Goal: Task Accomplishment & Management: Complete application form

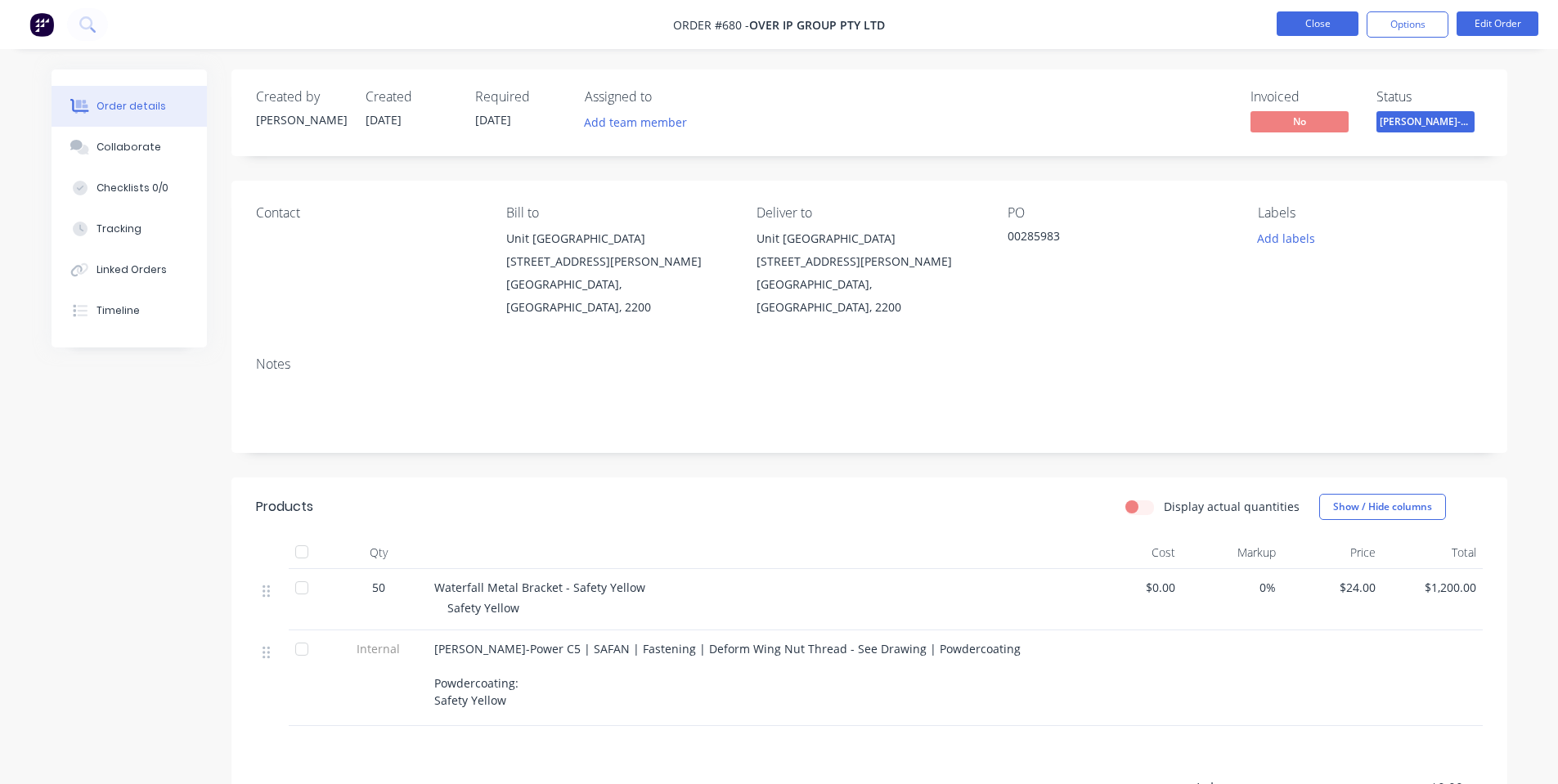
click at [1295, 25] on button "Close" at bounding box center [1317, 24] width 81 height 25
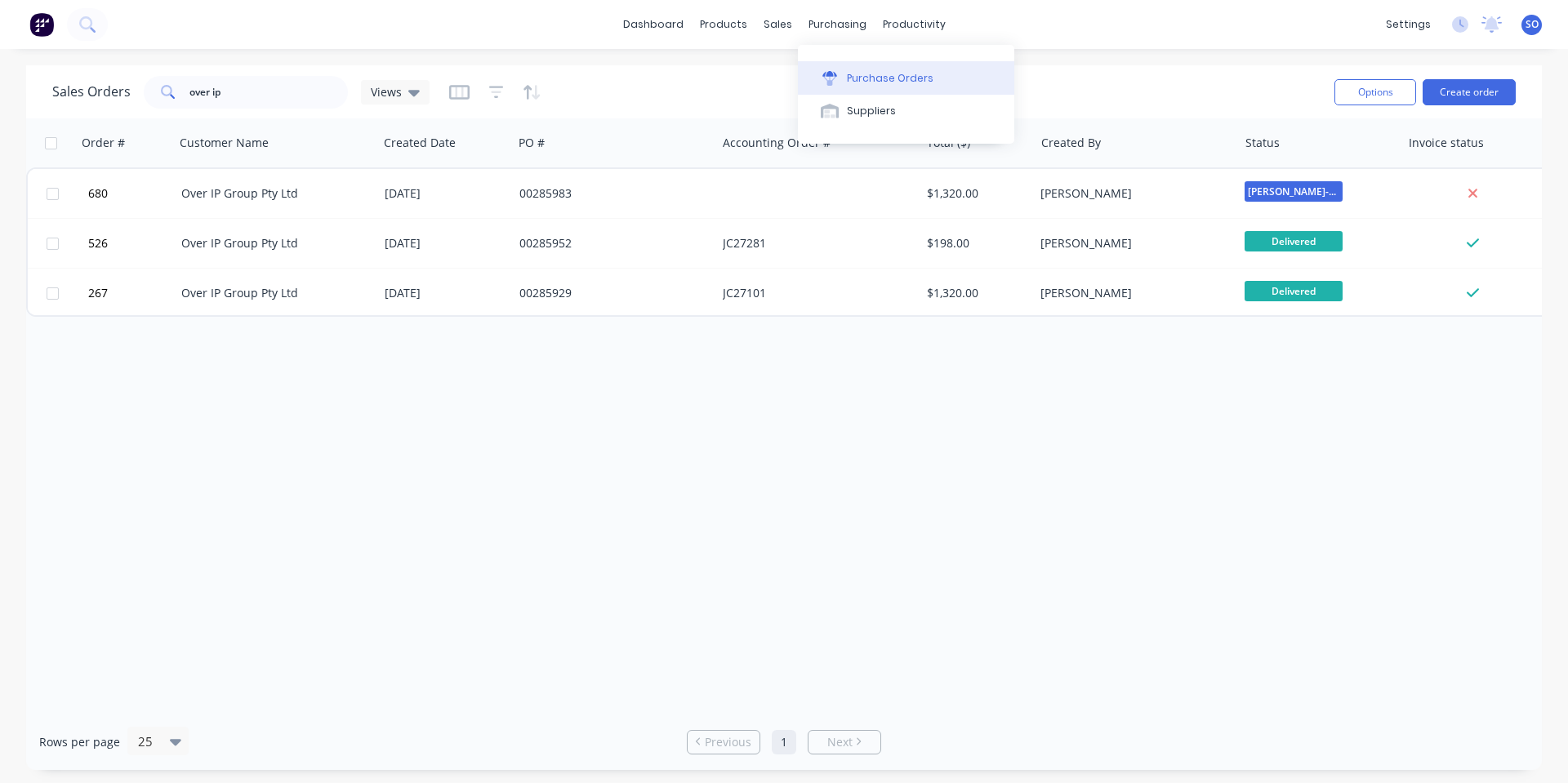
click at [859, 80] on div "Purchase Orders" at bounding box center [890, 79] width 86 height 15
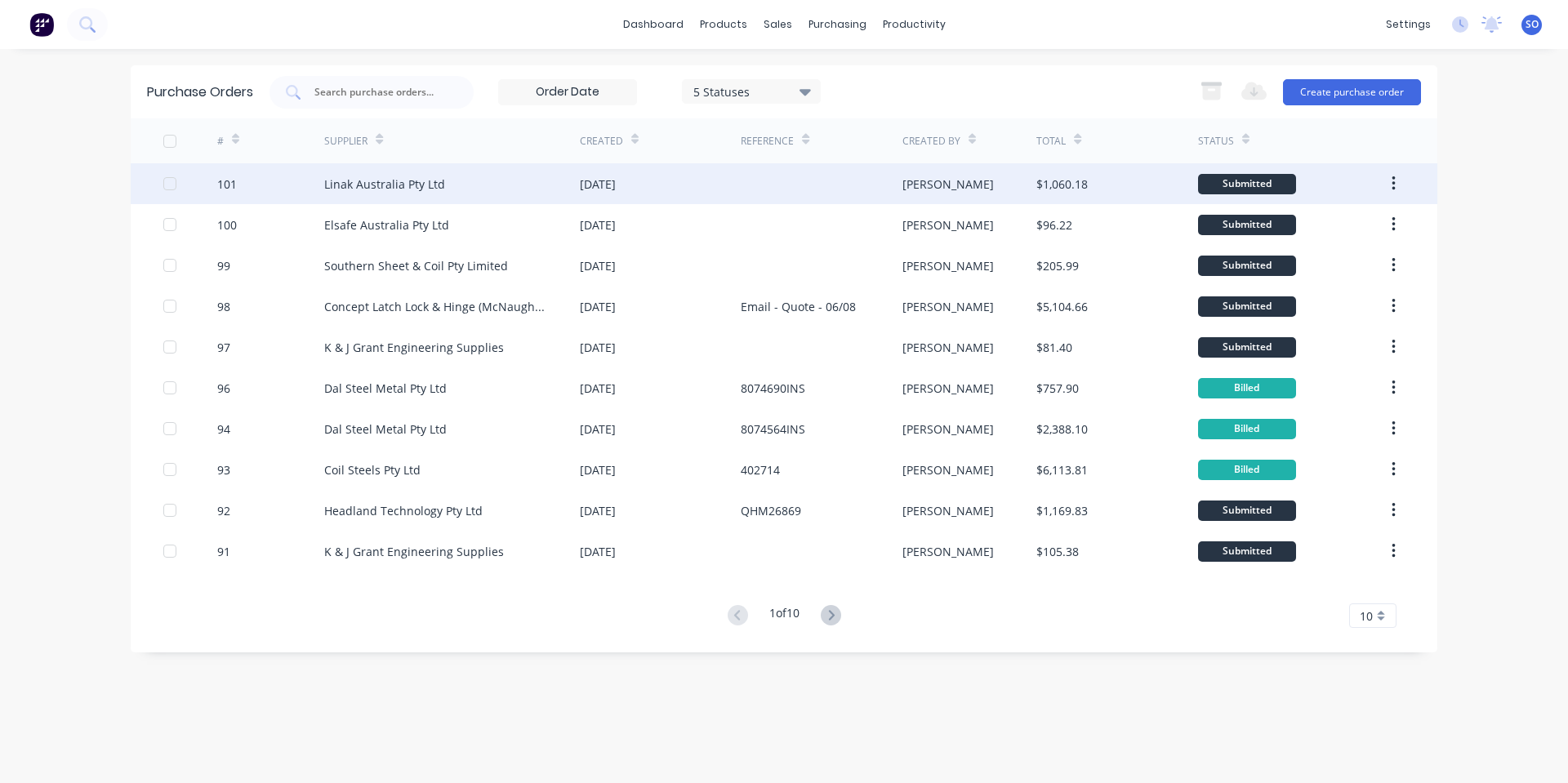
click at [560, 171] on div "Linak Australia Pty Ltd" at bounding box center [452, 184] width 255 height 41
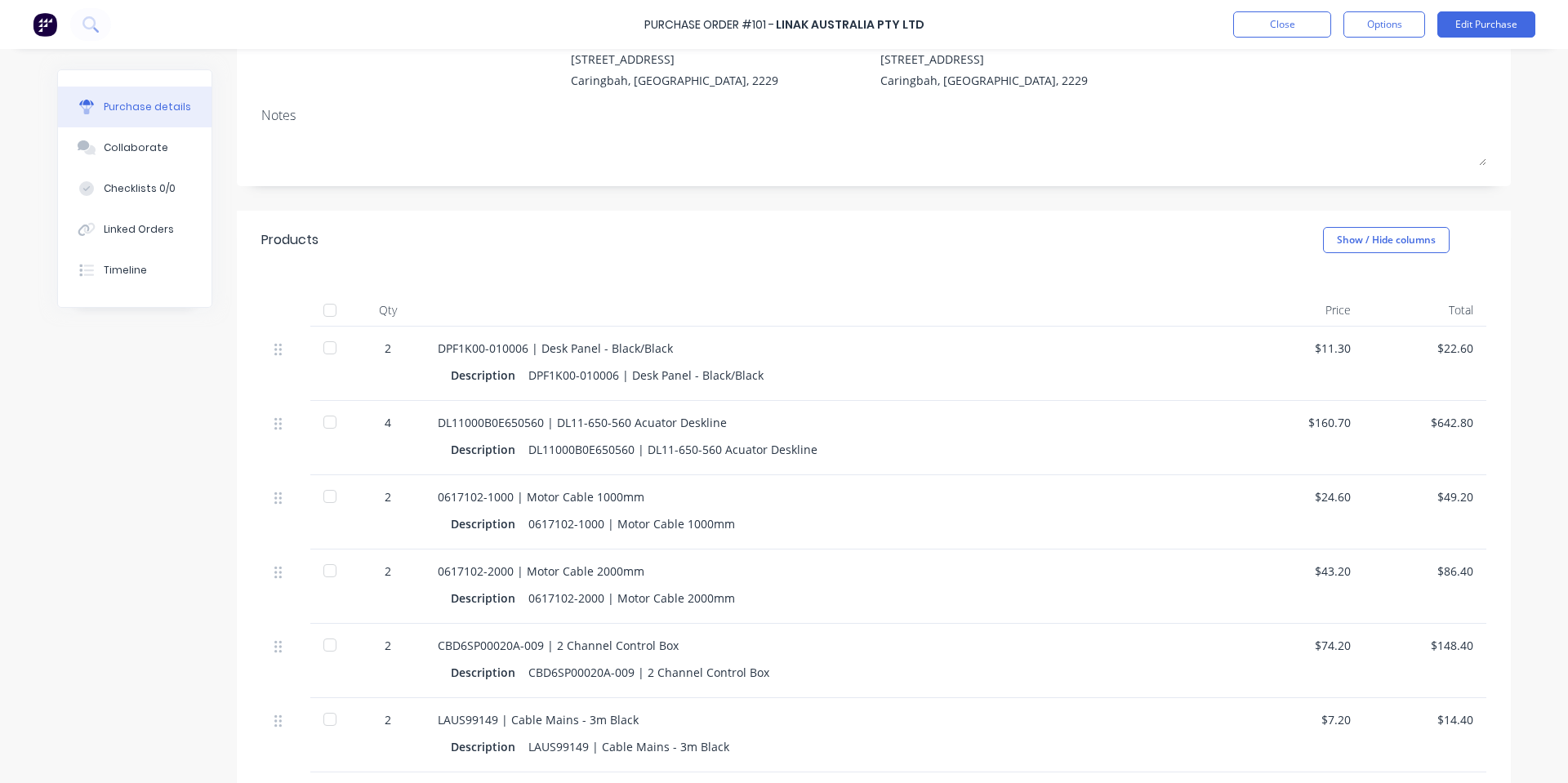
scroll to position [218, 0]
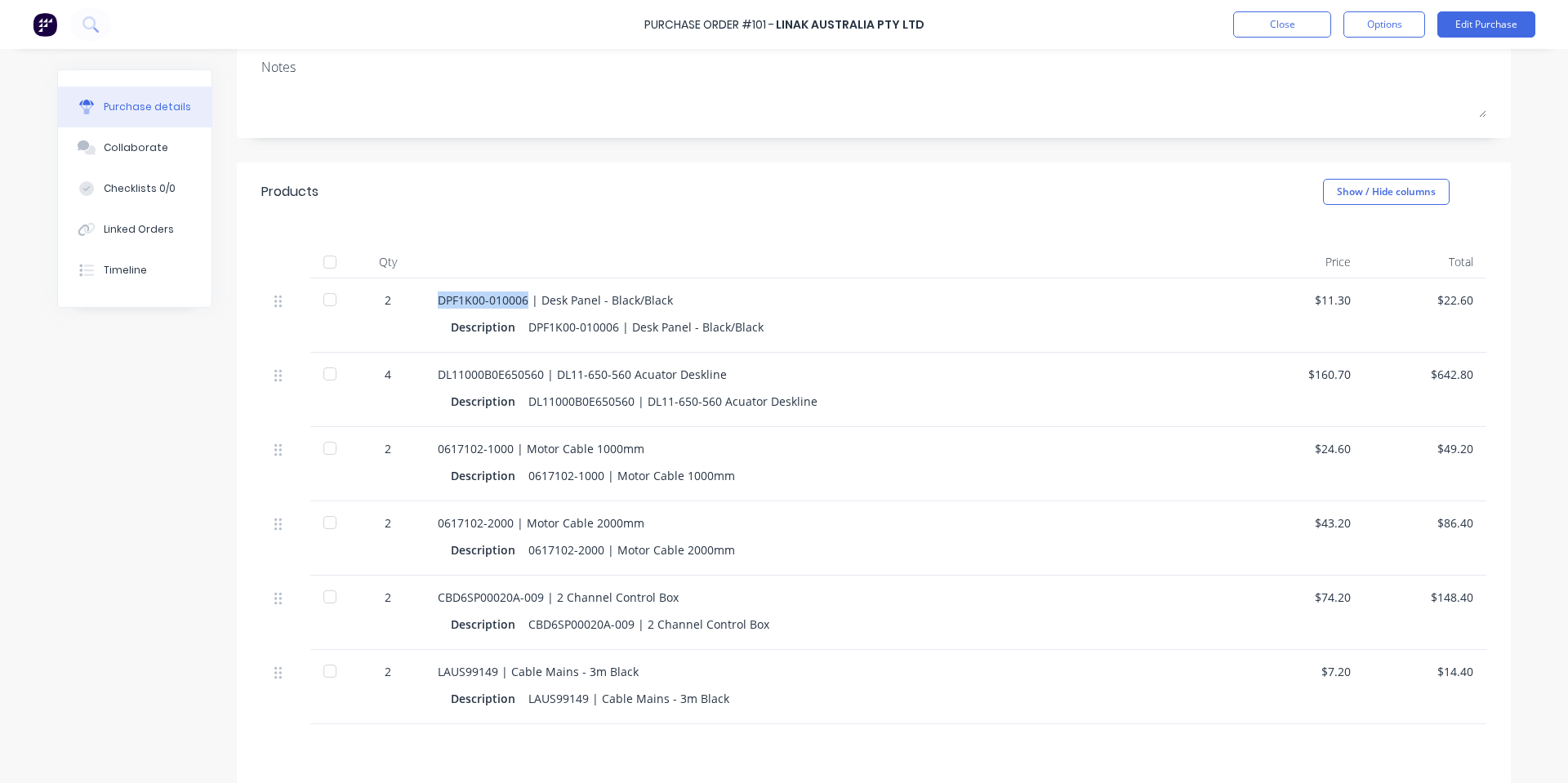
drag, startPoint x: 522, startPoint y: 301, endPoint x: 436, endPoint y: 300, distance: 86.0
click at [438, 300] on div "DPF1K00-010006 | Desk Panel - Black/Black" at bounding box center [832, 300] width 791 height 17
copy div "DPF1K00-010006"
click at [1072, 314] on div "DPF1K00-010006 | Desk Panel - Black/Black Description DPF1K00-010006 | Desk Pan…" at bounding box center [832, 315] width 817 height 75
click at [1491, 16] on div "Purchase Order #101 - Linak Australia Pty Ltd Close Options Edit Purchase" at bounding box center [784, 25] width 1568 height 49
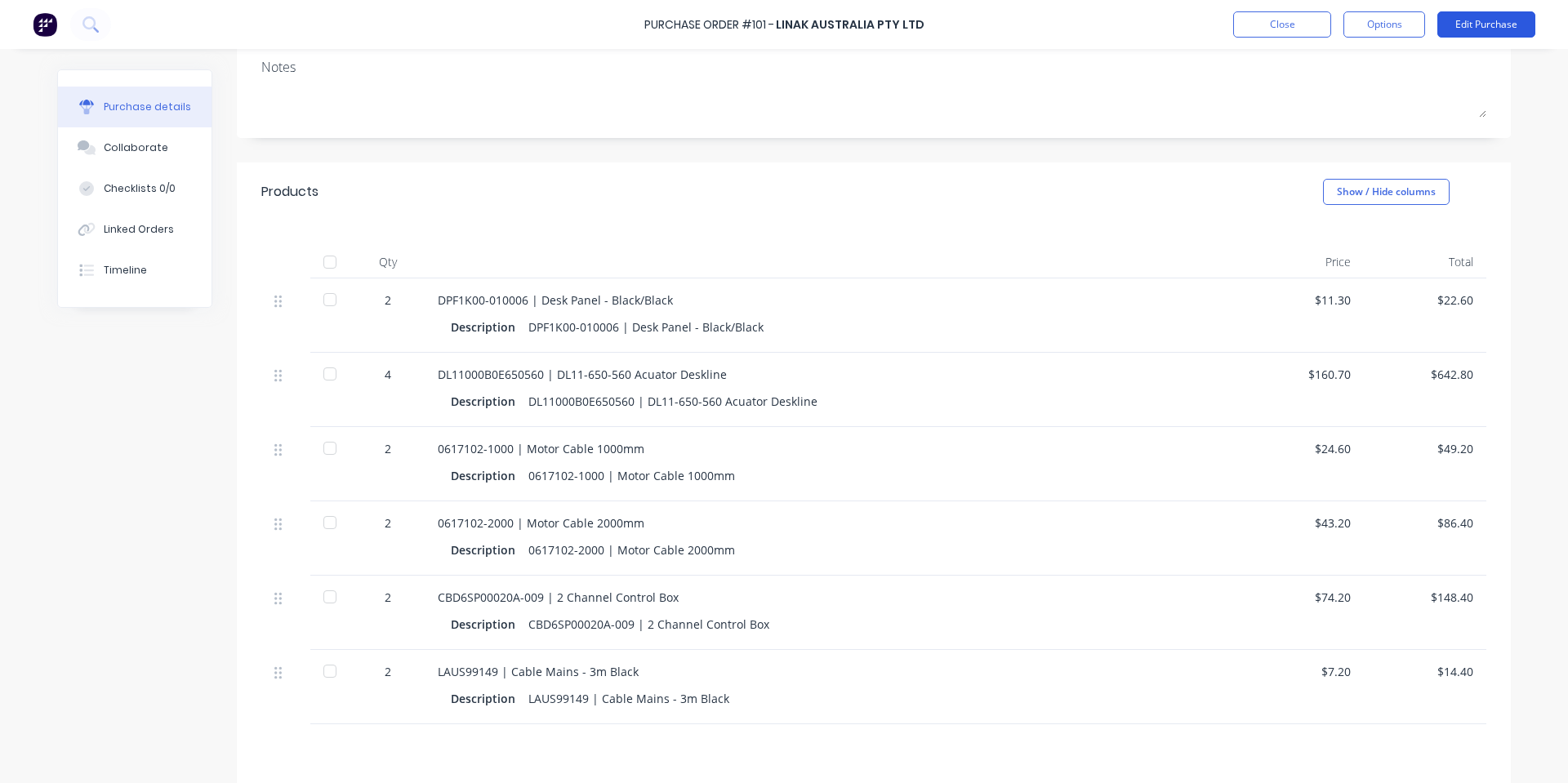
click at [1489, 21] on button "Edit Purchase" at bounding box center [1486, 25] width 98 height 26
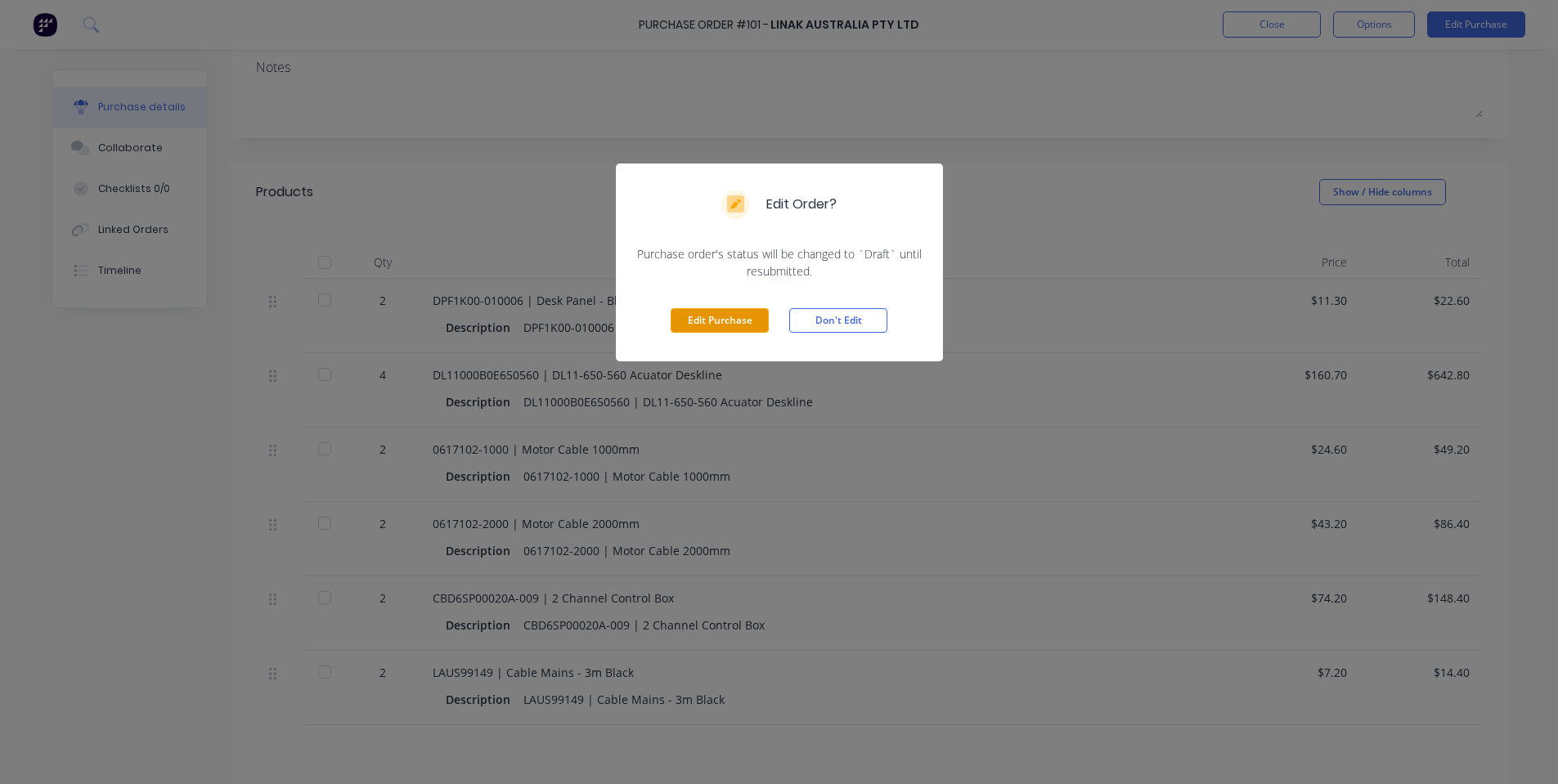
click at [721, 318] on button "Edit Purchase" at bounding box center [719, 321] width 98 height 25
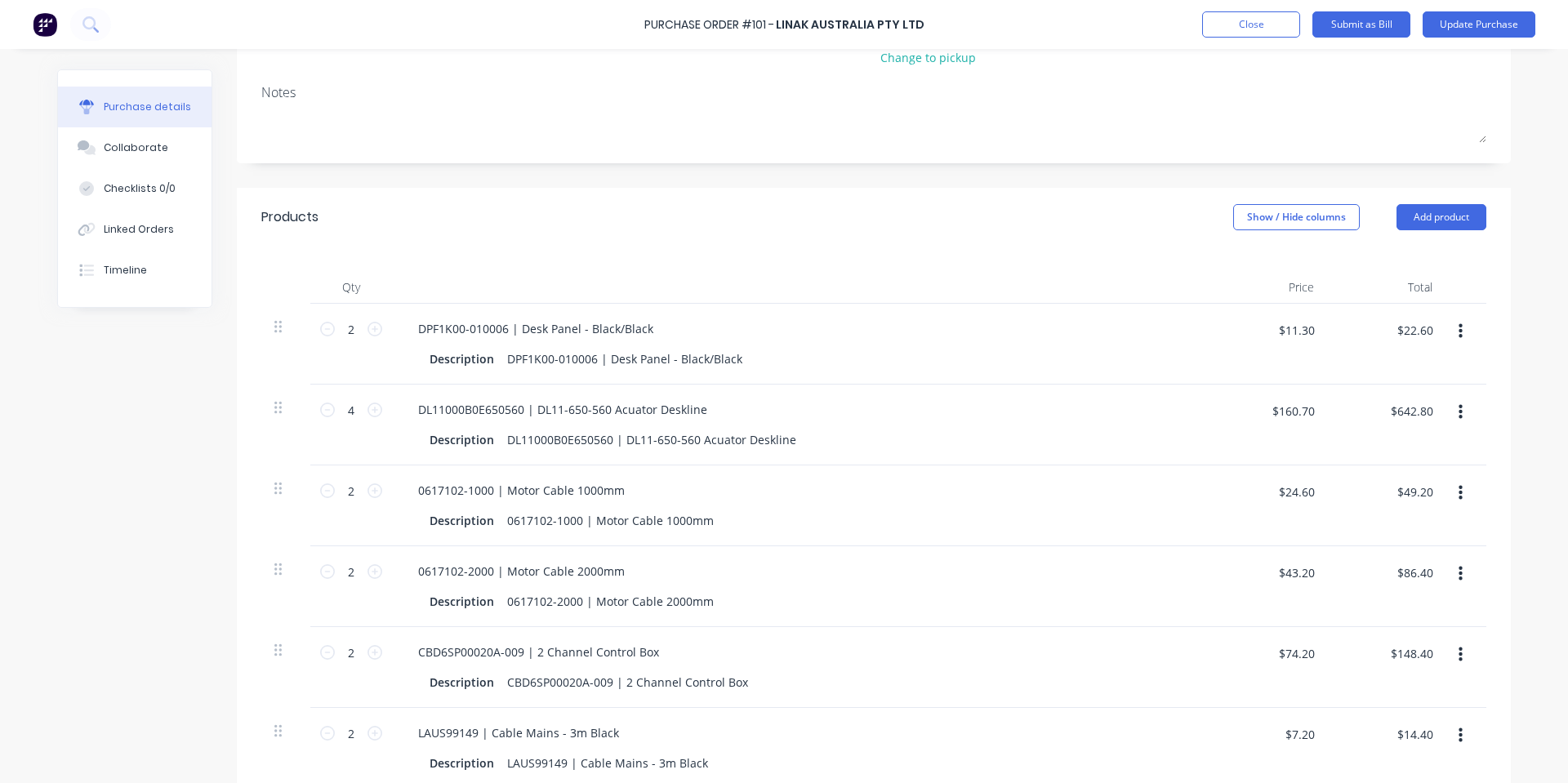
click at [1459, 333] on icon "button" at bounding box center [1460, 332] width 4 height 15
drag, startPoint x: 1387, startPoint y: 467, endPoint x: 1383, endPoint y: 451, distance: 16.5
click at [1386, 467] on button "Delete" at bounding box center [1410, 473] width 139 height 33
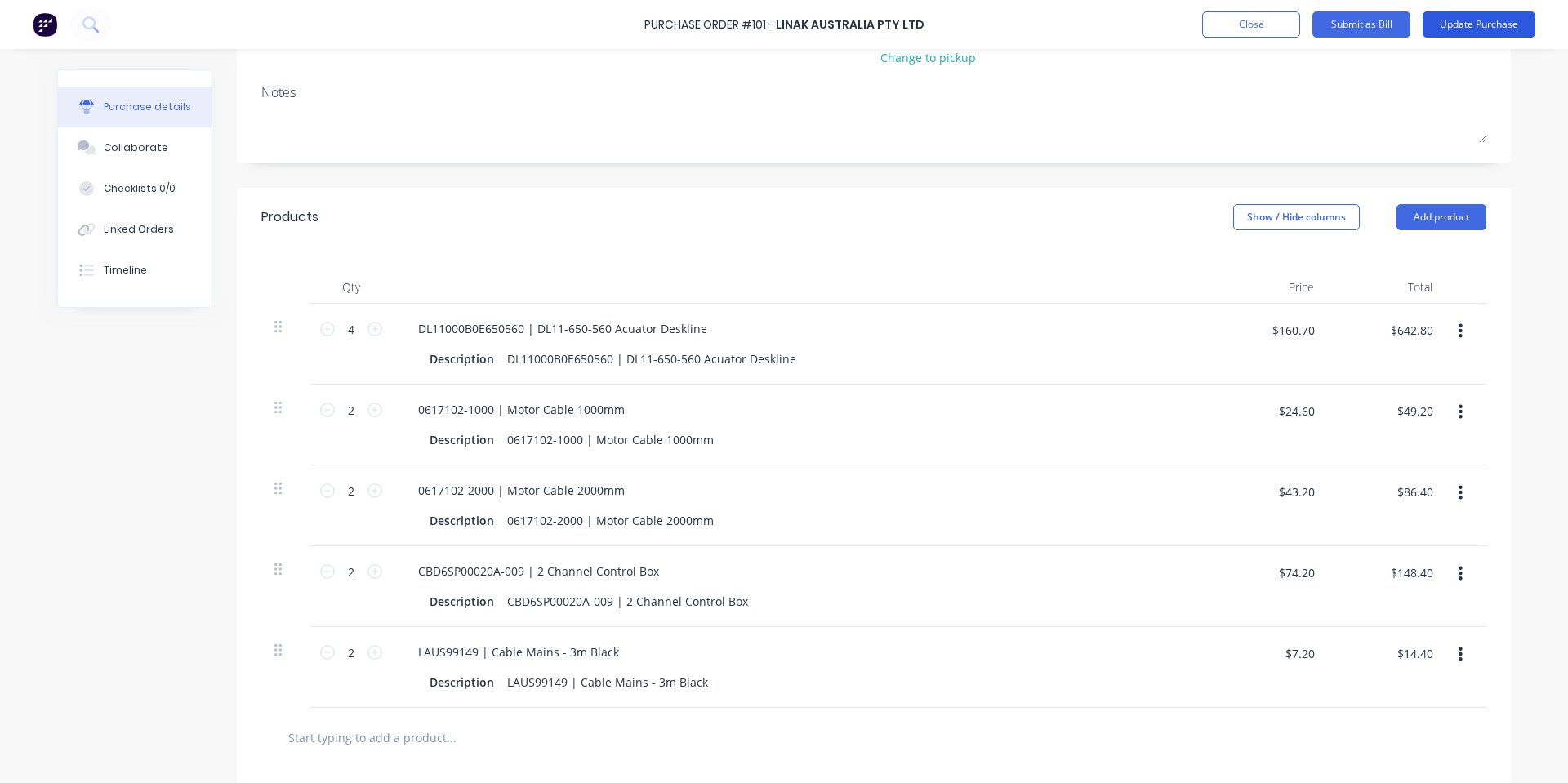
click at [1451, 28] on button "Update Purchase" at bounding box center [1479, 25] width 112 height 26
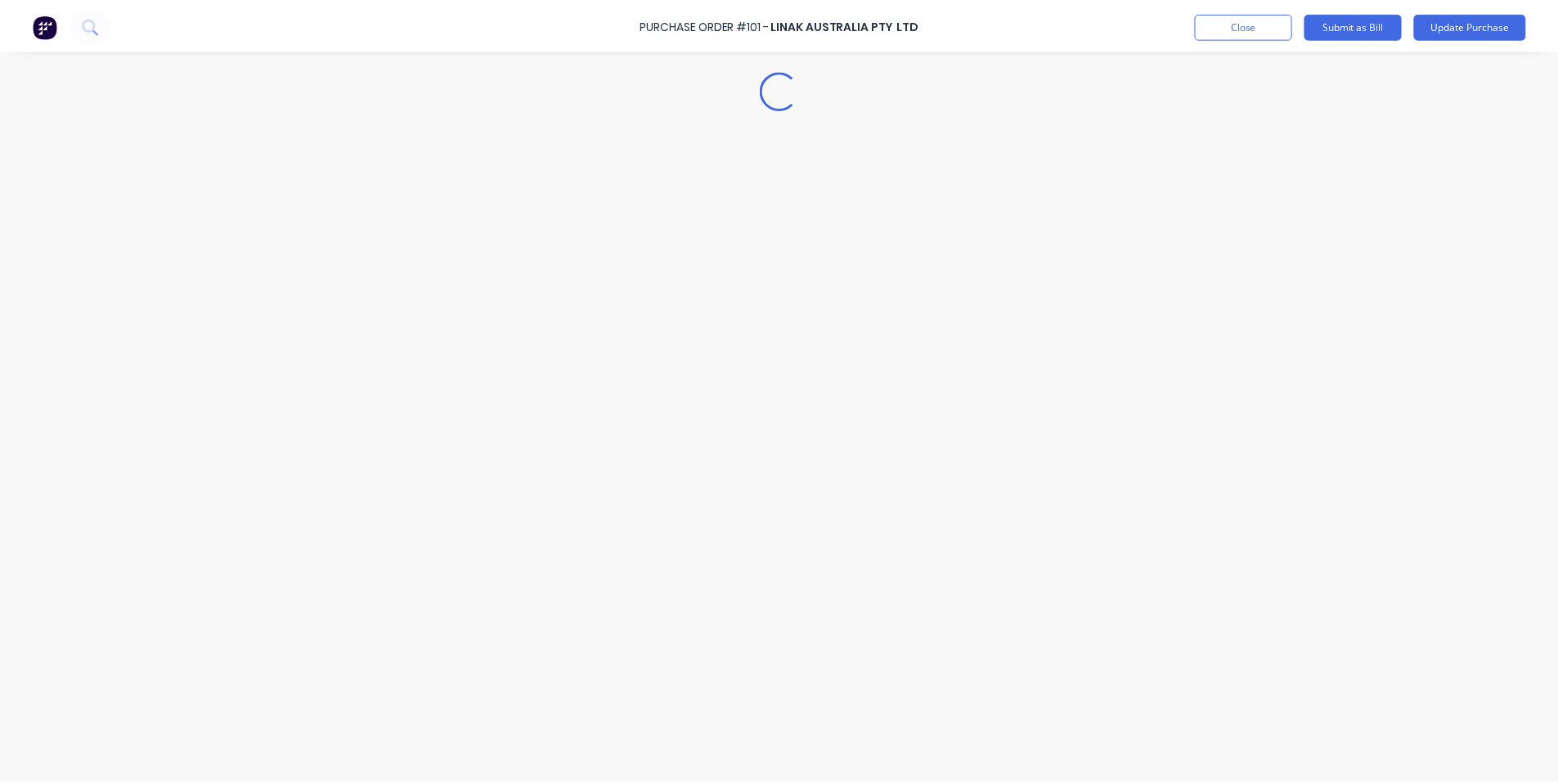
scroll to position [0, 0]
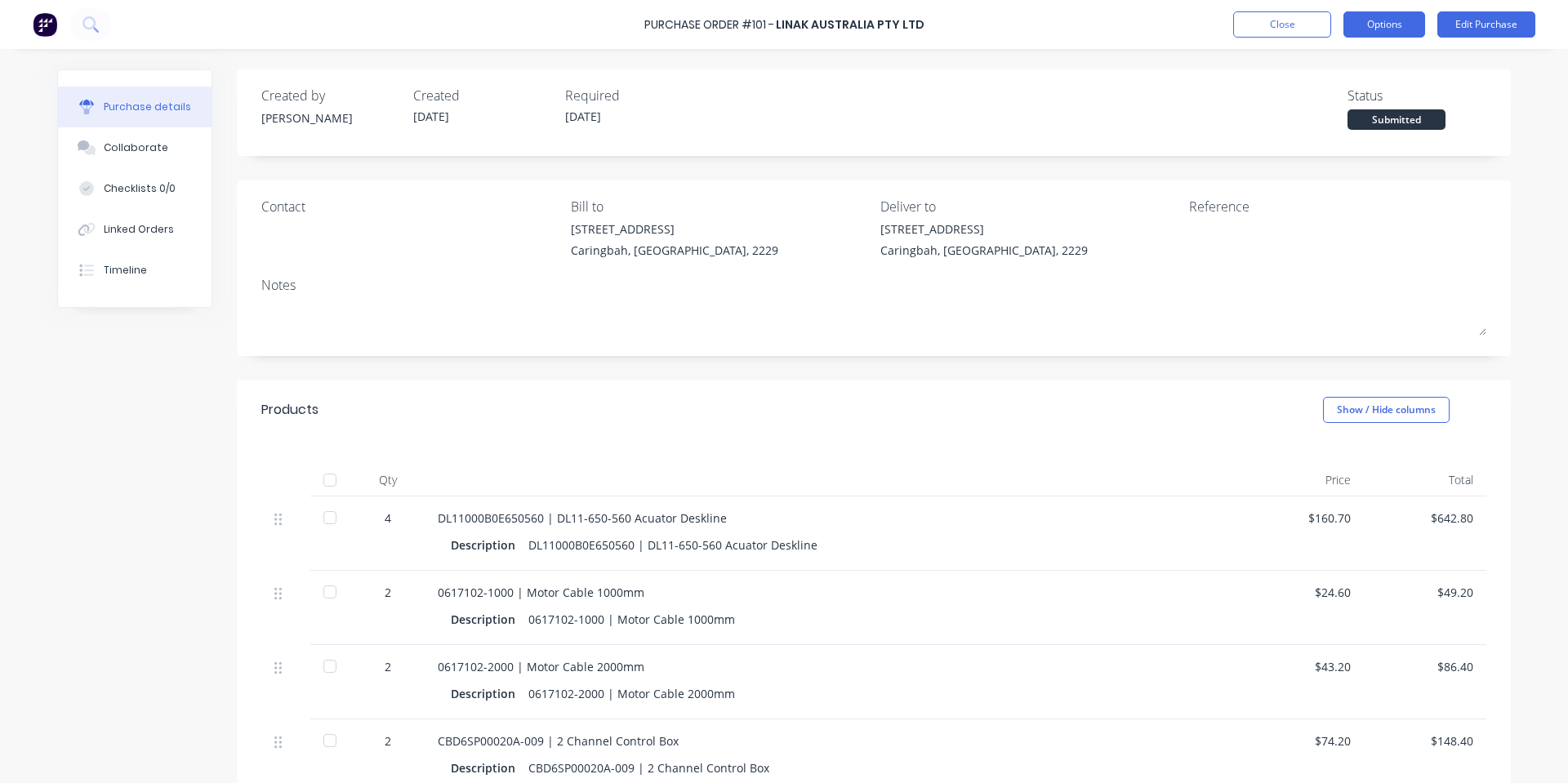
click at [1401, 25] on button "Options" at bounding box center [1384, 25] width 81 height 26
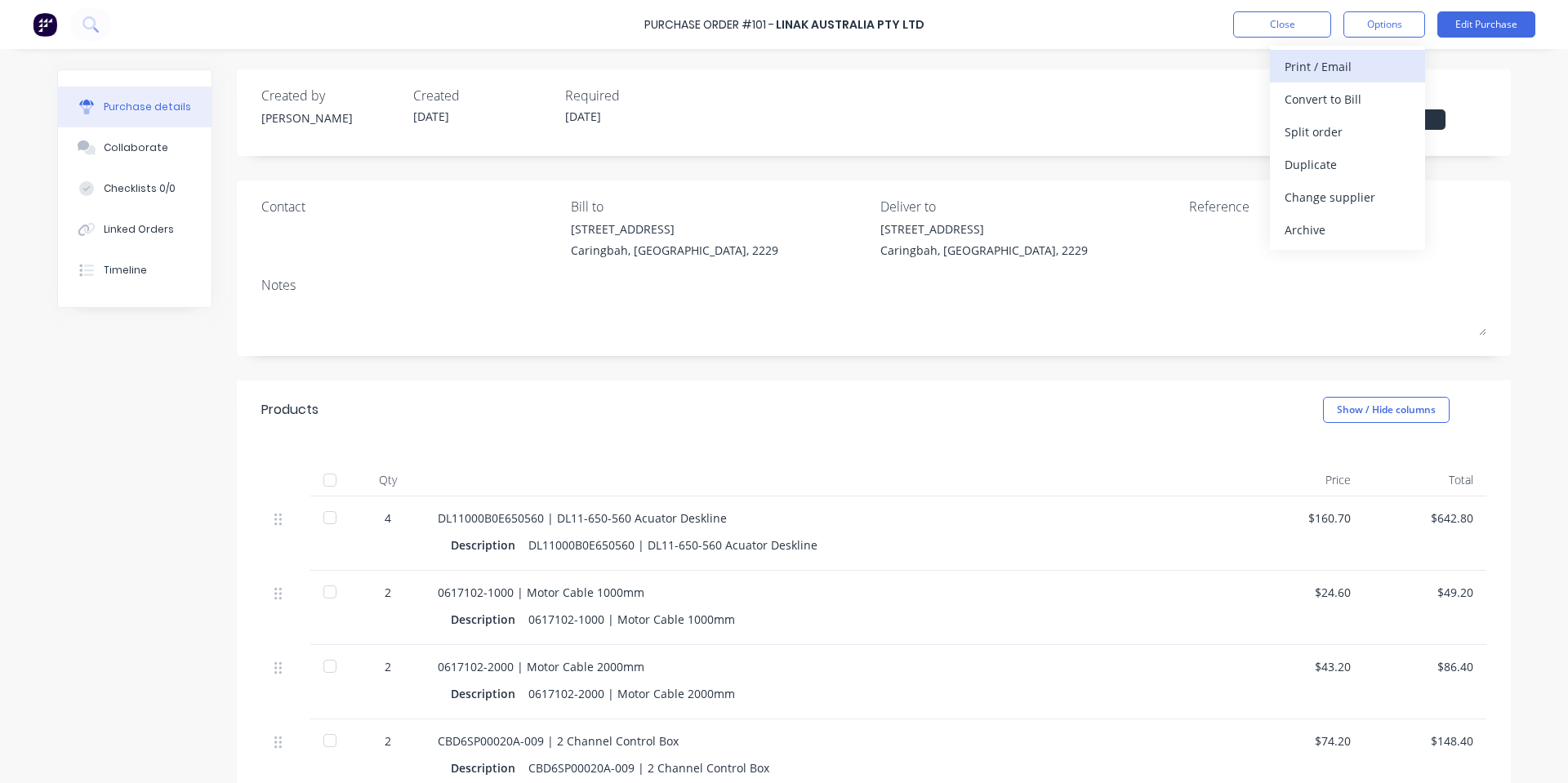
click at [1339, 62] on div "Print / Email" at bounding box center [1347, 66] width 126 height 24
click at [1346, 108] on div "With pricing" at bounding box center [1347, 98] width 126 height 24
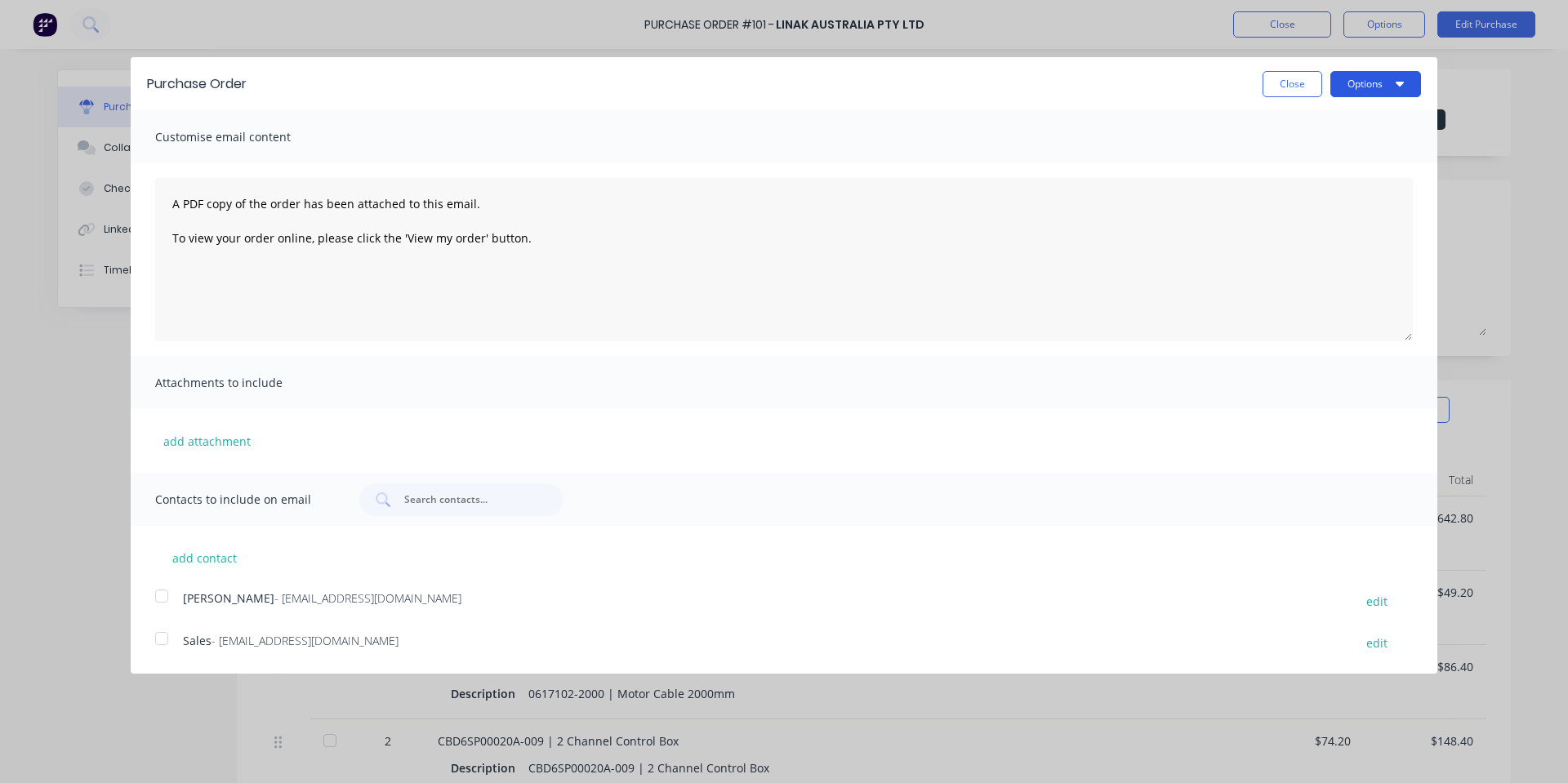
click at [1375, 76] on button "Options" at bounding box center [1376, 85] width 90 height 26
click at [1362, 129] on div "Print" at bounding box center [1343, 125] width 126 height 24
drag, startPoint x: 1281, startPoint y: 79, endPoint x: 1275, endPoint y: 28, distance: 51.4
click at [1286, 79] on button "Close" at bounding box center [1292, 85] width 60 height 26
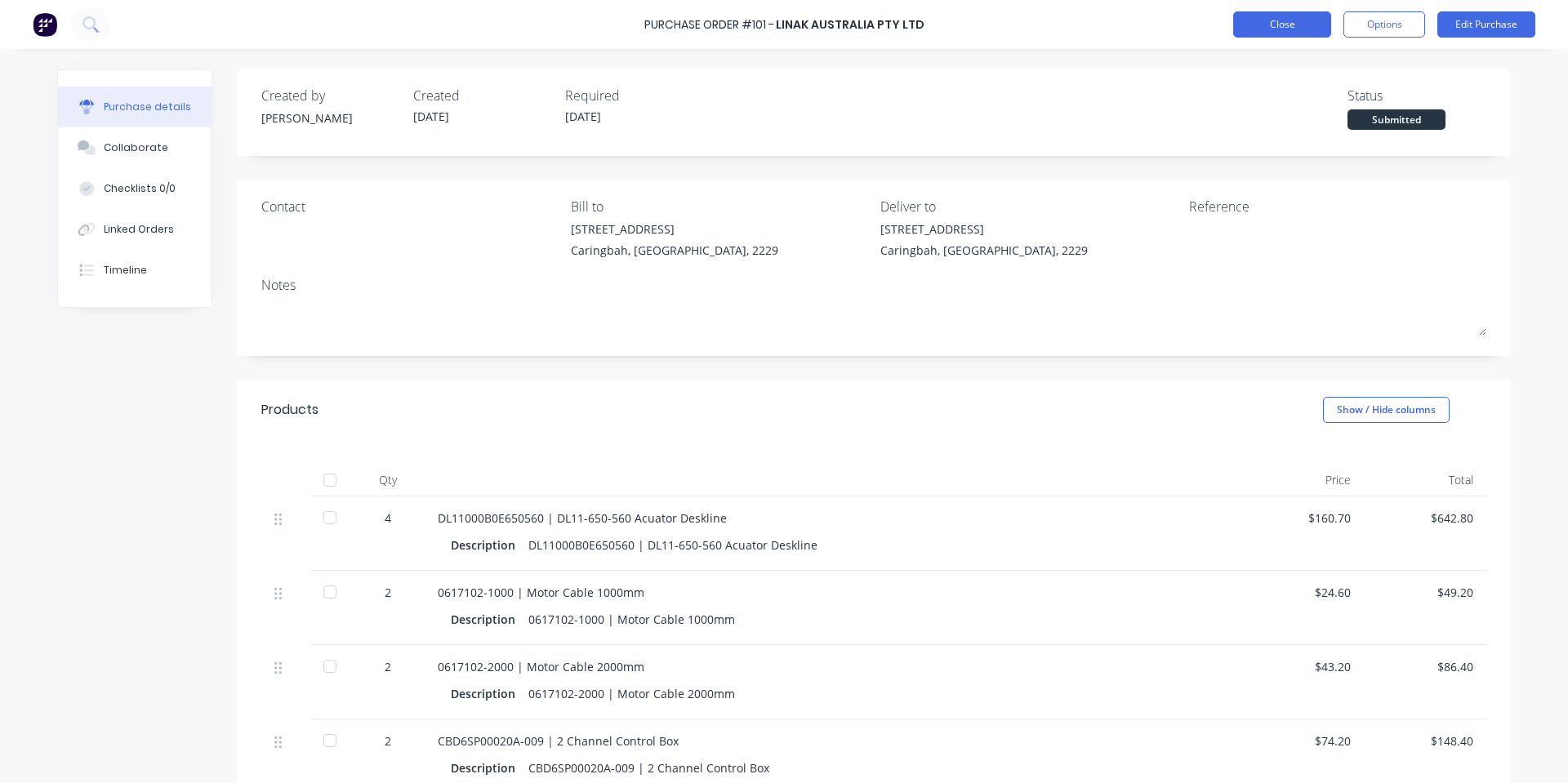
click at [1275, 30] on button "Close" at bounding box center [1281, 25] width 98 height 26
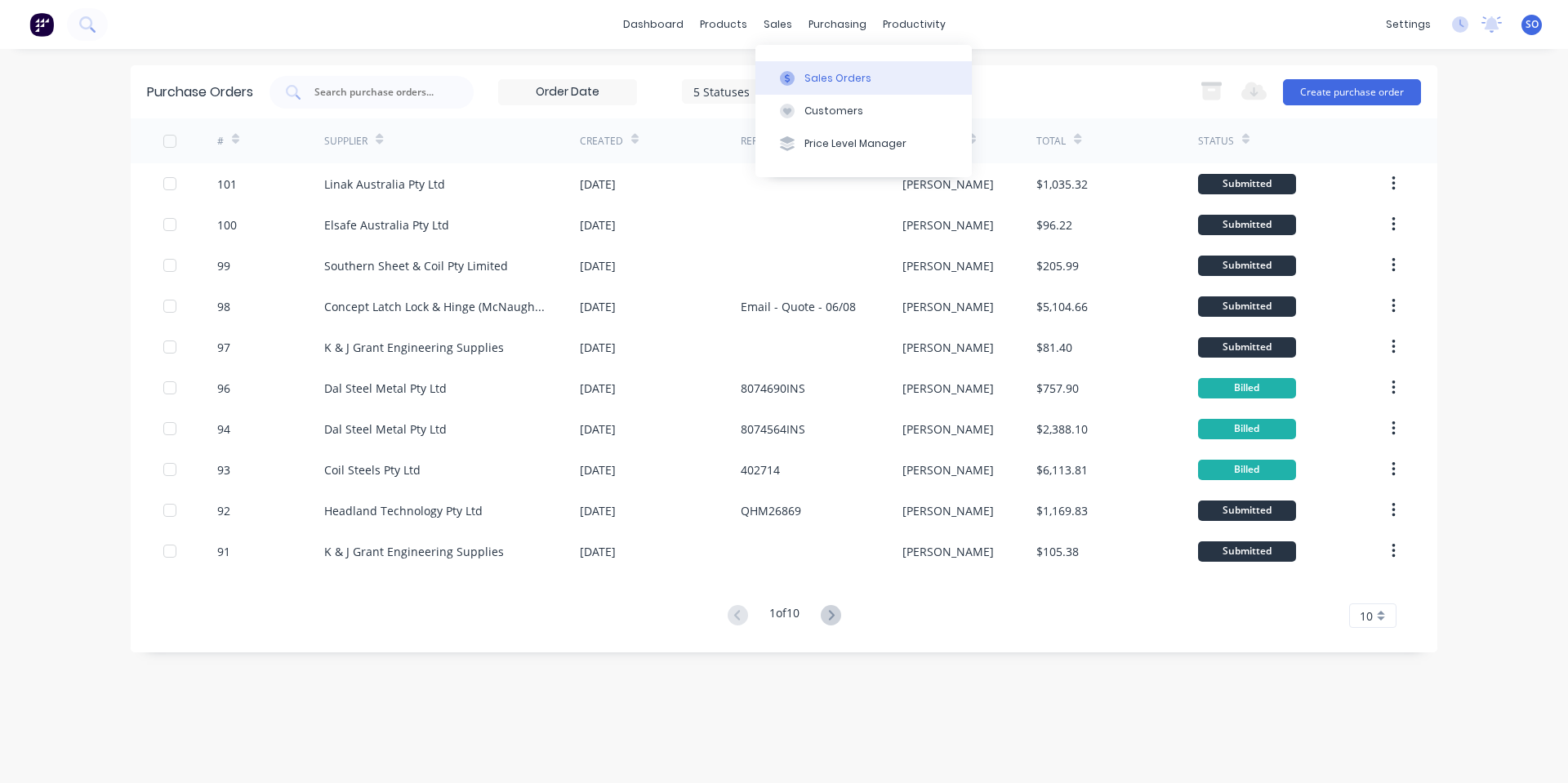
click at [787, 71] on icon at bounding box center [787, 79] width 15 height 15
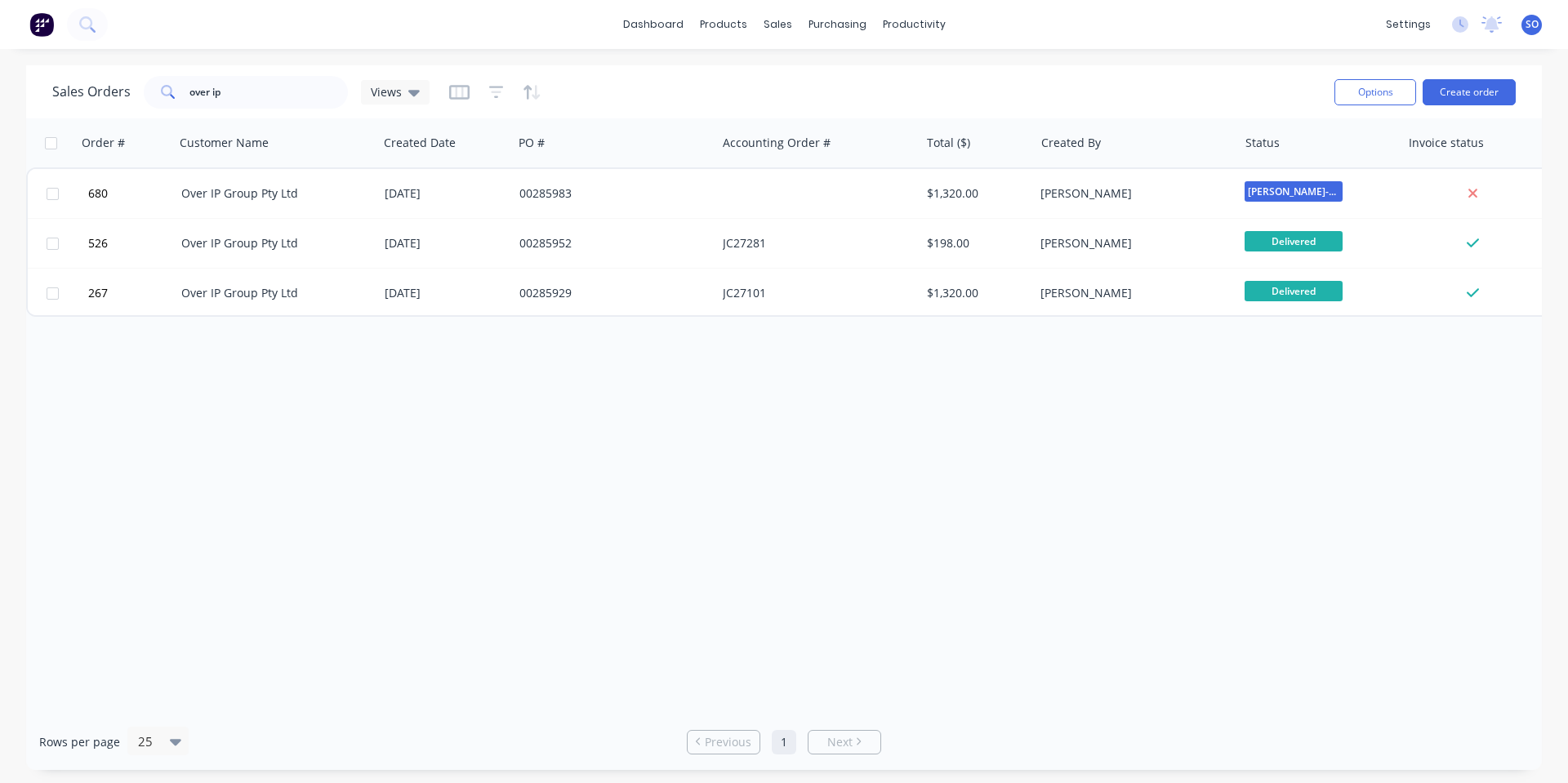
click at [609, 425] on div "Order # Customer Name Created Date PO # Accounting Order # Total ($) Created By…" at bounding box center [784, 415] width 1516 height 595
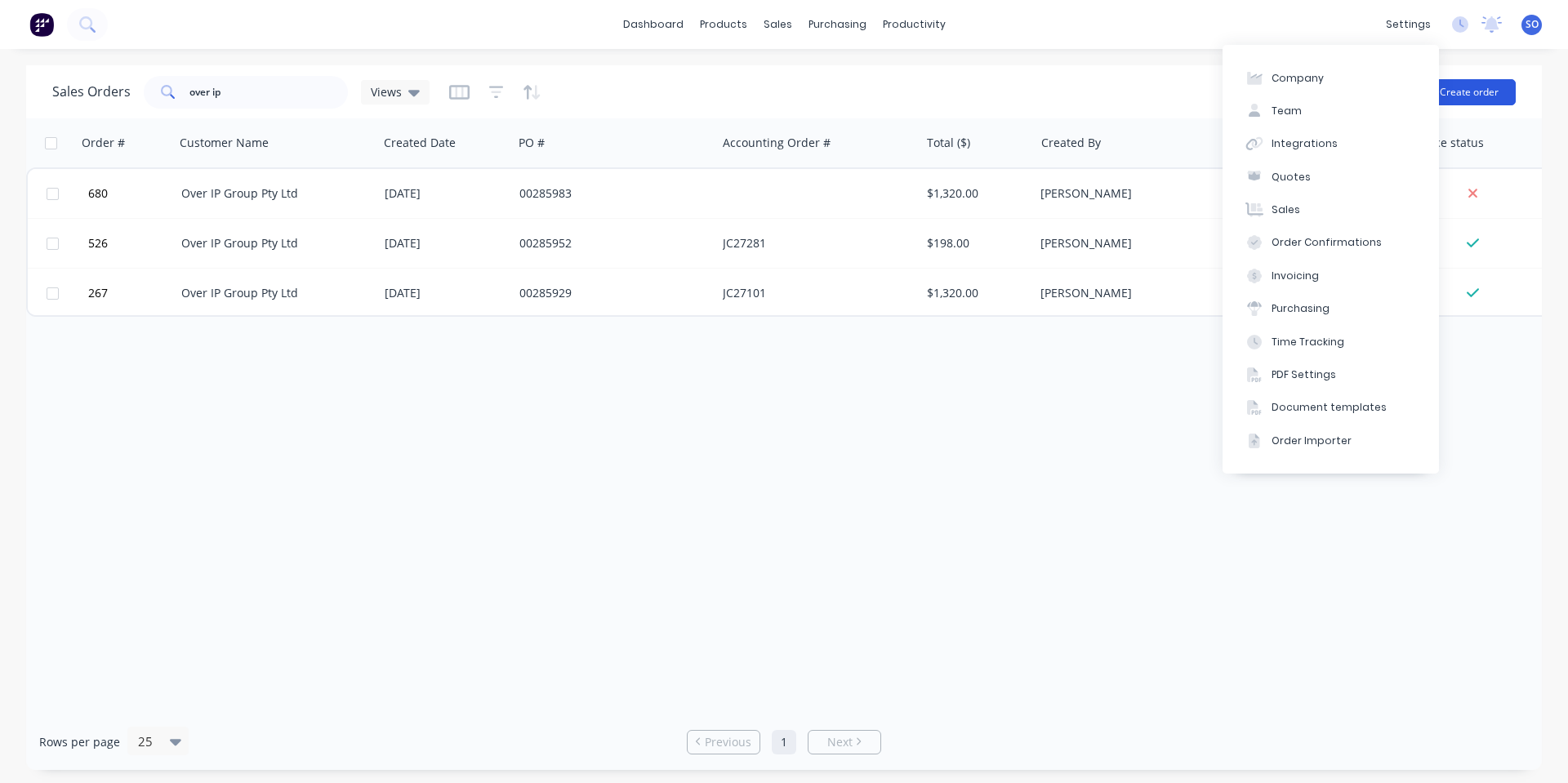
click at [1479, 92] on button "Create order" at bounding box center [1469, 93] width 93 height 26
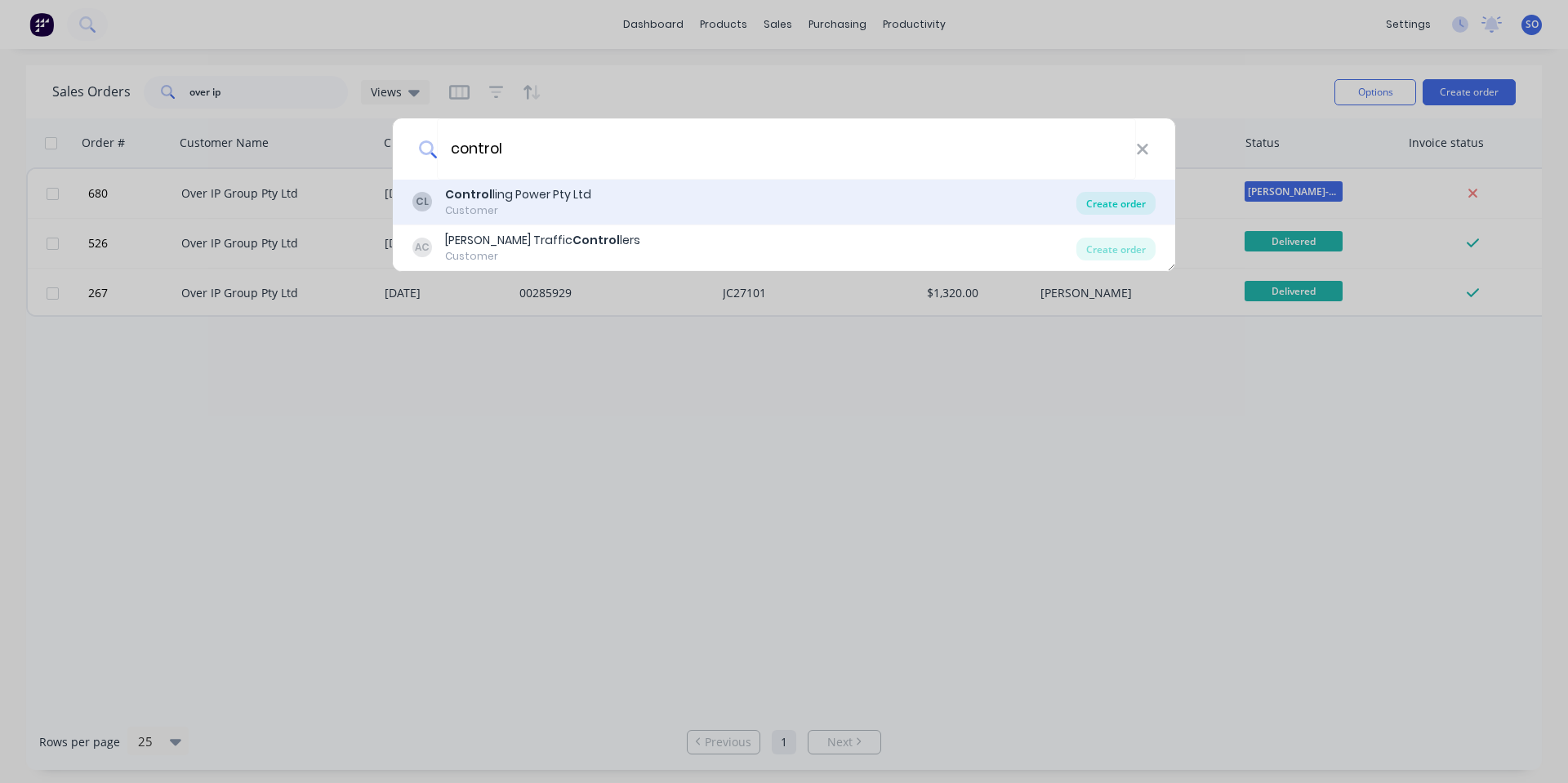
type input "control"
click at [1104, 198] on div "Create order" at bounding box center [1116, 204] width 80 height 23
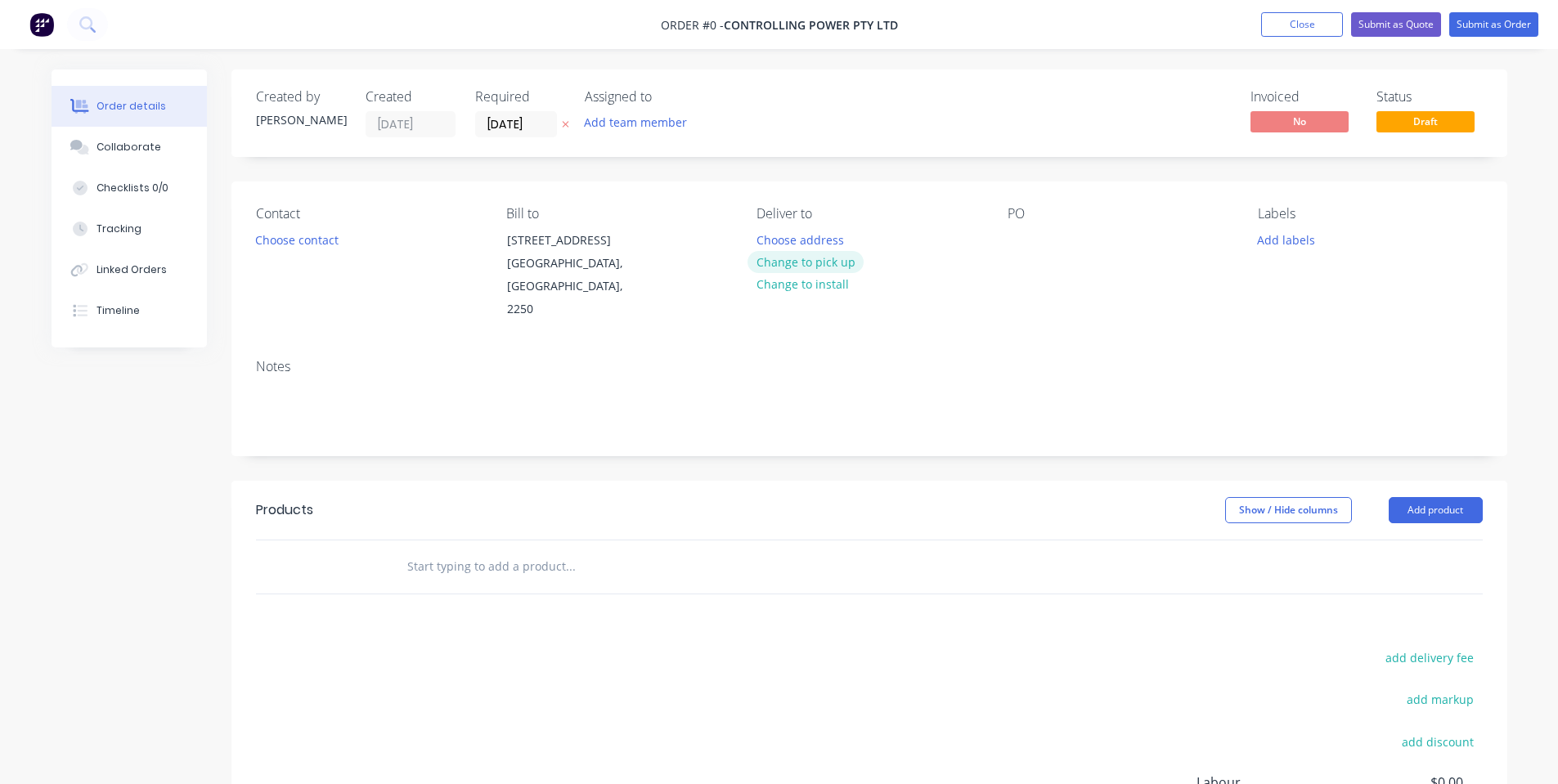
click at [818, 257] on button "Change to pick up" at bounding box center [805, 261] width 116 height 22
click at [307, 237] on button "Choose contact" at bounding box center [296, 239] width 100 height 22
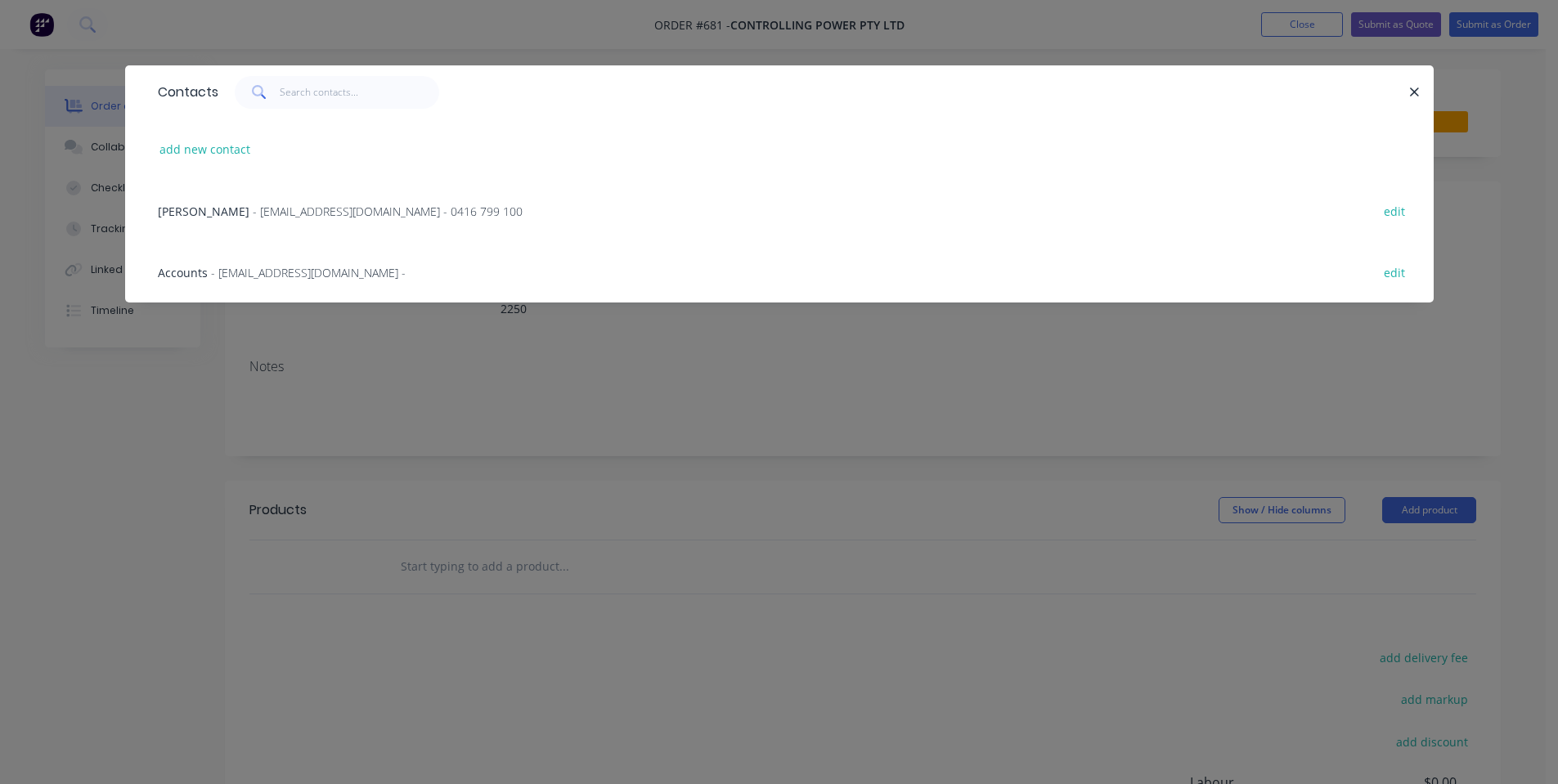
click at [275, 213] on span "- [EMAIL_ADDRESS][DOMAIN_NAME] - 0416 799 100" at bounding box center [387, 211] width 270 height 16
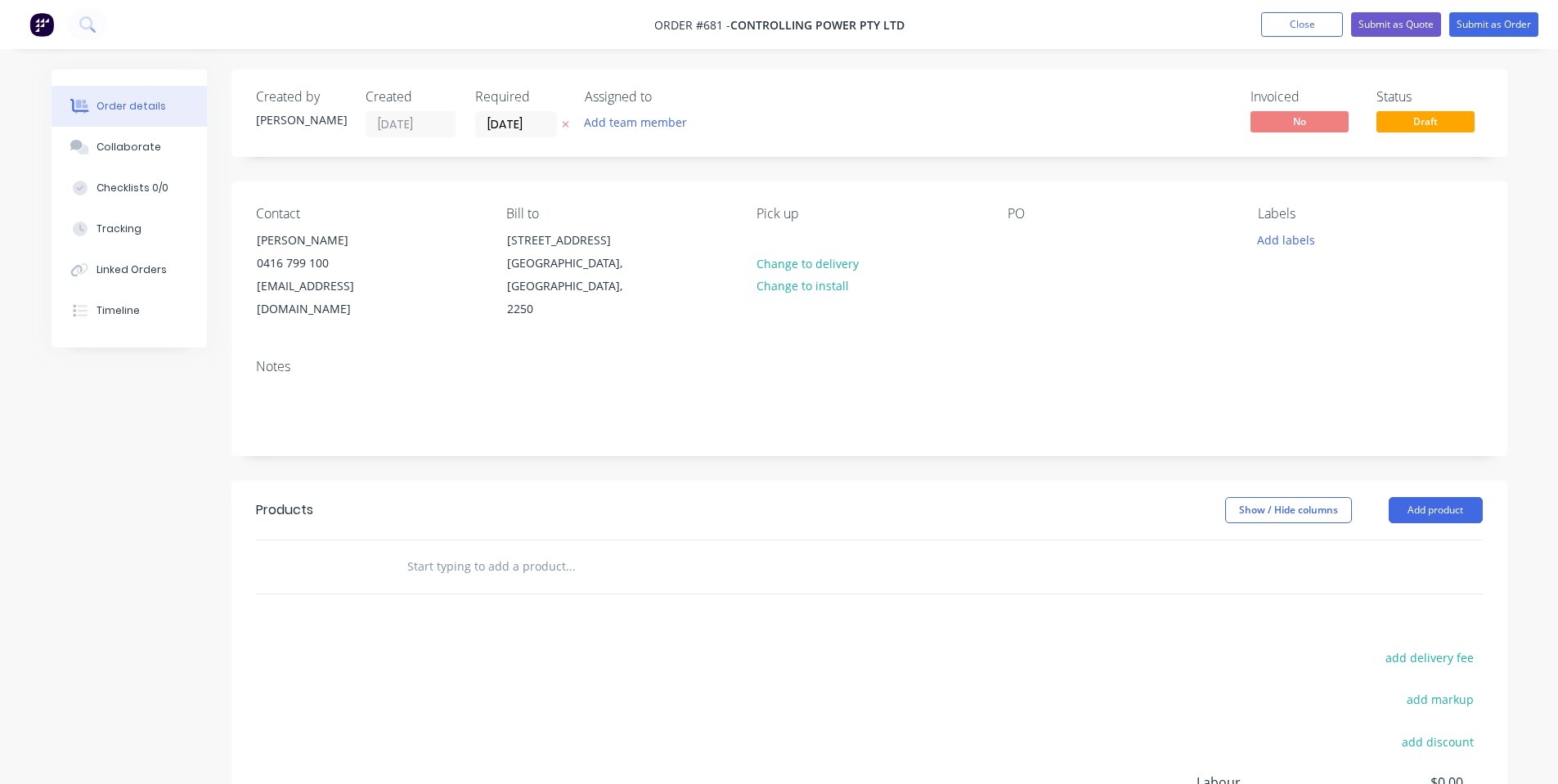
drag, startPoint x: 1022, startPoint y: 217, endPoint x: 1019, endPoint y: 234, distance: 17.3
click at [1022, 219] on div "PO" at bounding box center [1120, 214] width 224 height 16
click at [1019, 234] on div at bounding box center [1021, 240] width 26 height 24
click at [1053, 244] on div "PO" at bounding box center [1120, 264] width 224 height 115
click at [967, 252] on div "Pick up Change to delivery Change to install" at bounding box center [868, 264] width 224 height 115
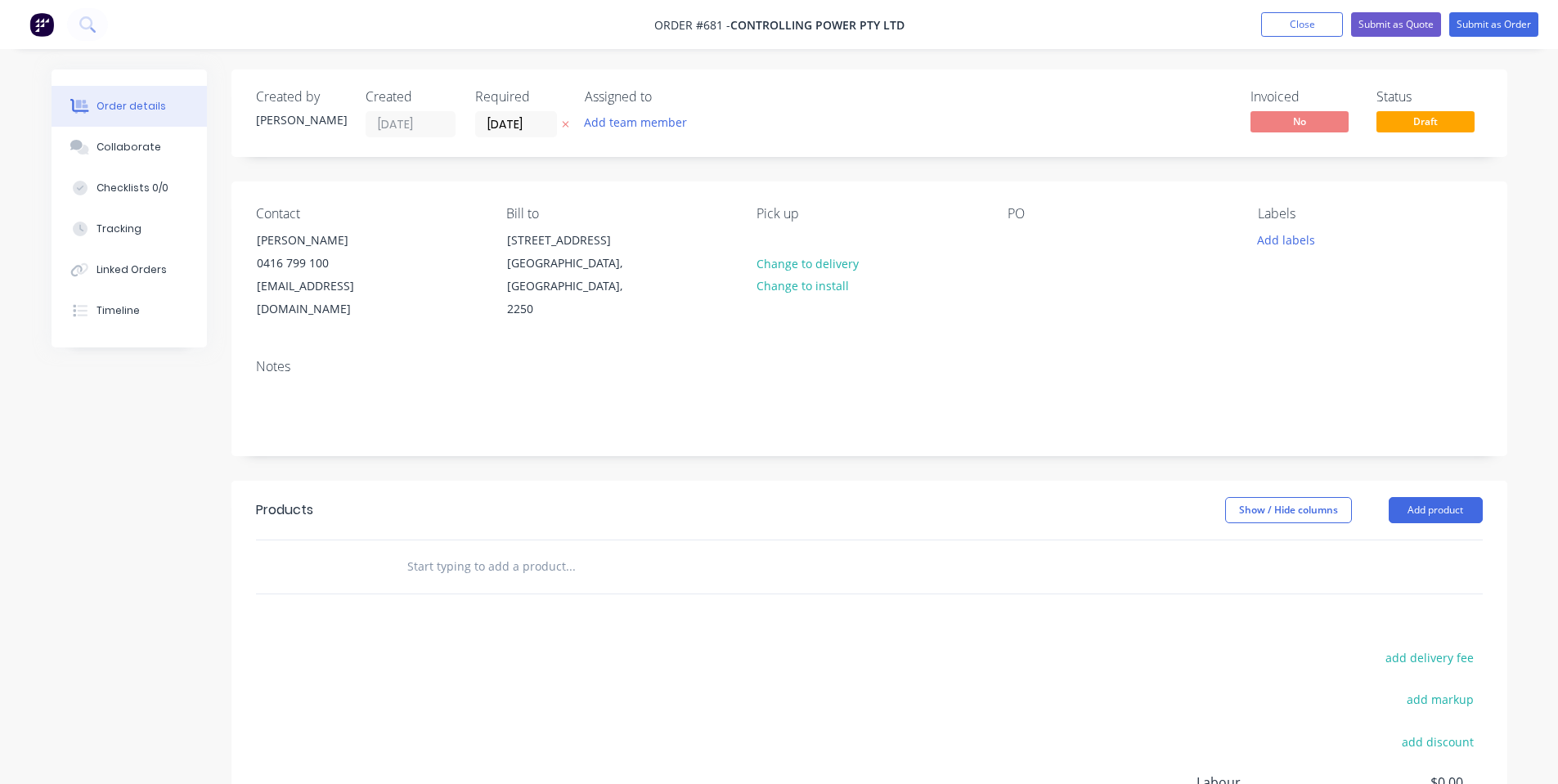
drag, startPoint x: 1006, startPoint y: 238, endPoint x: 1022, endPoint y: 242, distance: 16.5
click at [1006, 238] on div "Contact [PERSON_NAME] [PHONE_NUMBER] [EMAIL_ADDRESS][DOMAIN_NAME] Bill to [STRE…" at bounding box center [870, 264] width 1276 height 164
drag, startPoint x: 1022, startPoint y: 242, endPoint x: 986, endPoint y: 242, distance: 36.0
click at [1022, 242] on div at bounding box center [1021, 240] width 26 height 24
click at [1270, 286] on div "Labels Add labels" at bounding box center [1370, 264] width 224 height 115
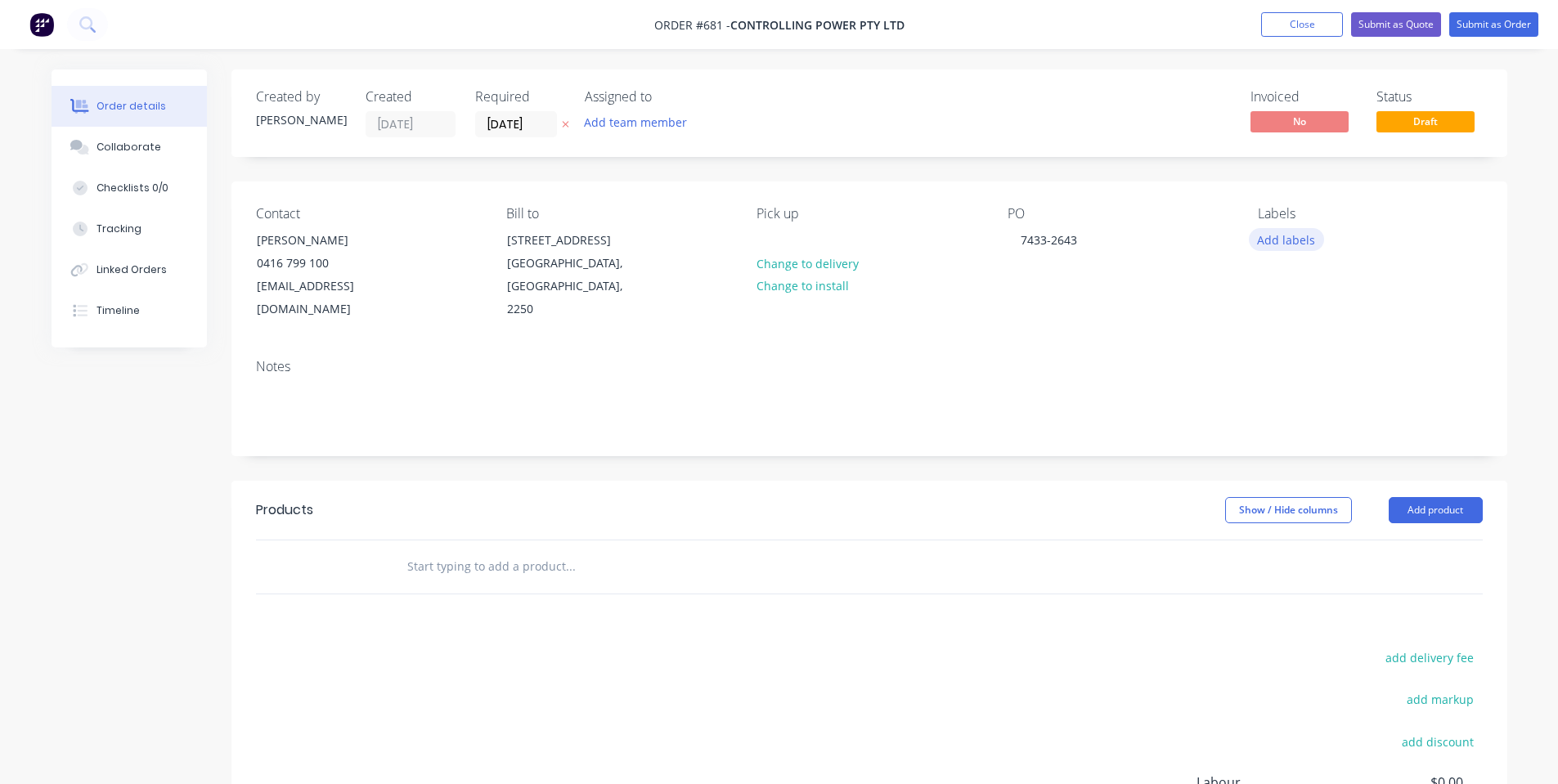
click at [1277, 247] on button "Add labels" at bounding box center [1287, 239] width 76 height 22
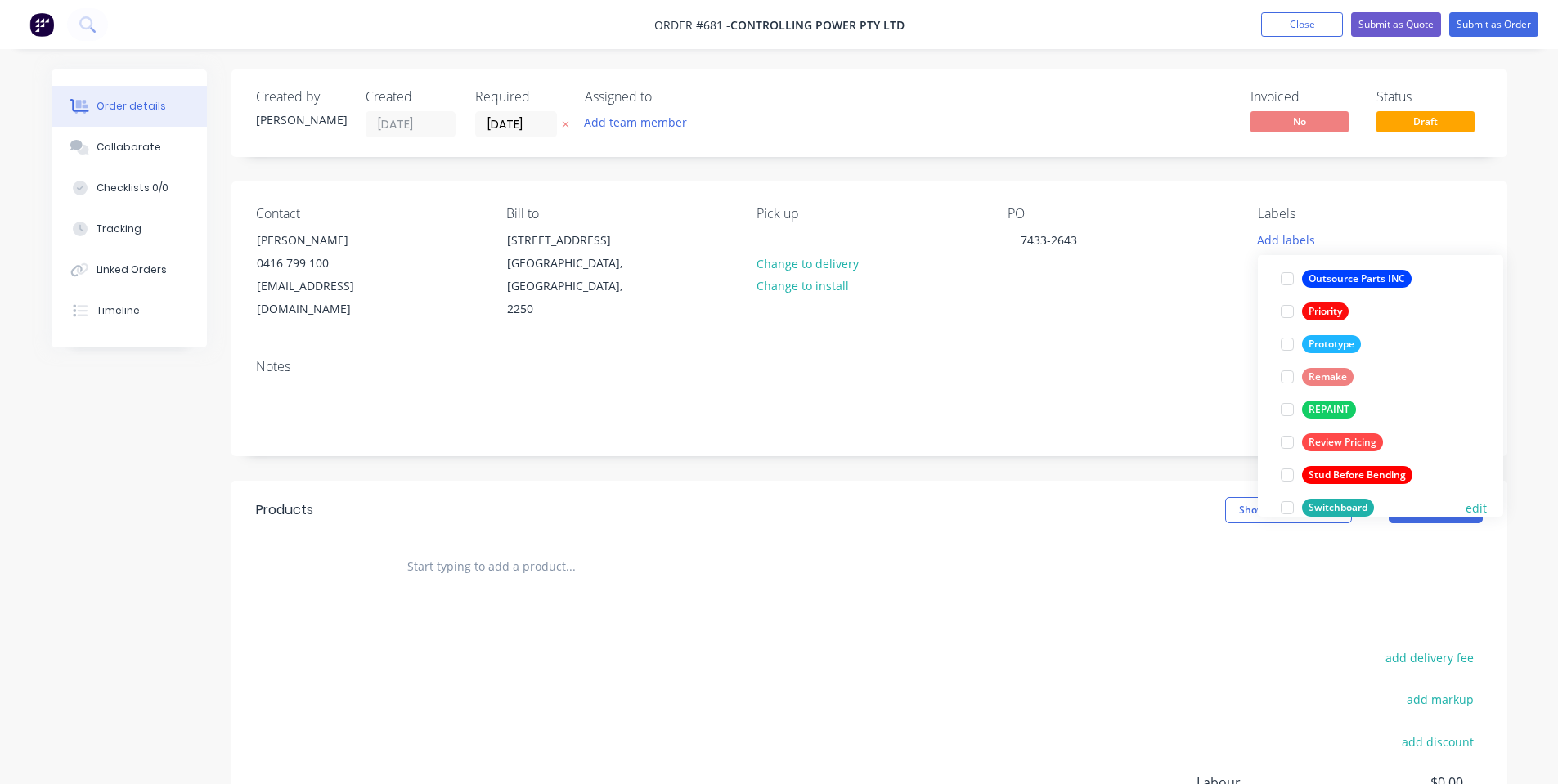
scroll to position [425, 0]
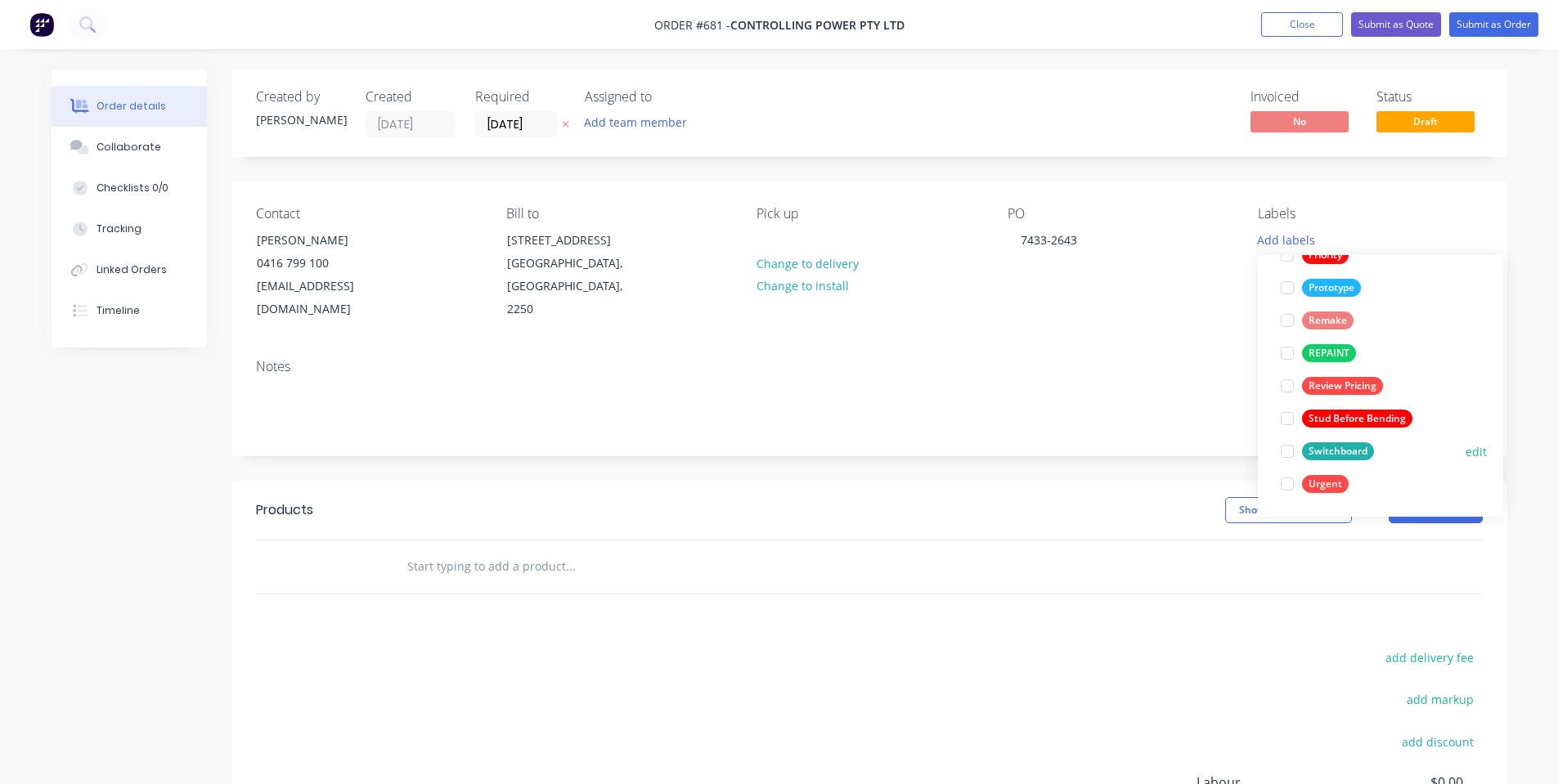
click at [1295, 450] on div at bounding box center [1288, 451] width 33 height 33
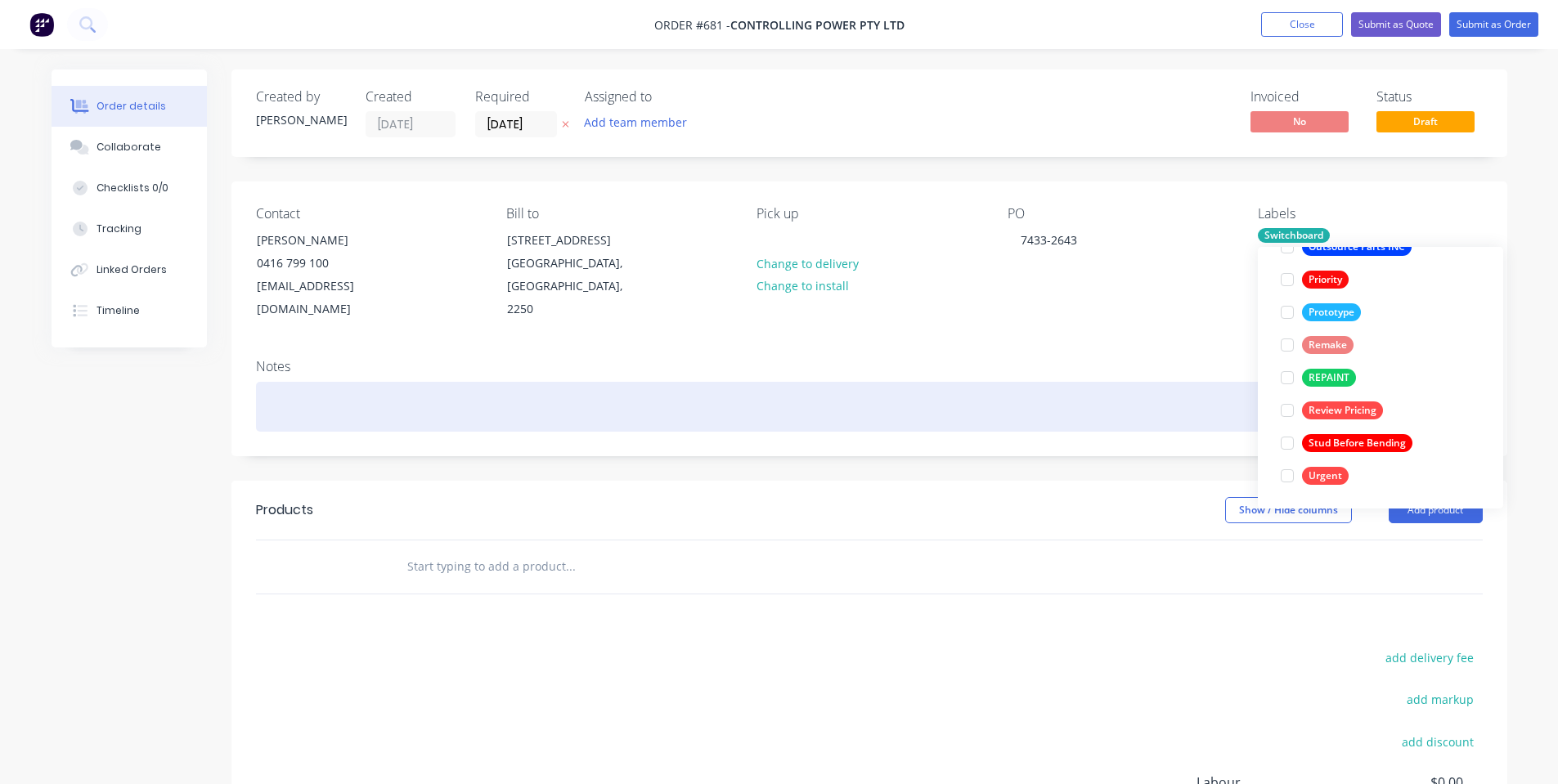
scroll to position [0, 0]
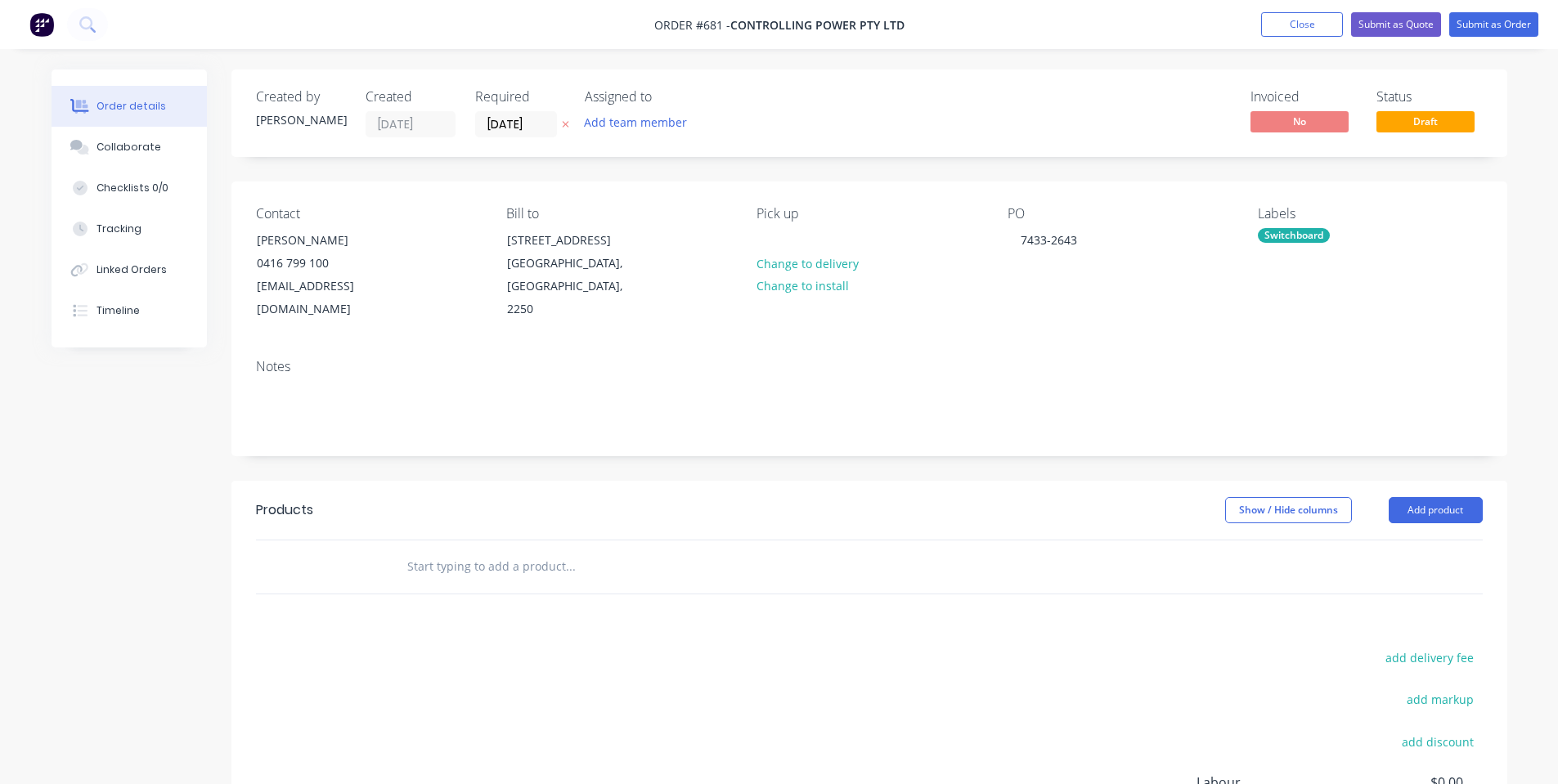
click at [1101, 357] on div "Notes" at bounding box center [870, 400] width 1276 height 109
click at [539, 122] on input "[DATE]" at bounding box center [515, 124] width 80 height 25
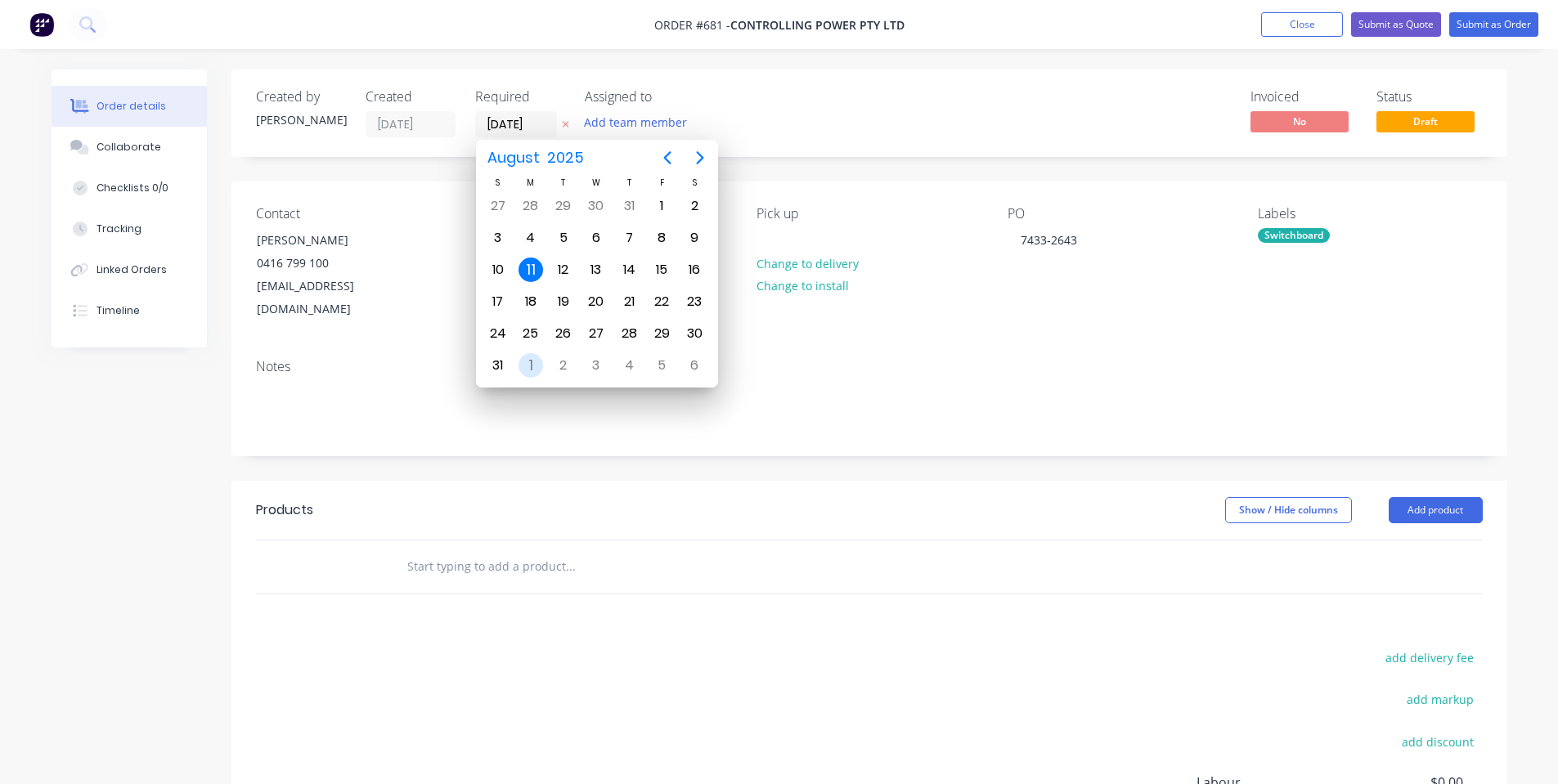
click at [534, 373] on div "1" at bounding box center [531, 366] width 25 height 25
type input "[DATE]"
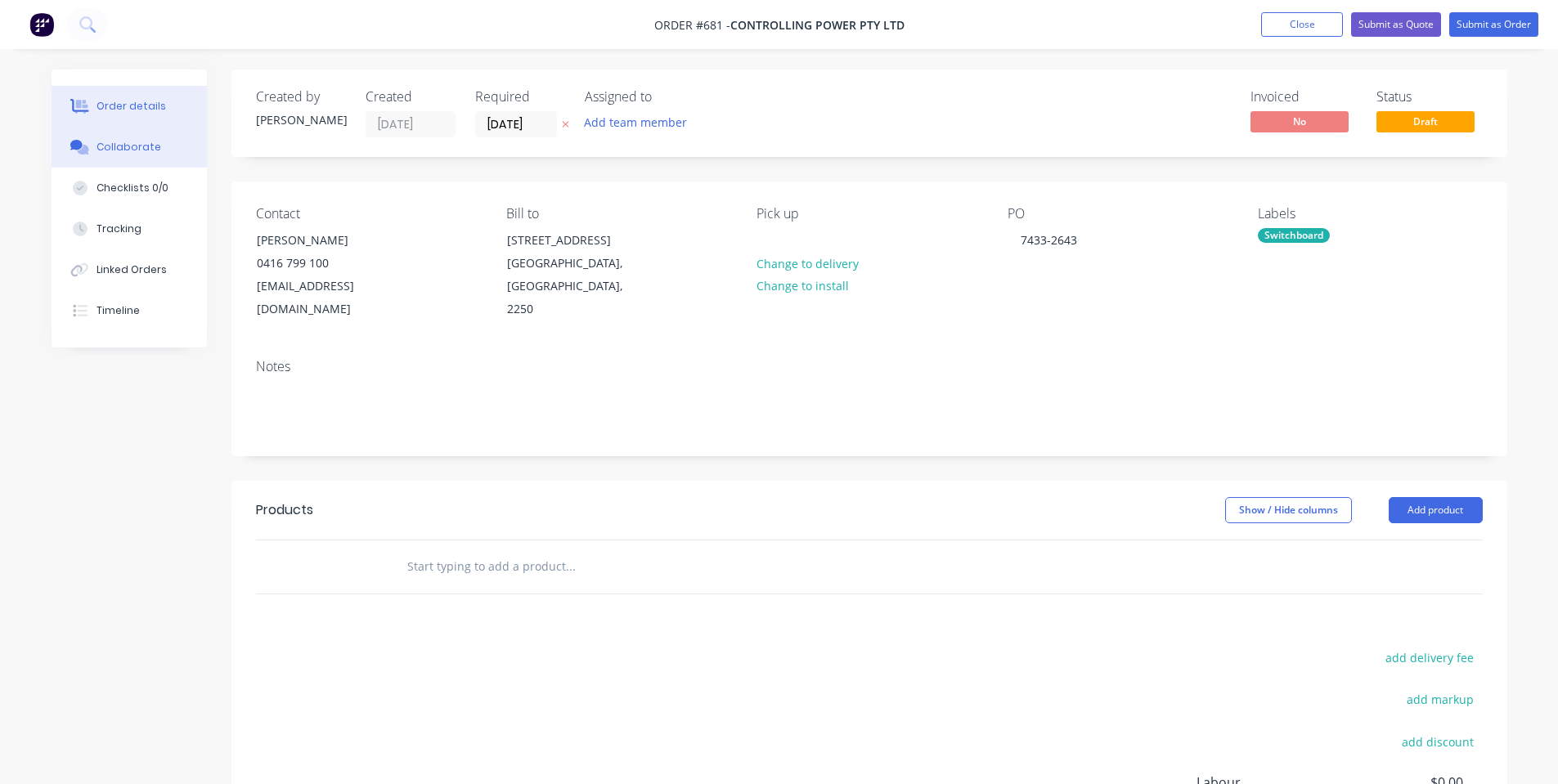
click at [120, 144] on div "Collaborate" at bounding box center [128, 147] width 65 height 15
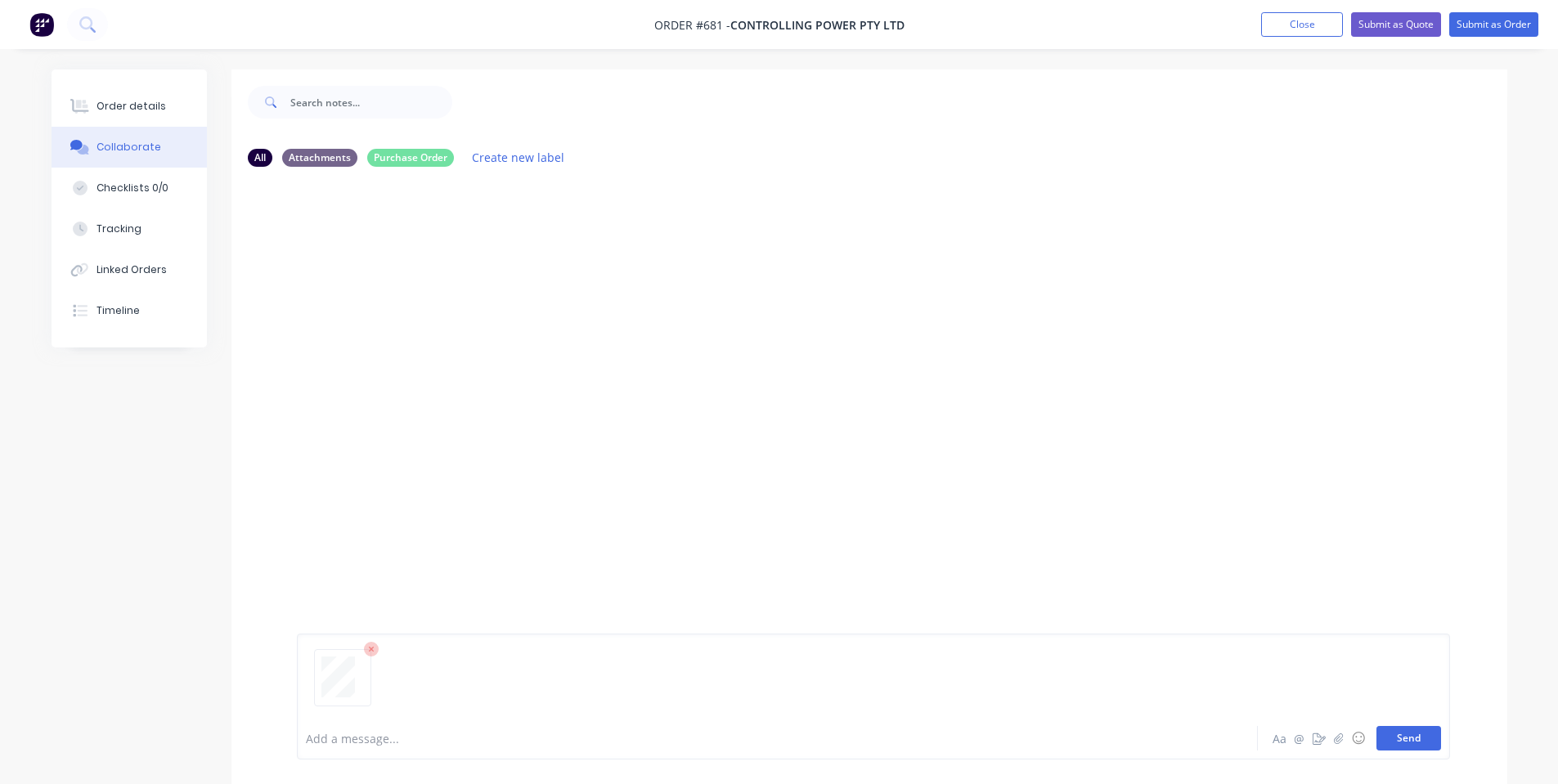
click at [1425, 736] on button "Send" at bounding box center [1408, 738] width 65 height 25
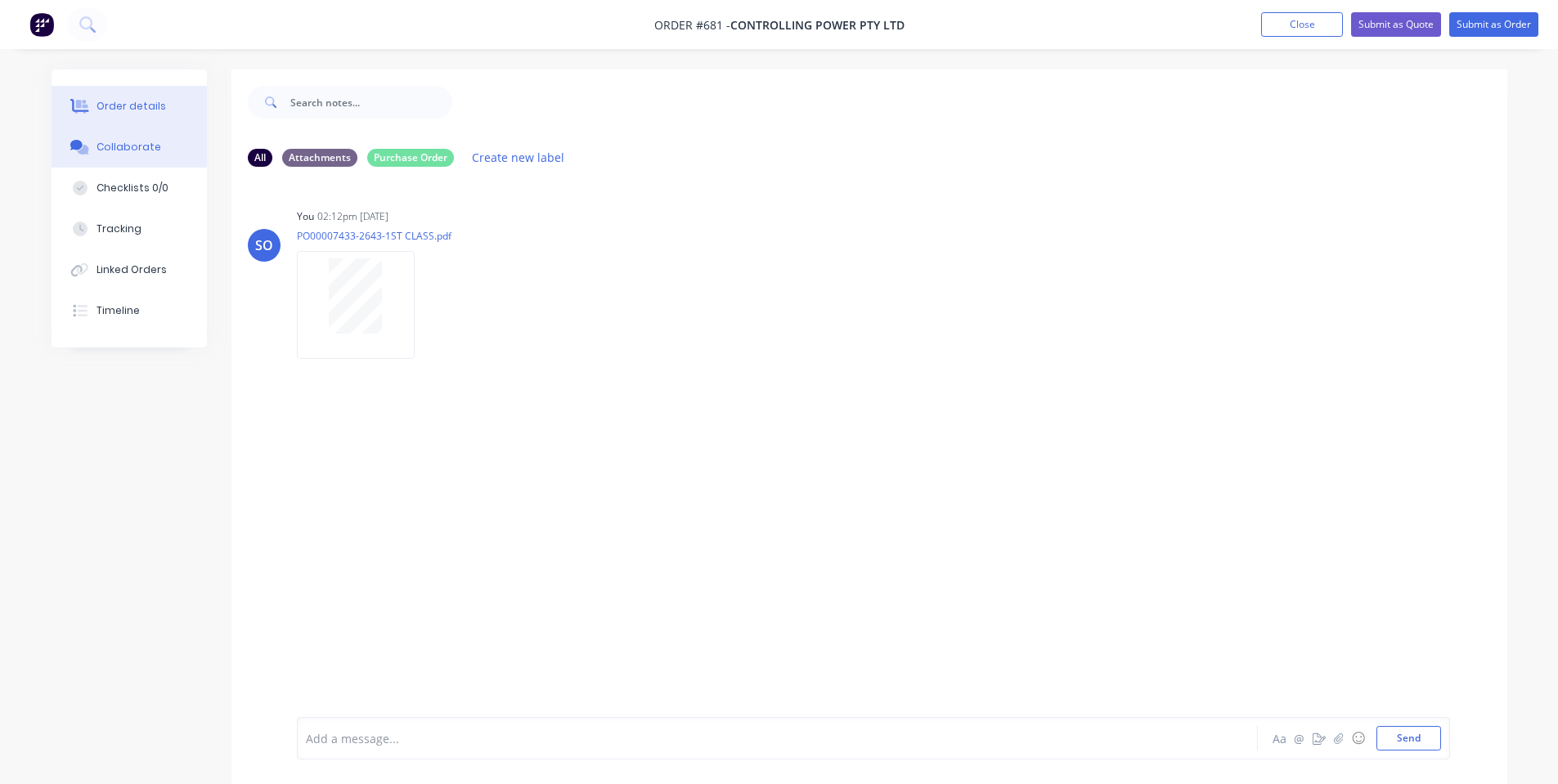
click at [125, 113] on div "Order details" at bounding box center [131, 106] width 70 height 15
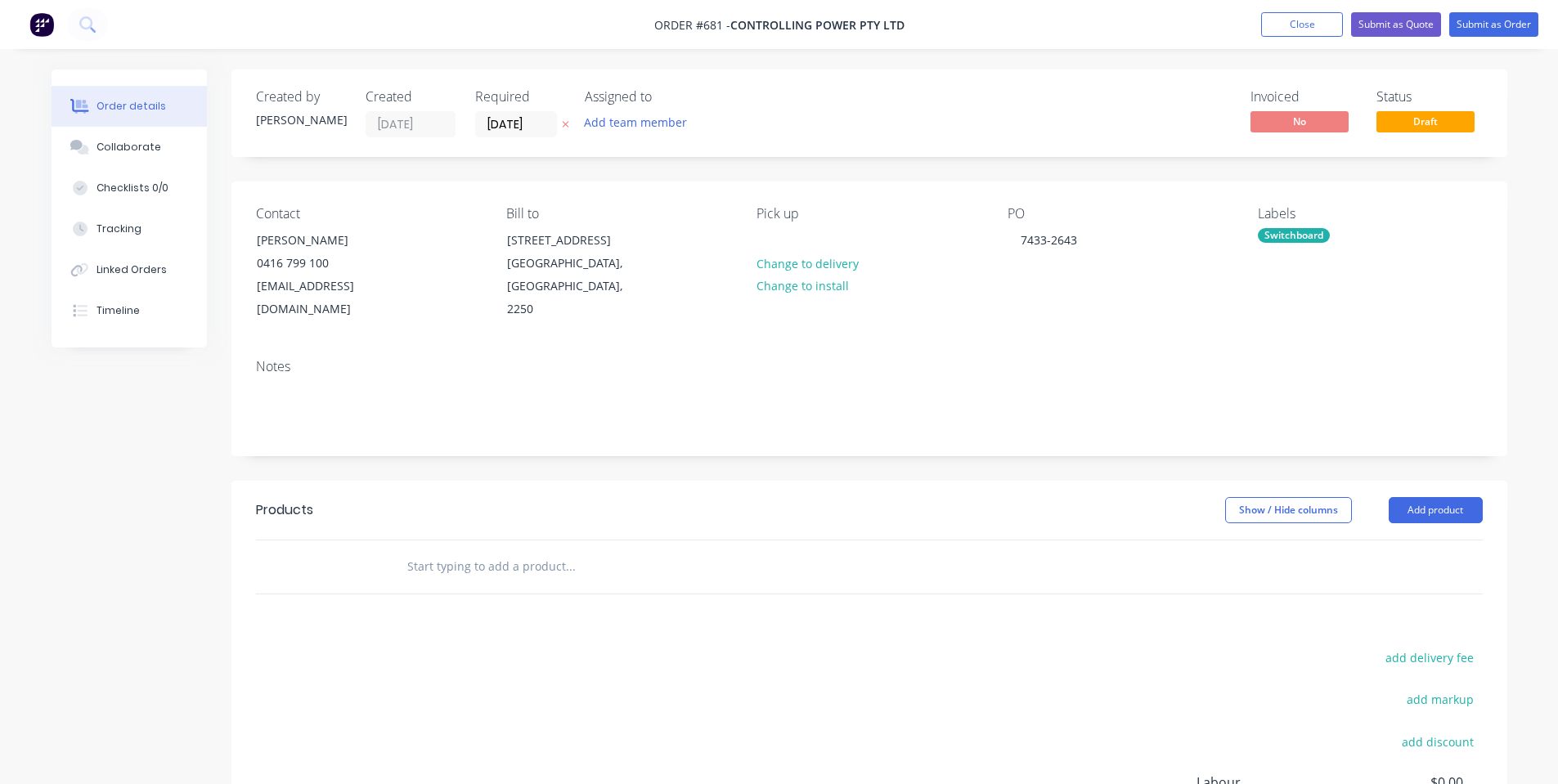
click at [608, 574] on input "text" at bounding box center [570, 567] width 327 height 33
paste input "1415_800x1020_Escutcheon_Rev_B"
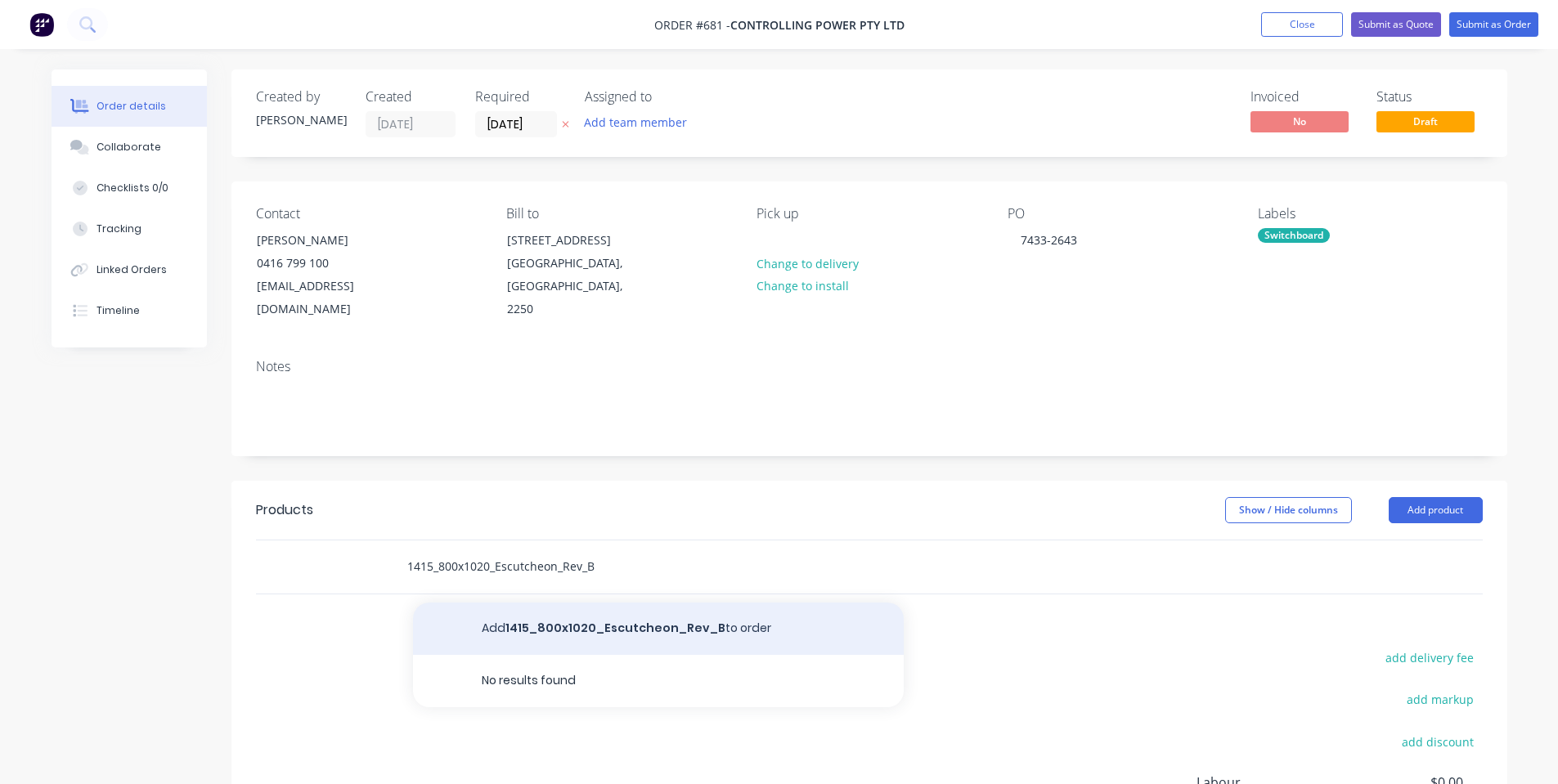
type input "1415_800x1020_Escutcheon_Rev_B"
click at [577, 629] on button "Add 1415_800x1020_Escutcheon_Rev_B to order" at bounding box center [658, 629] width 491 height 53
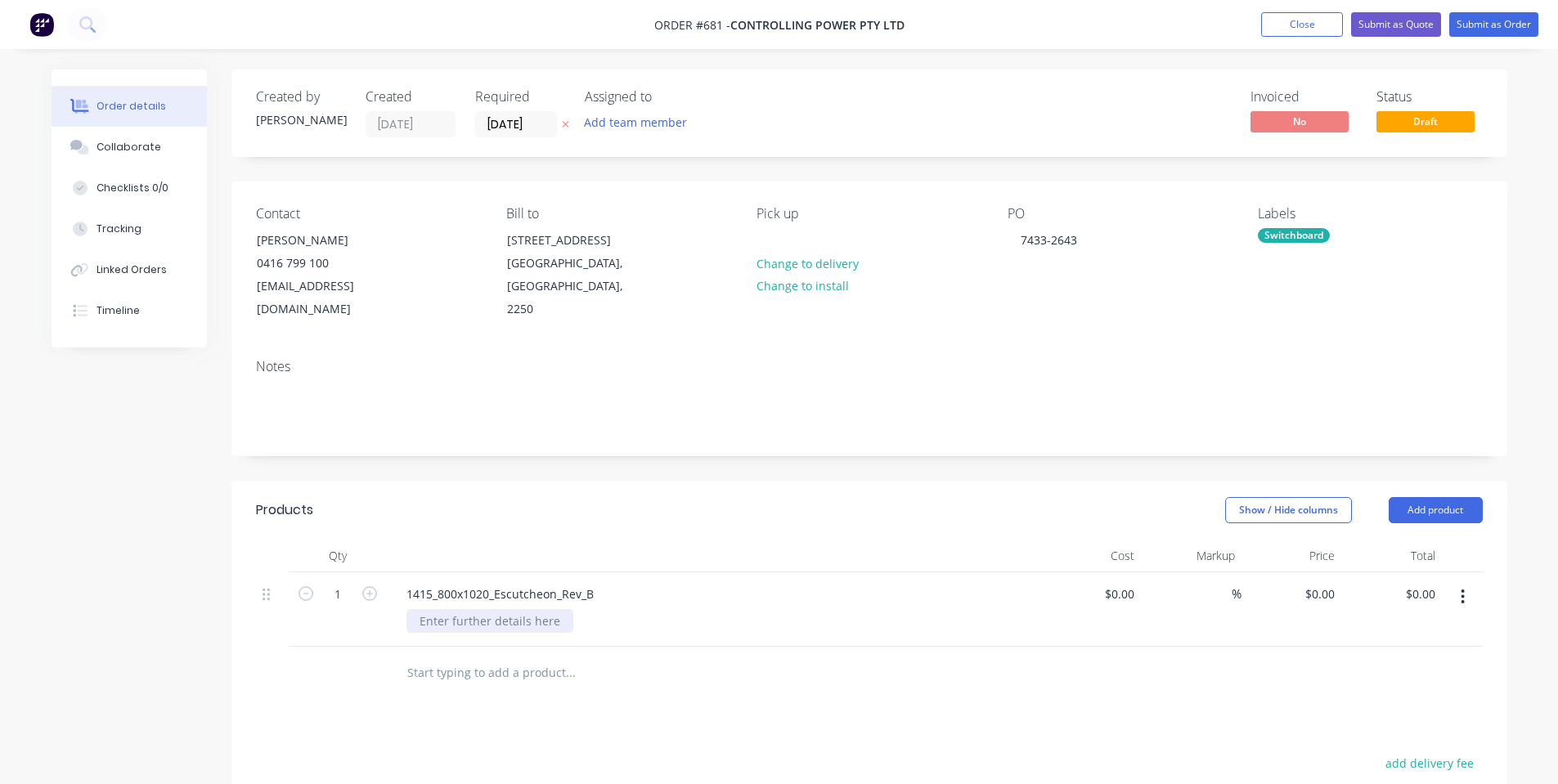
click at [478, 624] on div at bounding box center [489, 620] width 167 height 24
drag, startPoint x: 483, startPoint y: 491, endPoint x: 482, endPoint y: 500, distance: 9.1
click at [483, 491] on header "Products Show / Hide columns Add product" at bounding box center [870, 510] width 1276 height 59
click at [1338, 584] on div "0 $0.00" at bounding box center [1323, 593] width 38 height 24
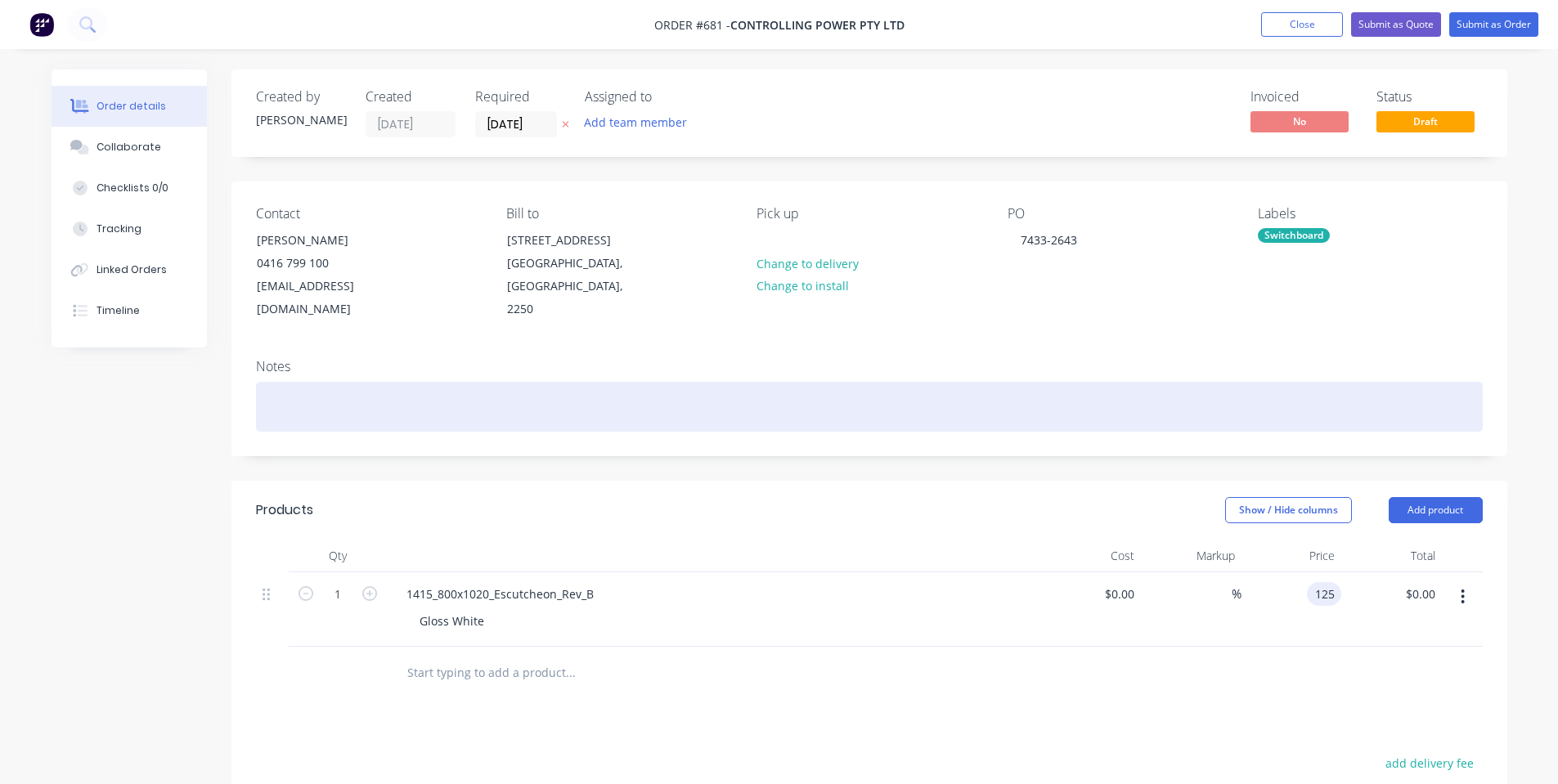
type input "$125.00"
click at [802, 398] on div at bounding box center [869, 407] width 1227 height 50
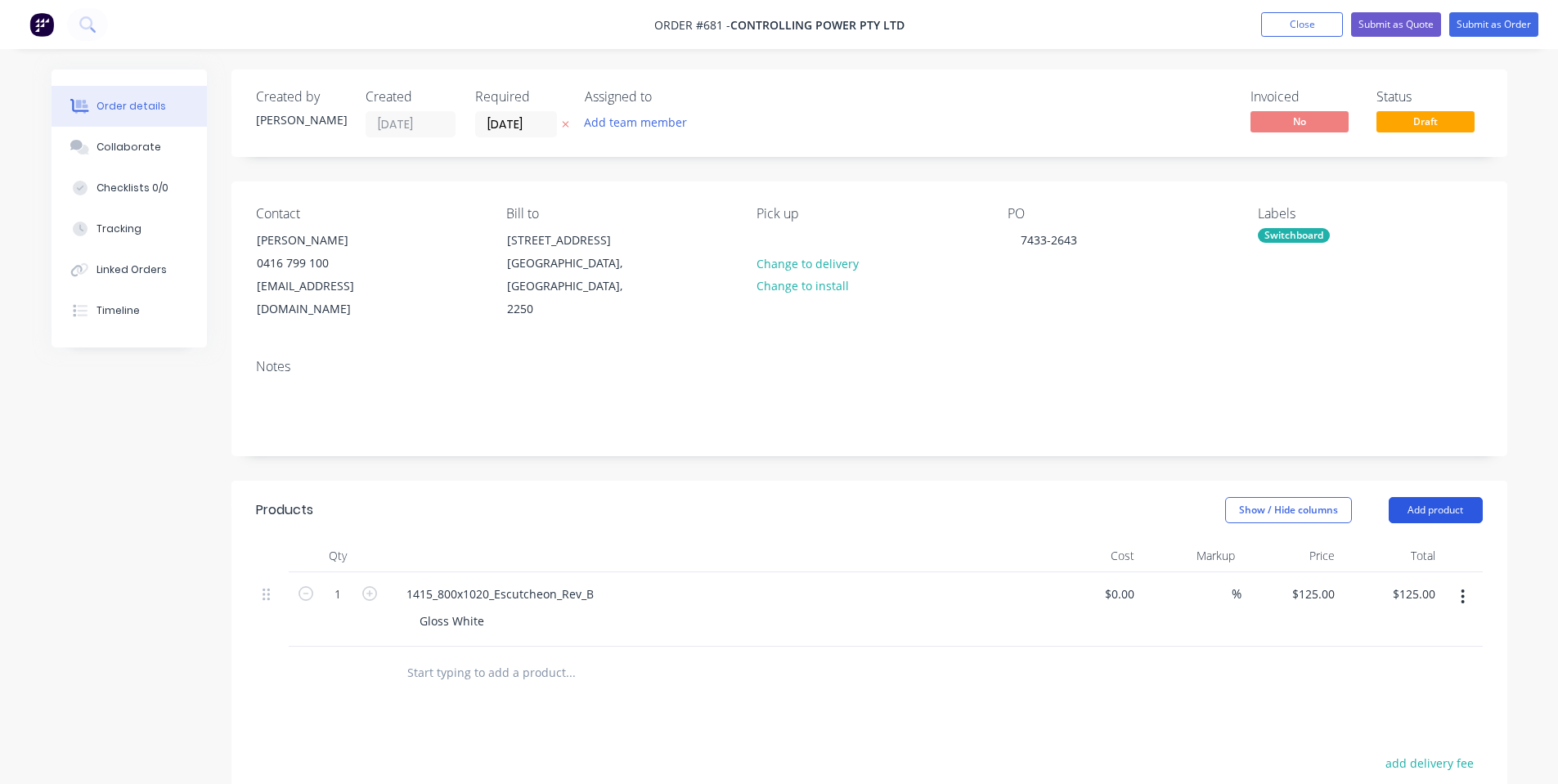
click at [1435, 510] on button "Add product" at bounding box center [1435, 510] width 94 height 26
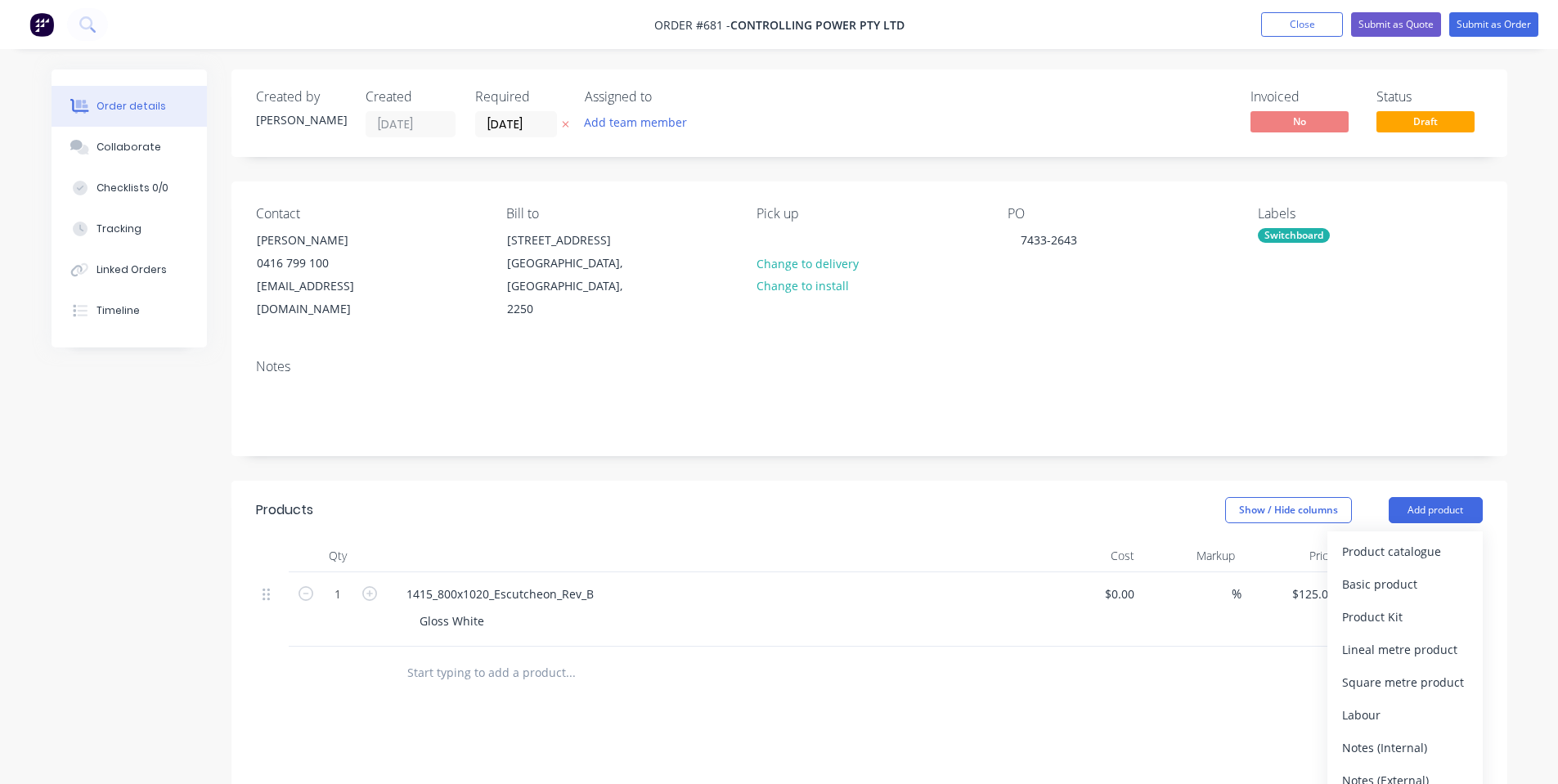
click at [1396, 741] on div "Notes (Internal)" at bounding box center [1405, 747] width 126 height 24
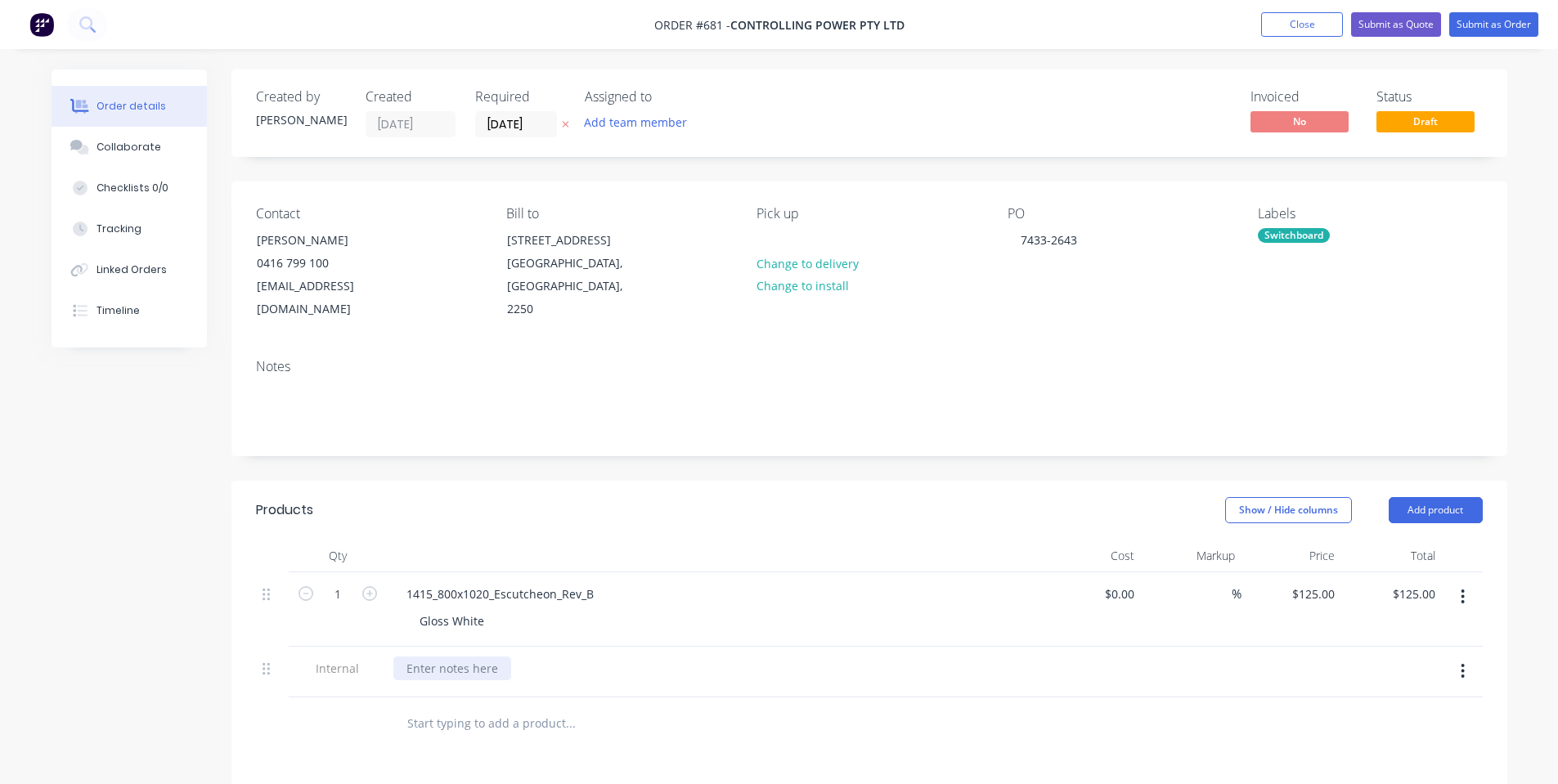
click at [502, 667] on div at bounding box center [452, 668] width 118 height 24
click at [1491, 17] on button "Submit as Order" at bounding box center [1494, 25] width 89 height 25
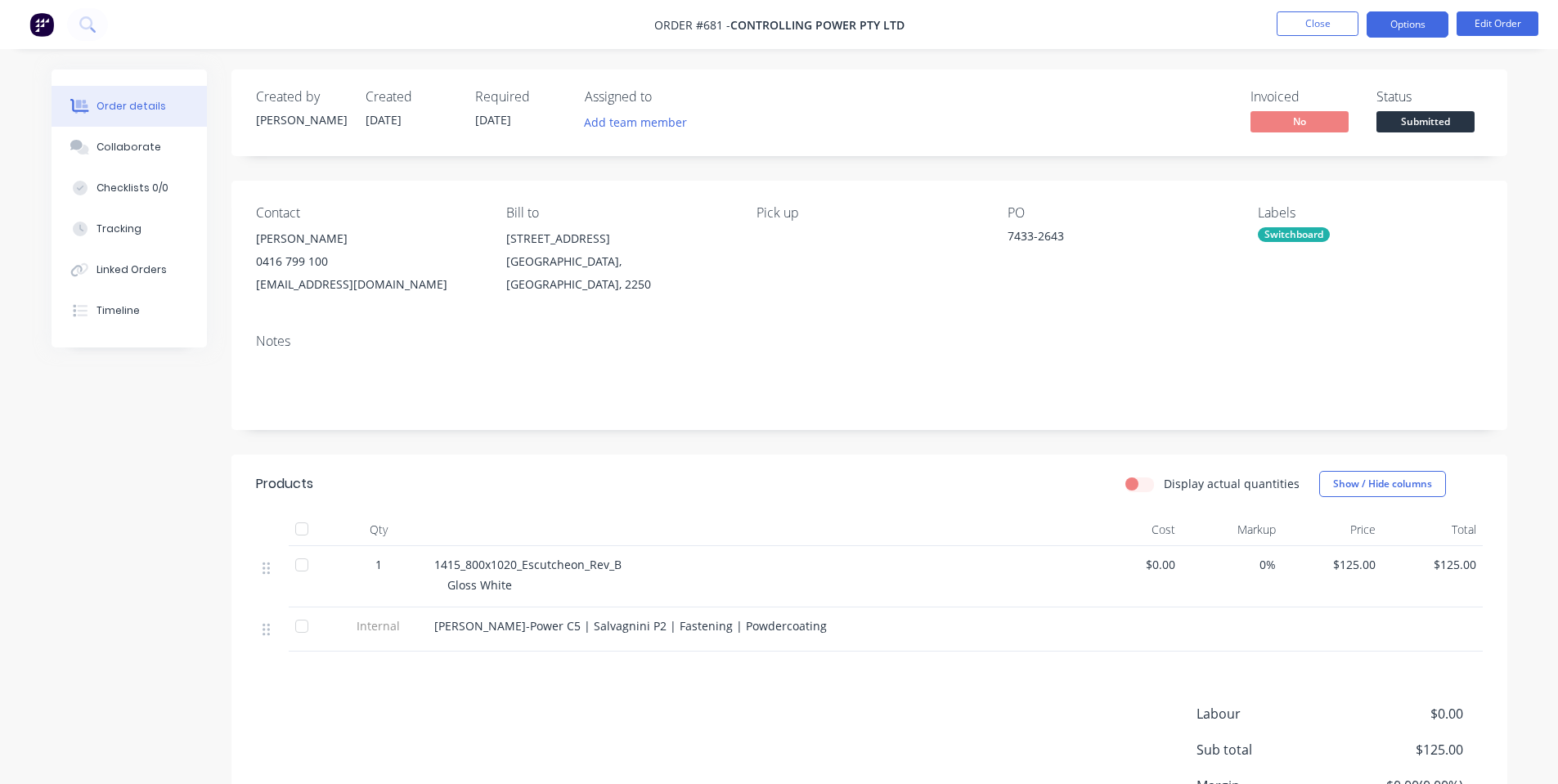
click at [1416, 35] on button "Options" at bounding box center [1407, 25] width 81 height 26
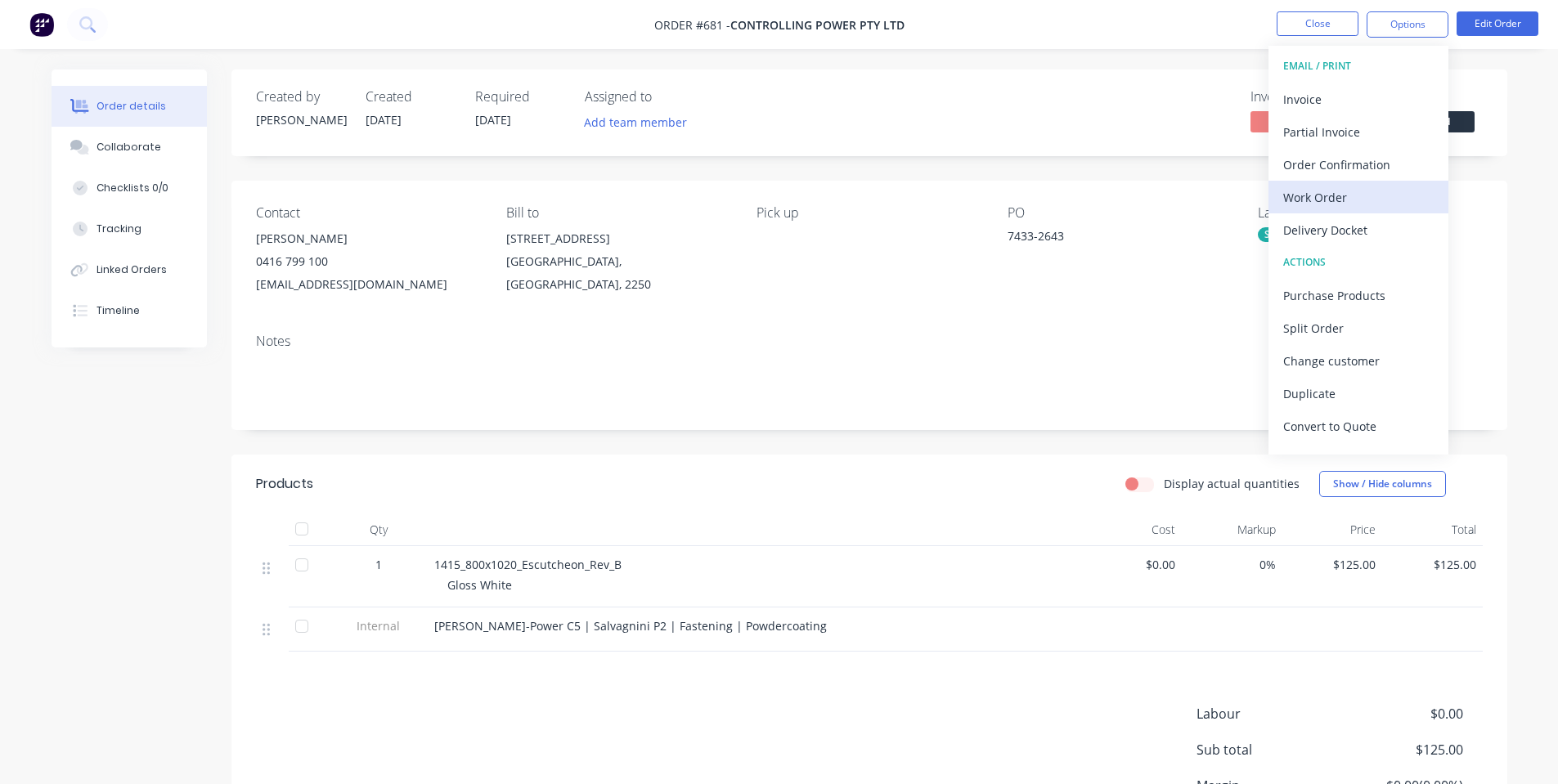
click at [1332, 207] on div "Work Order" at bounding box center [1358, 197] width 150 height 24
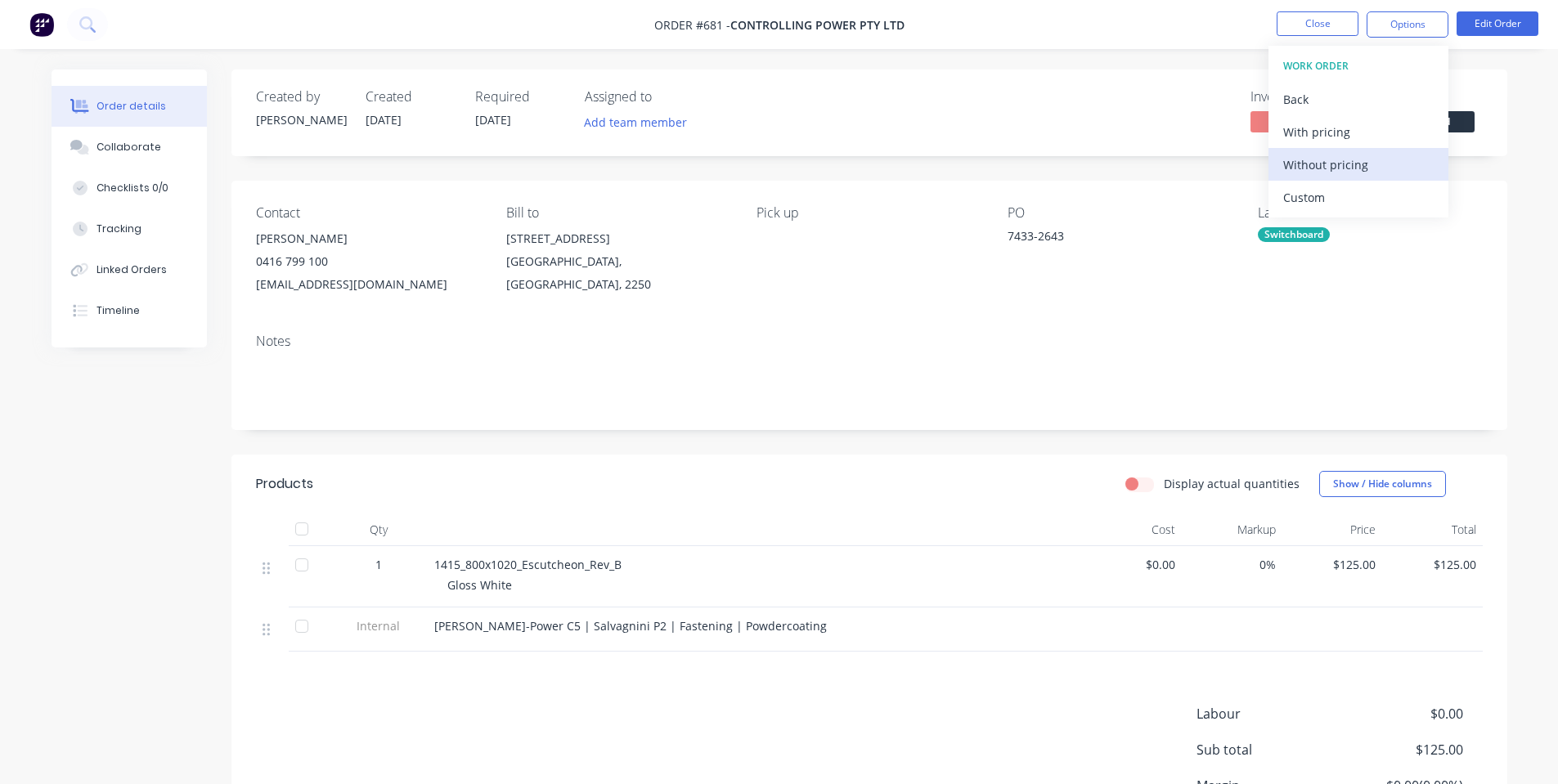
click at [1335, 173] on div "Without pricing" at bounding box center [1358, 164] width 150 height 24
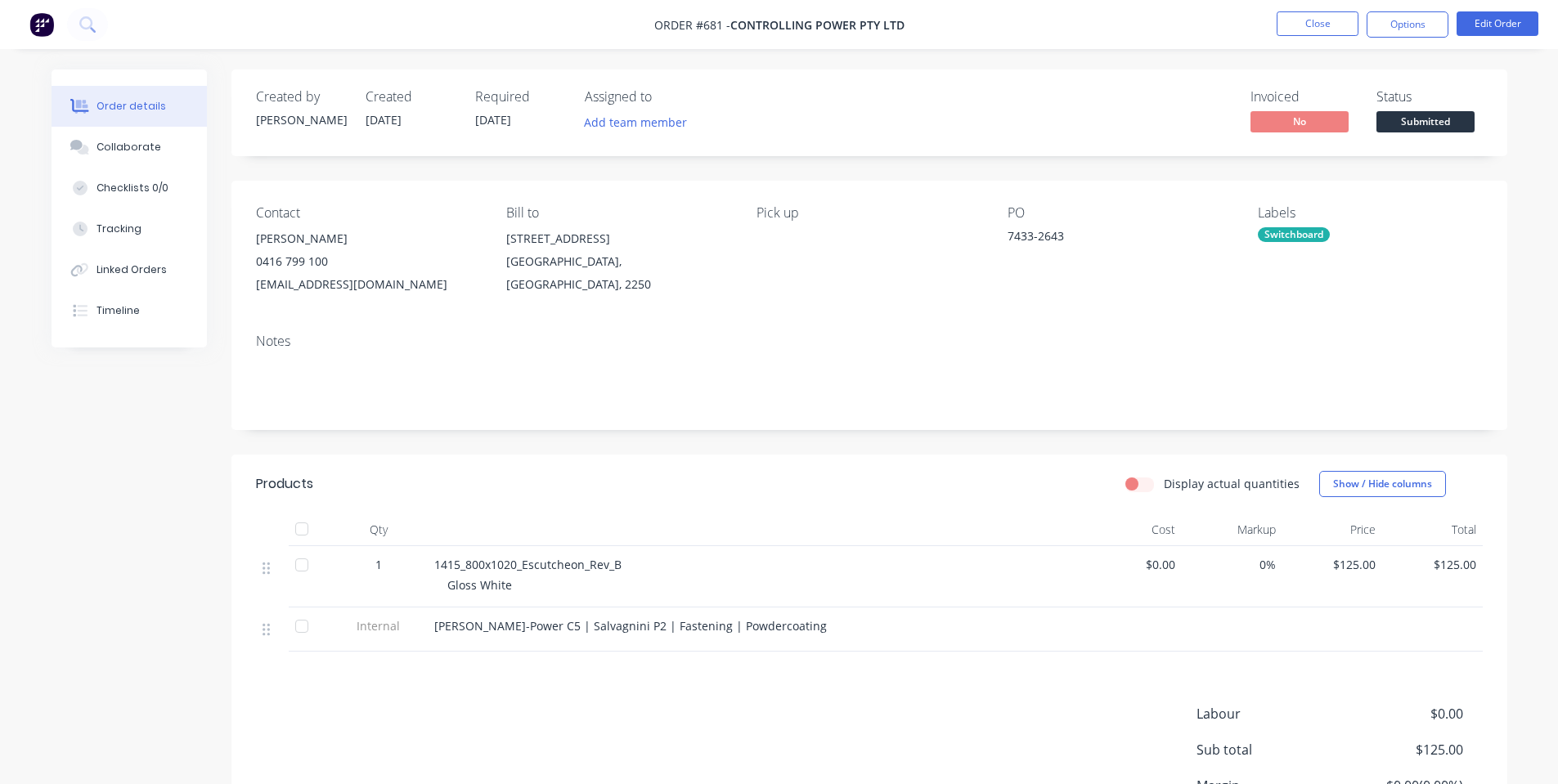
click at [1201, 44] on nav "Order #681 - Controlling Power Pty Ltd Close Options Edit Order" at bounding box center [779, 25] width 1558 height 49
click at [1308, 21] on button "Close" at bounding box center [1317, 24] width 81 height 25
drag, startPoint x: 1407, startPoint y: 144, endPoint x: 1431, endPoint y: 122, distance: 32.6
click at [1412, 140] on div "Created by [PERSON_NAME] Created [DATE] Required [DATE] Assigned to Add team me…" at bounding box center [870, 113] width 1276 height 86
click at [1431, 122] on span "Submitted" at bounding box center [1425, 121] width 98 height 21
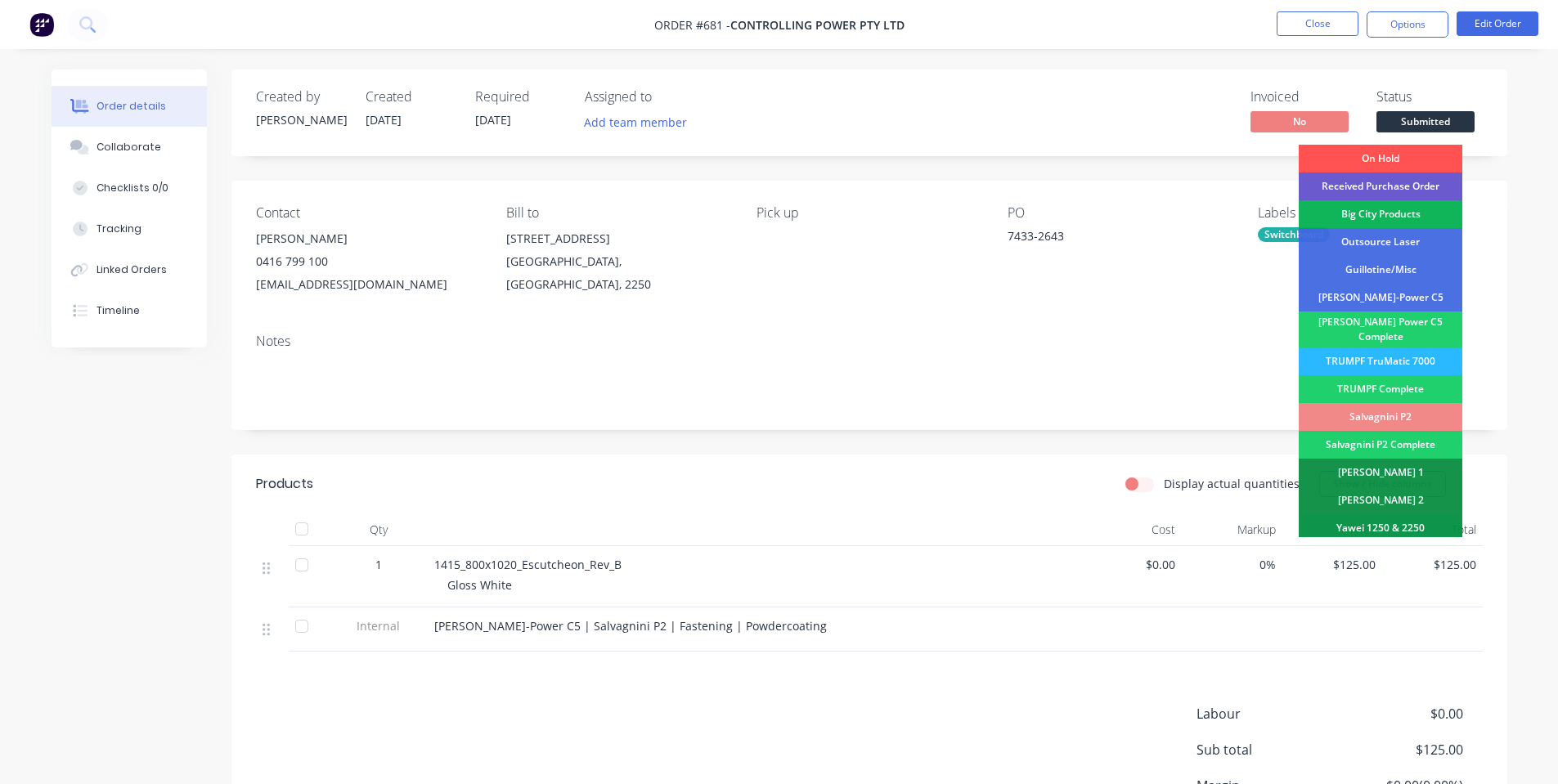
click at [1408, 185] on div "Received Purchase Order" at bounding box center [1380, 187] width 164 height 28
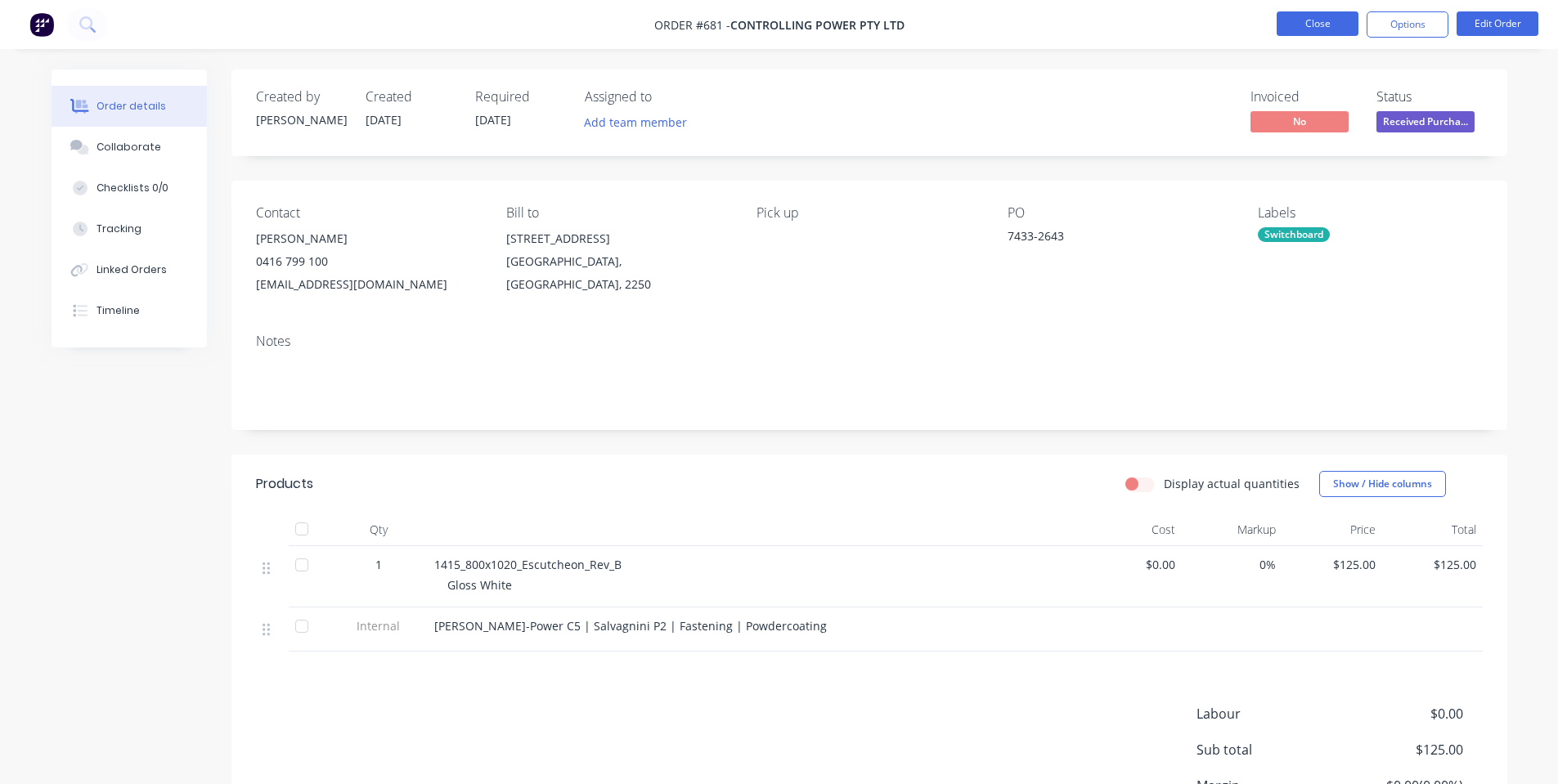
click at [1299, 33] on button "Close" at bounding box center [1317, 24] width 81 height 25
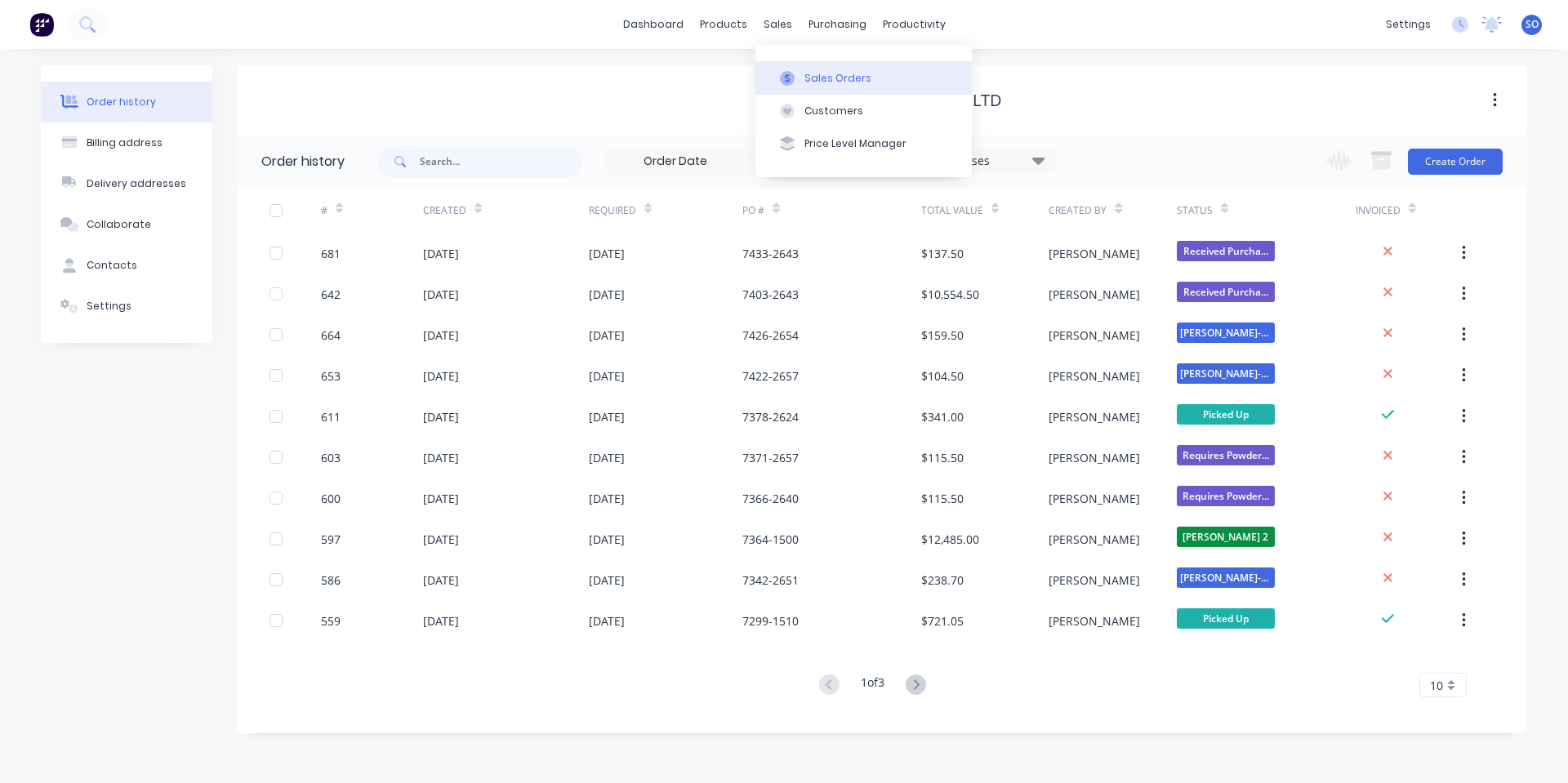
click at [798, 66] on button "Sales Orders" at bounding box center [864, 78] width 217 height 33
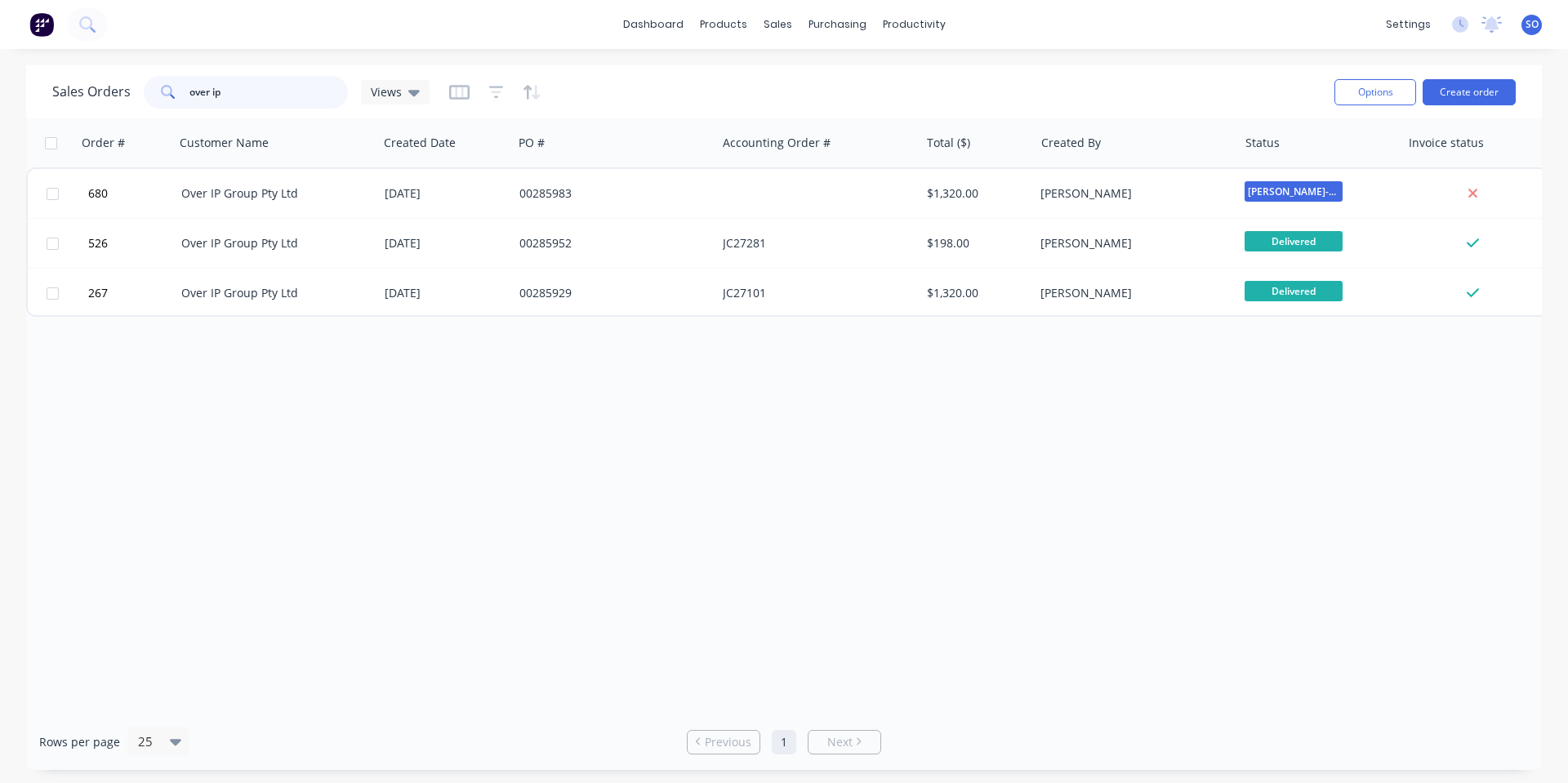
drag, startPoint x: 167, startPoint y: 107, endPoint x: 145, endPoint y: 108, distance: 22.0
click at [145, 107] on div "over ip" at bounding box center [245, 93] width 204 height 33
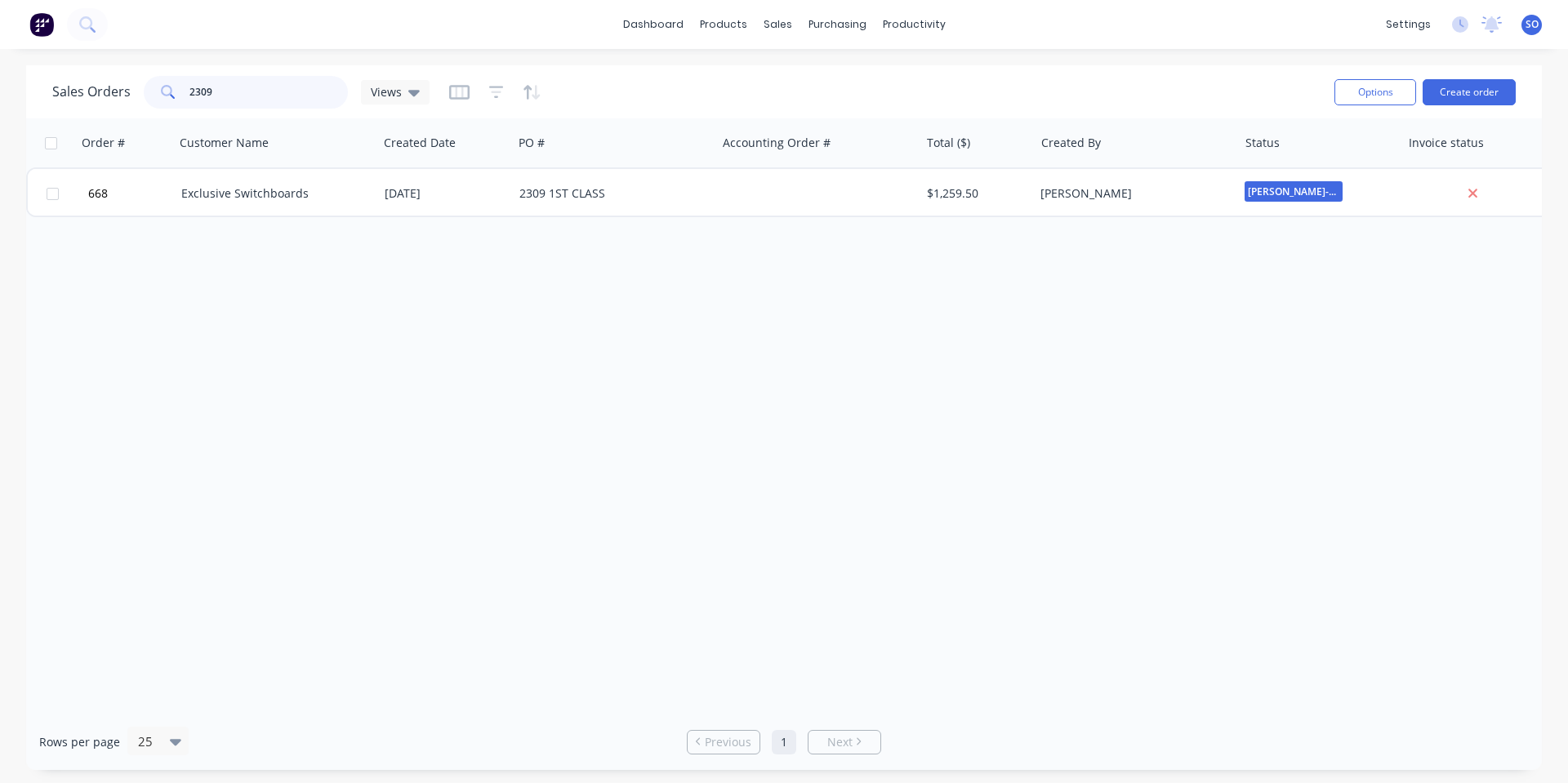
type input "2309"
click at [653, 217] on div "668 Exclusive Switchboards [DATE] 2309 1ST CLASS $1,259.50 [PERSON_NAME] [PERSO…" at bounding box center [790, 192] width 1527 height 50
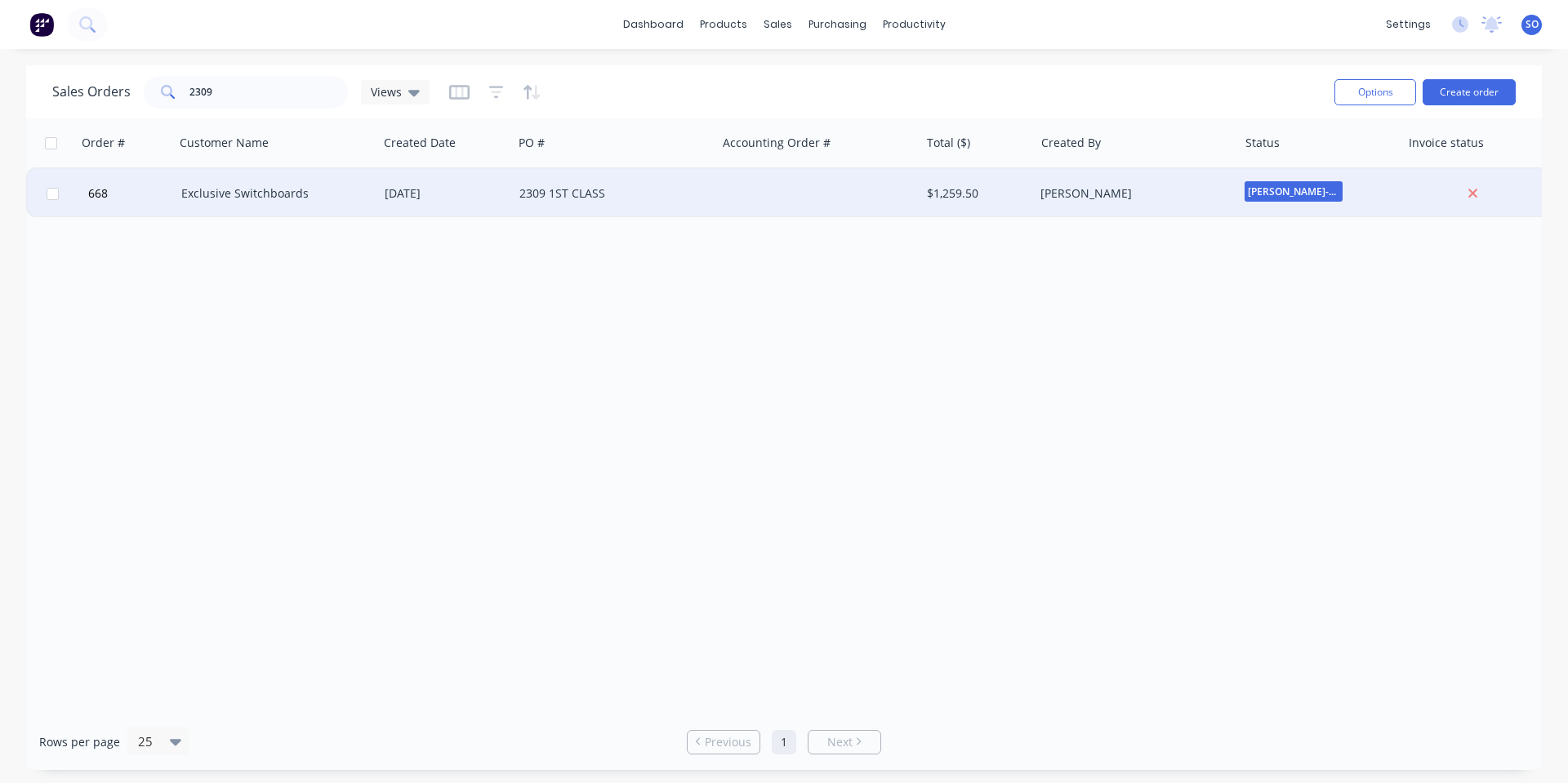
click at [669, 191] on div "2309 1ST CLASS" at bounding box center [610, 194] width 181 height 16
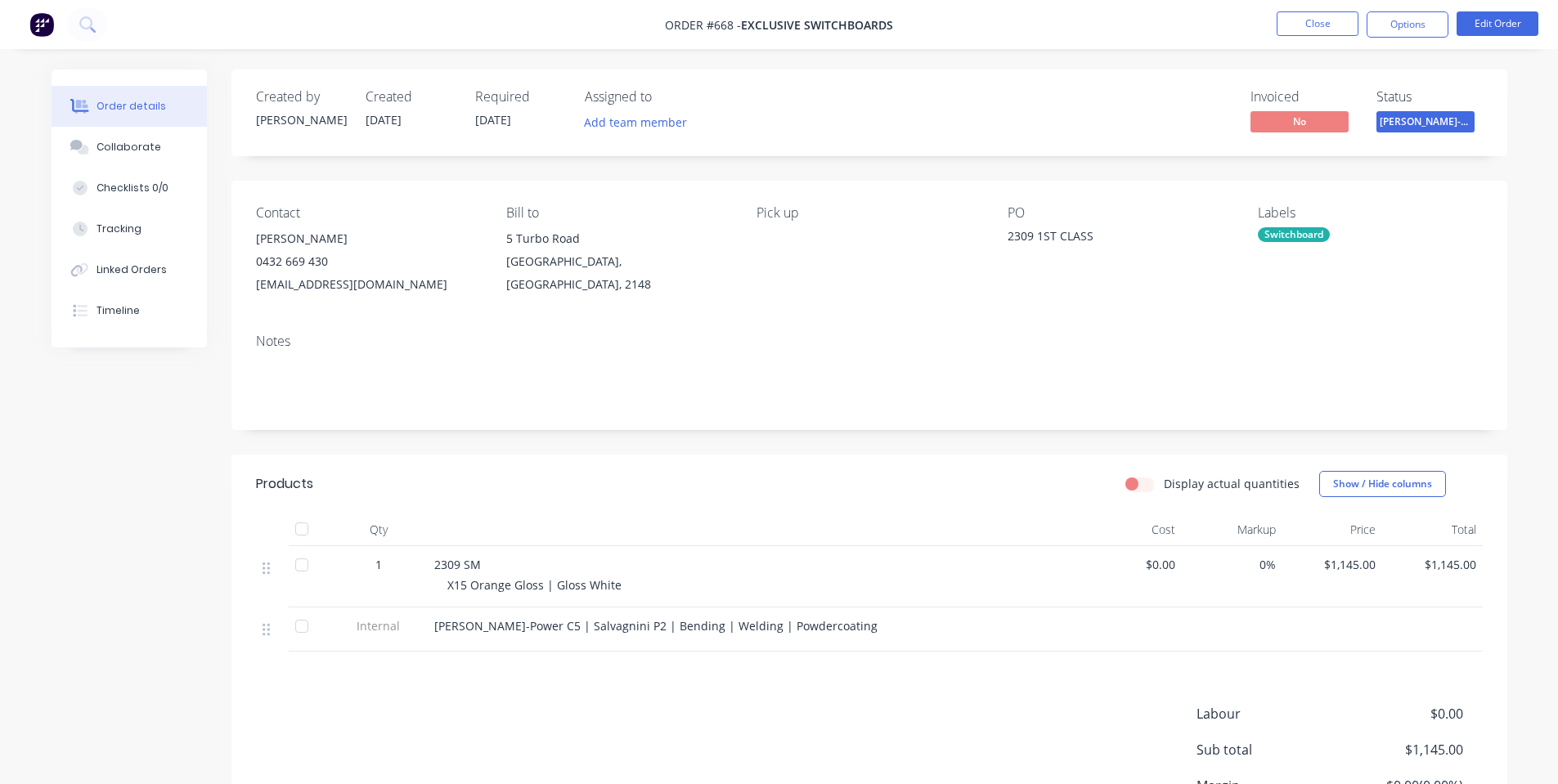
click at [1431, 118] on span "[PERSON_NAME]-Power C5" at bounding box center [1425, 121] width 98 height 21
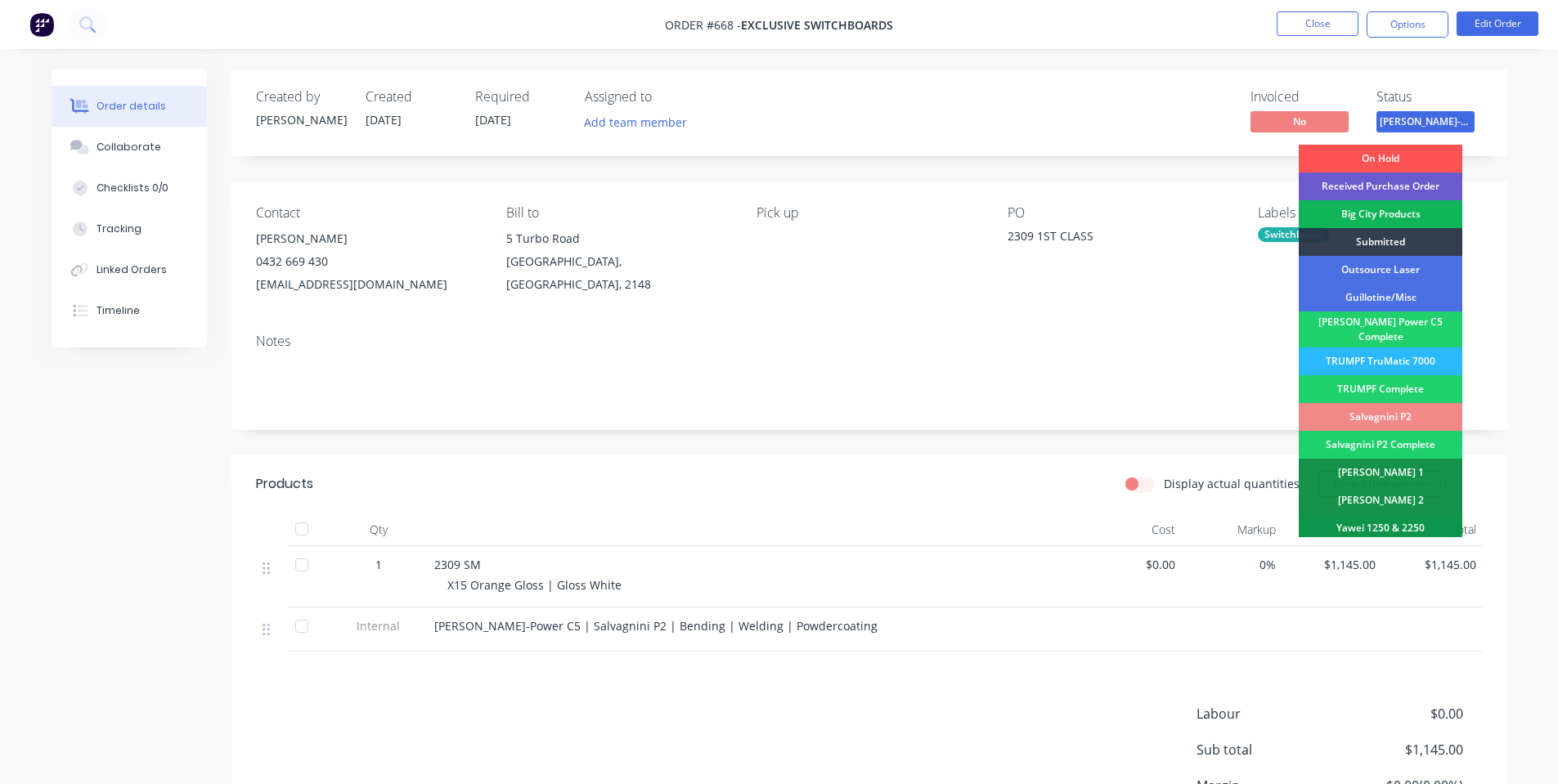
click at [1427, 178] on div "Received Purchase Order" at bounding box center [1380, 187] width 164 height 28
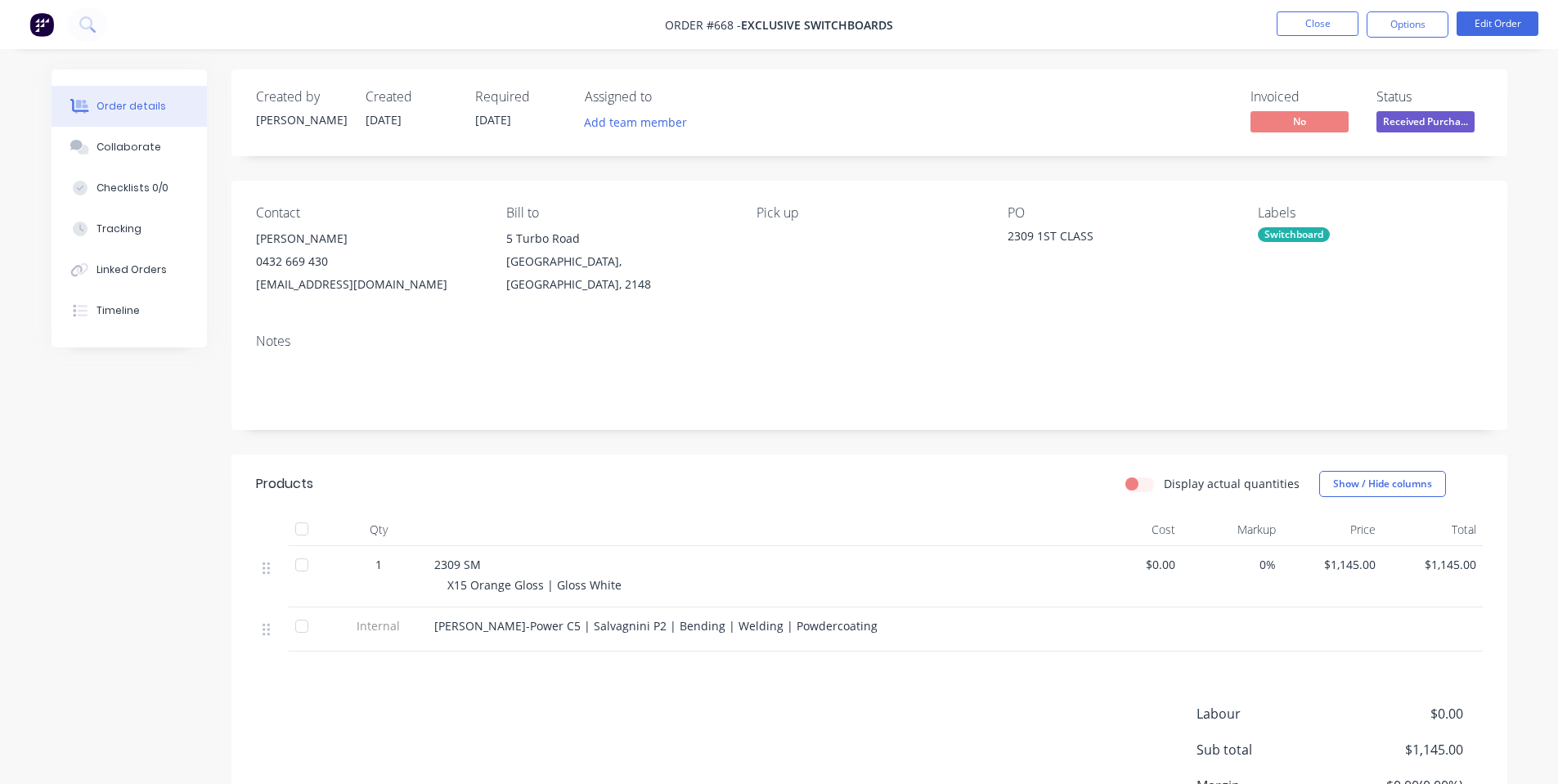
click at [1486, 61] on div "Order details Collaborate Checklists 0/0 Tracking Linked Orders Timeline Order …" at bounding box center [779, 471] width 1558 height 943
click at [1318, 12] on button "Close" at bounding box center [1317, 24] width 81 height 25
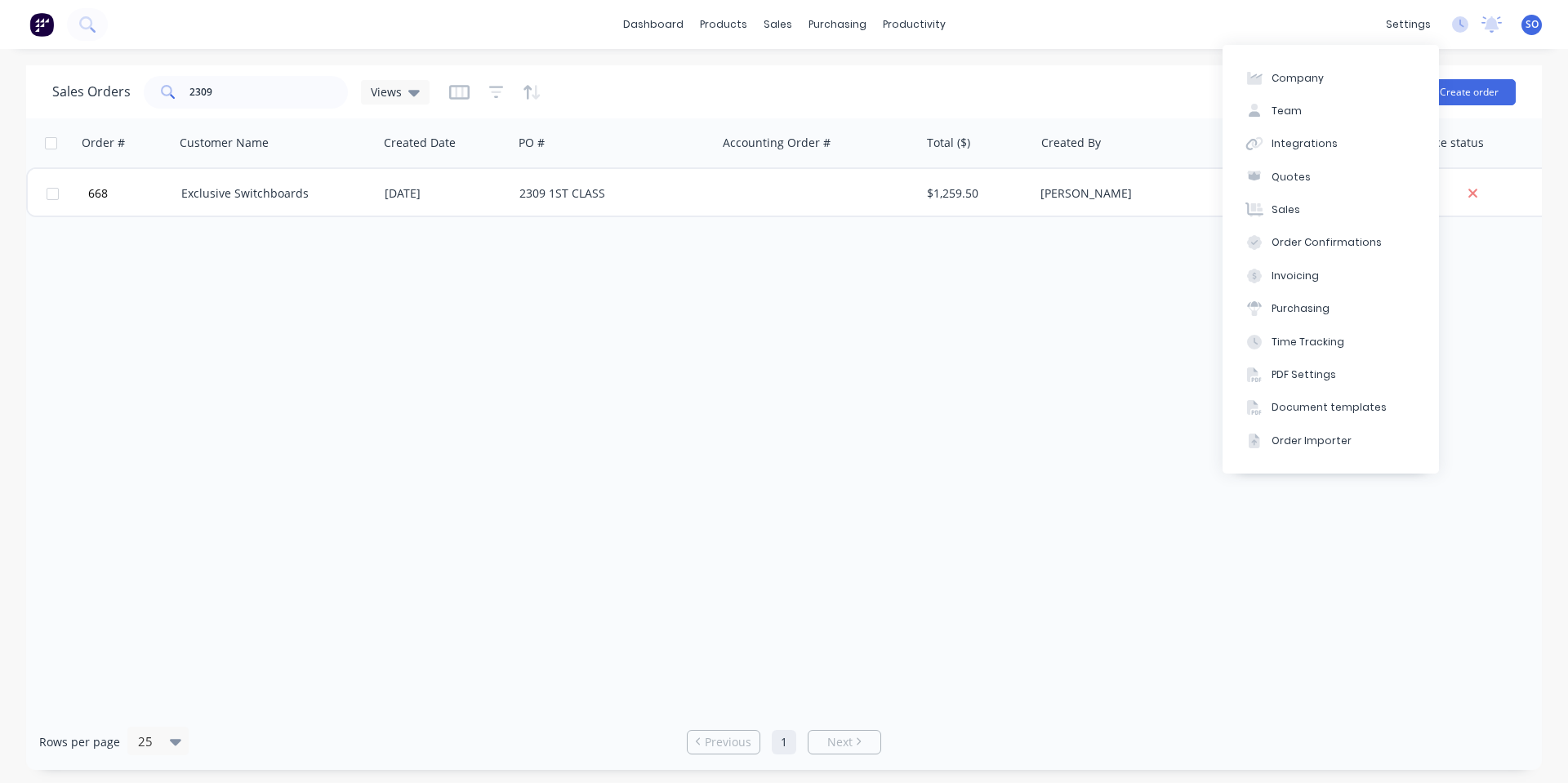
drag, startPoint x: 973, startPoint y: 282, endPoint x: 941, endPoint y: 281, distance: 32.0
click at [973, 282] on div "Order # Customer Name Created Date PO # Accounting Order # Total ($) Created By…" at bounding box center [784, 415] width 1516 height 595
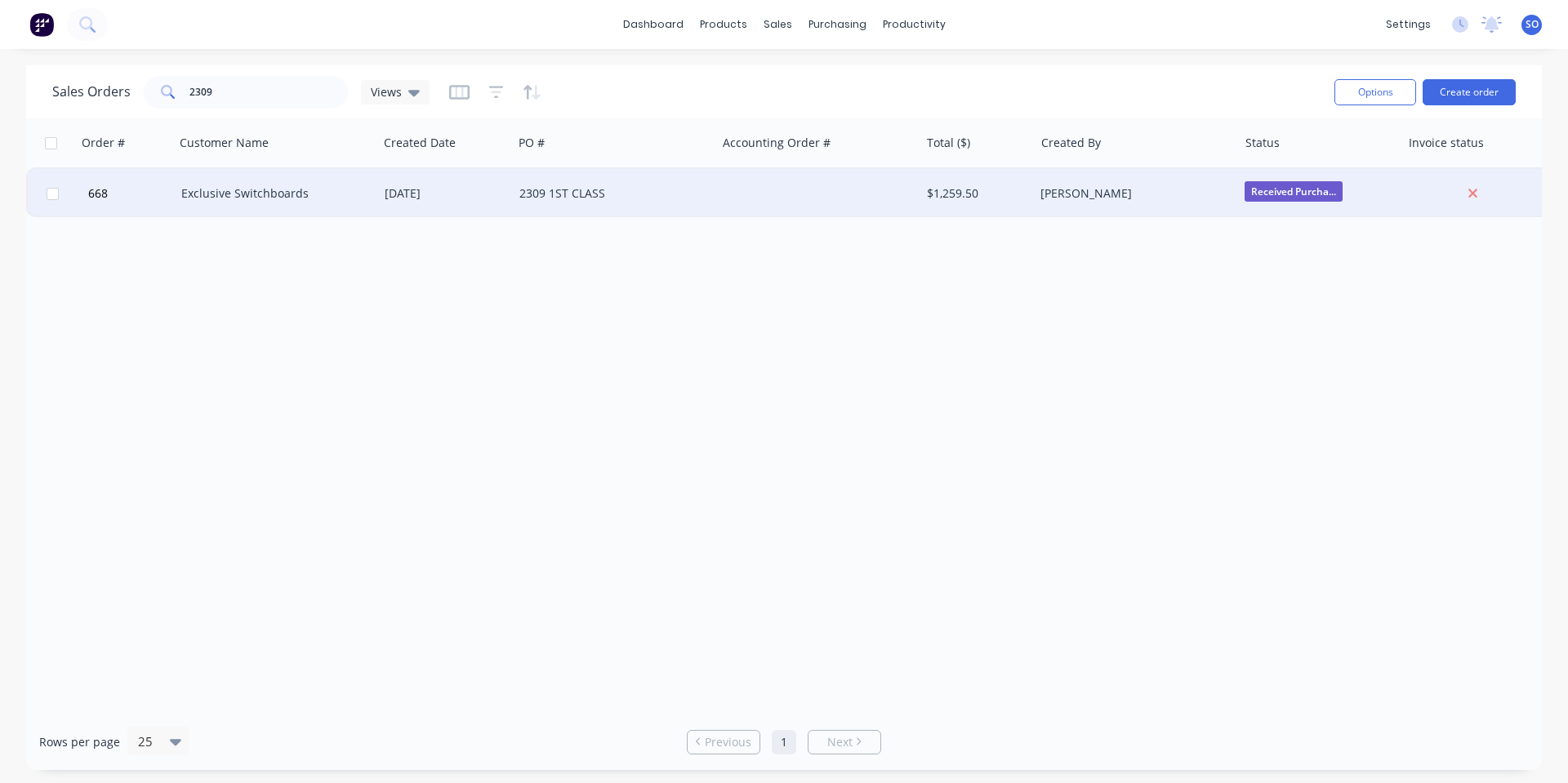
click at [341, 186] on div "Exclusive Switchboards" at bounding box center [272, 194] width 181 height 16
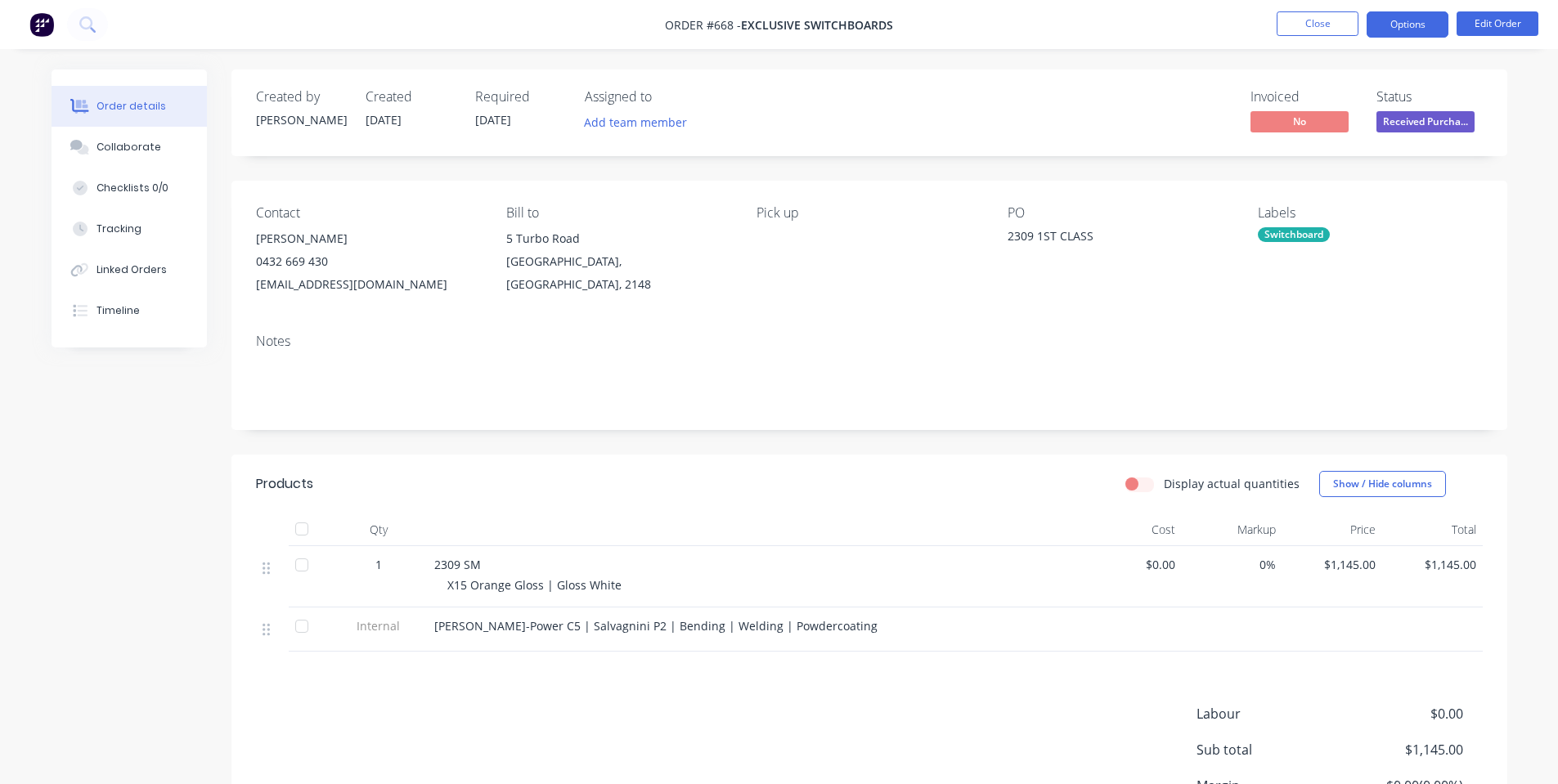
click at [1408, 25] on button "Options" at bounding box center [1407, 25] width 81 height 26
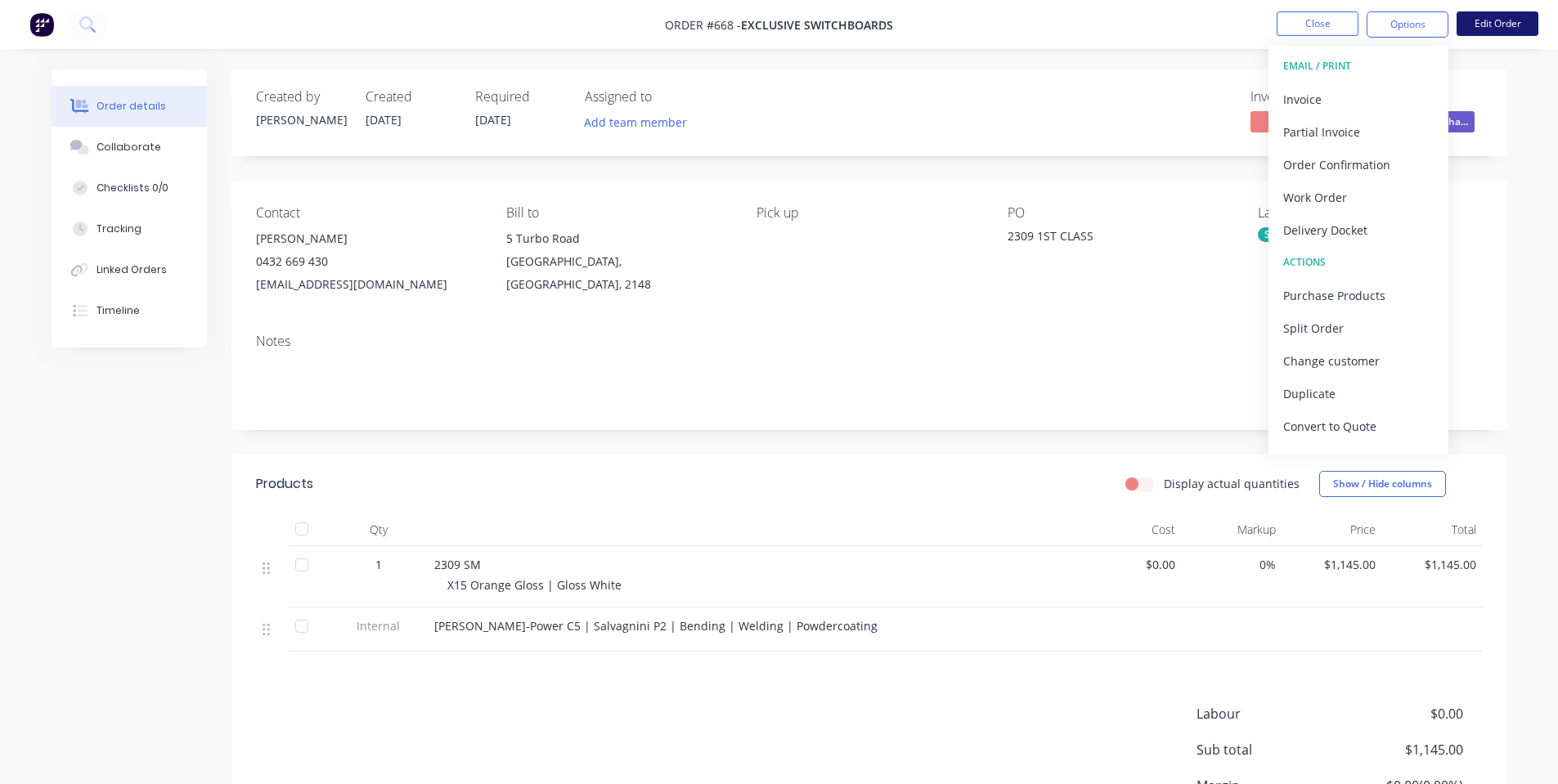
click at [1484, 30] on button "Edit Order" at bounding box center [1497, 24] width 81 height 25
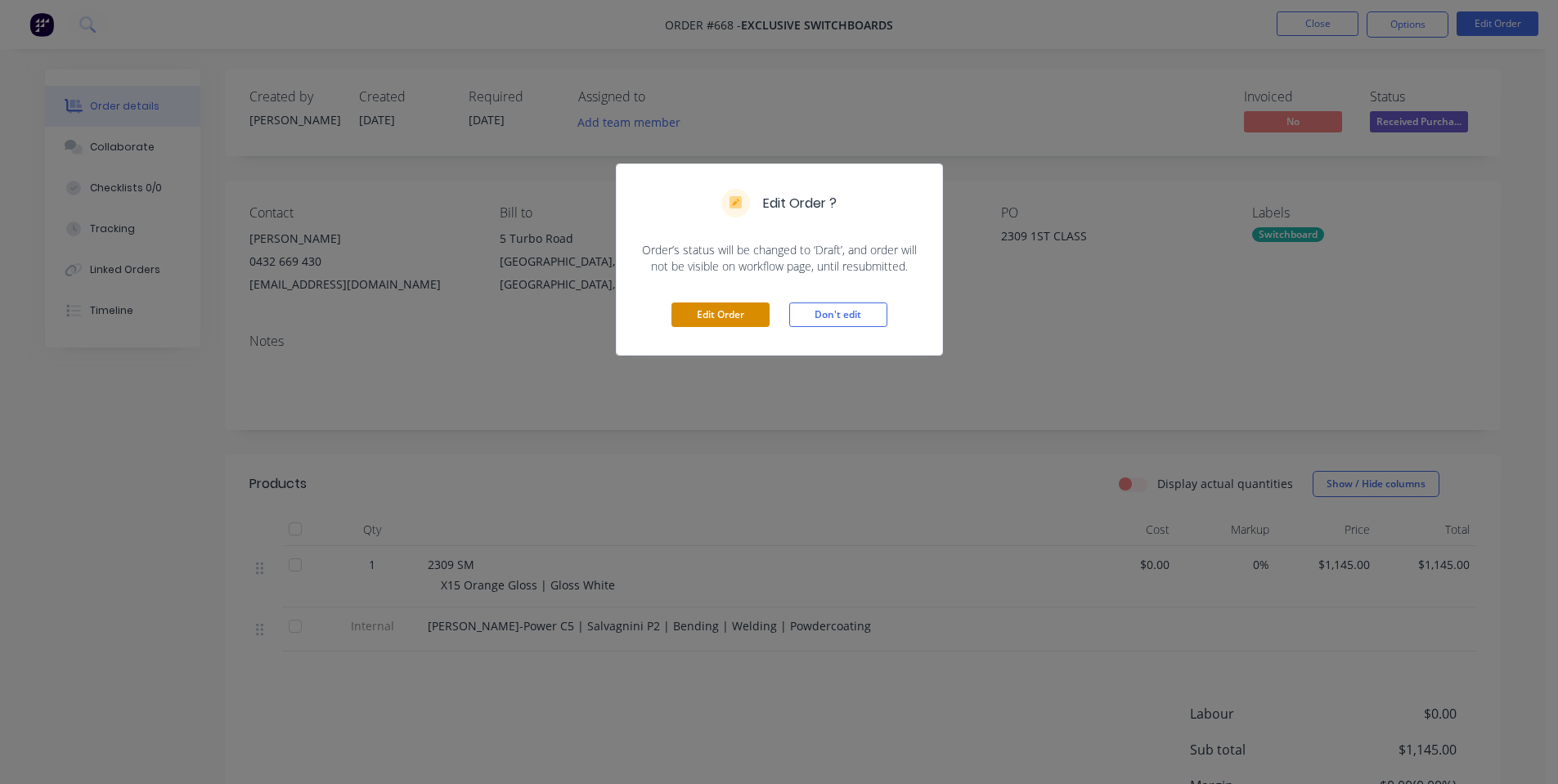
drag, startPoint x: 715, startPoint y: 301, endPoint x: 721, endPoint y: 316, distance: 16.2
click at [715, 302] on div "Edit Order Don't edit" at bounding box center [779, 314] width 326 height 80
click at [765, 305] on button "Edit Order" at bounding box center [720, 315] width 98 height 25
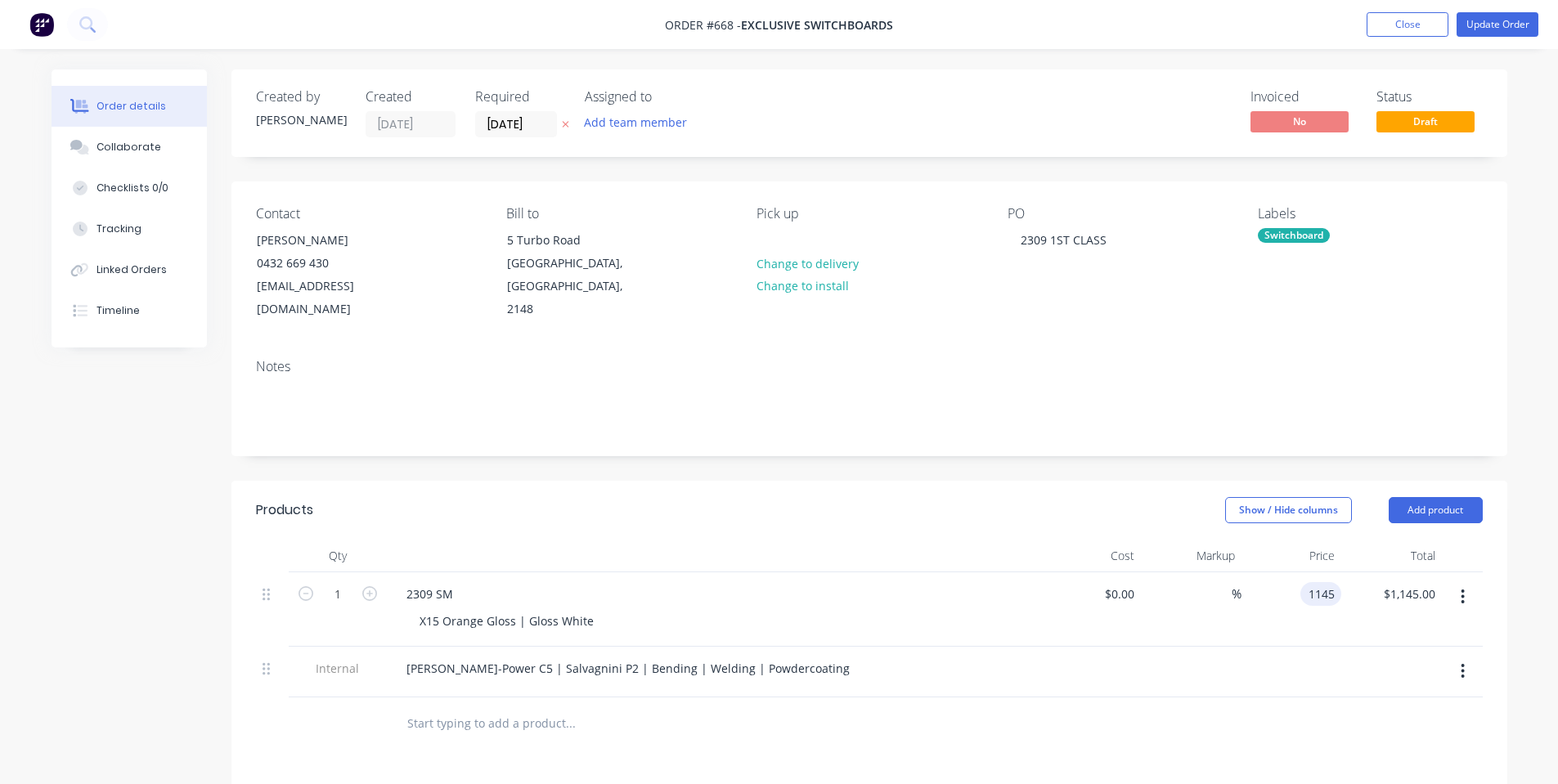
drag, startPoint x: 1299, startPoint y: 572, endPoint x: 1310, endPoint y: 572, distance: 11.0
click at [1310, 582] on input "1145" at bounding box center [1325, 593] width 35 height 24
click at [1318, 582] on input "1145" at bounding box center [1325, 593] width 35 height 24
click at [1320, 582] on input "1145" at bounding box center [1325, 593] width 35 height 24
click at [1323, 582] on input "1145" at bounding box center [1325, 593] width 35 height 24
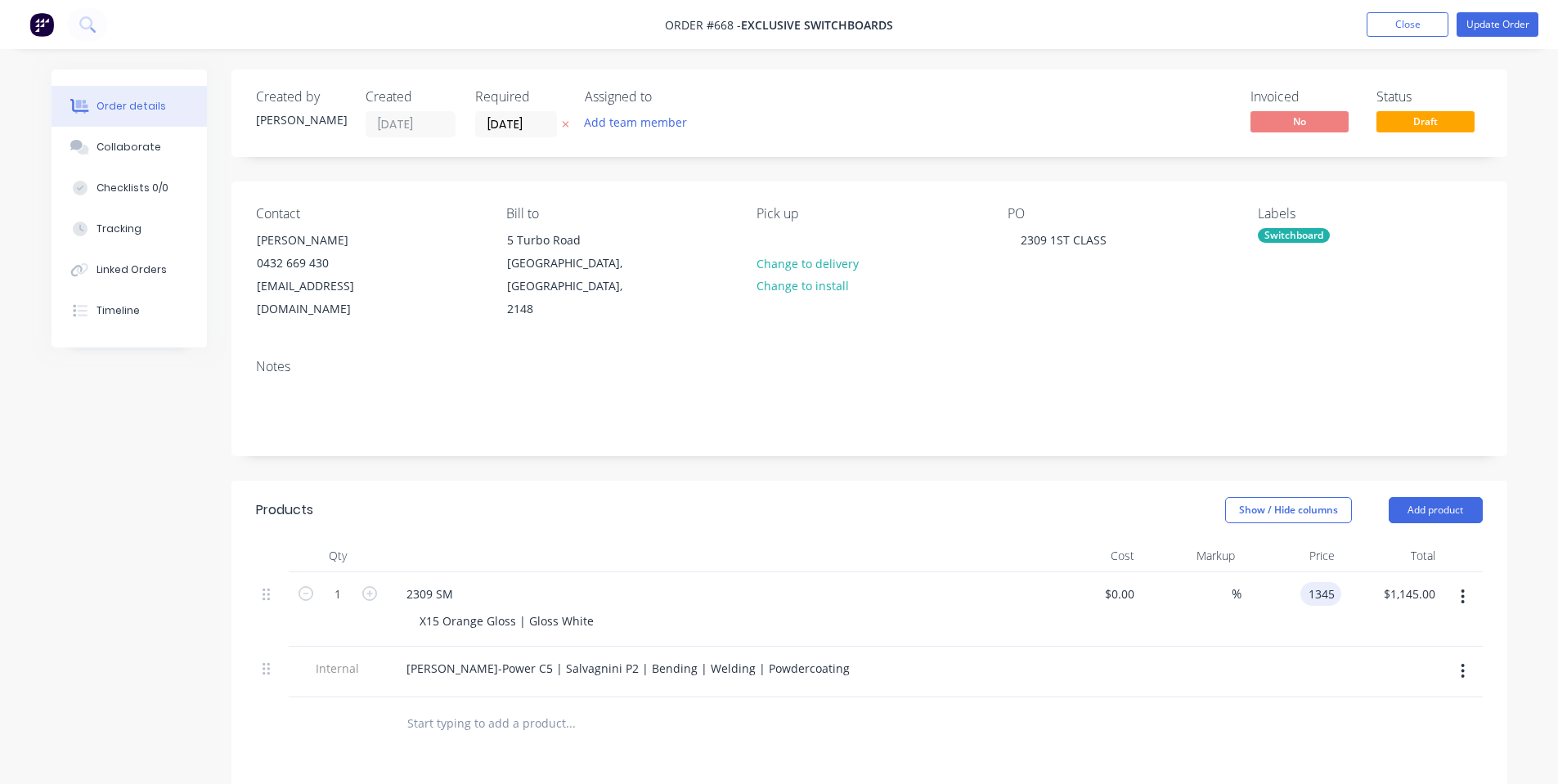
type input "$1,345.00"
click at [1156, 497] on div "Show / Hide columns Add product" at bounding box center [999, 510] width 966 height 26
click at [120, 148] on div "Collaborate" at bounding box center [128, 147] width 65 height 15
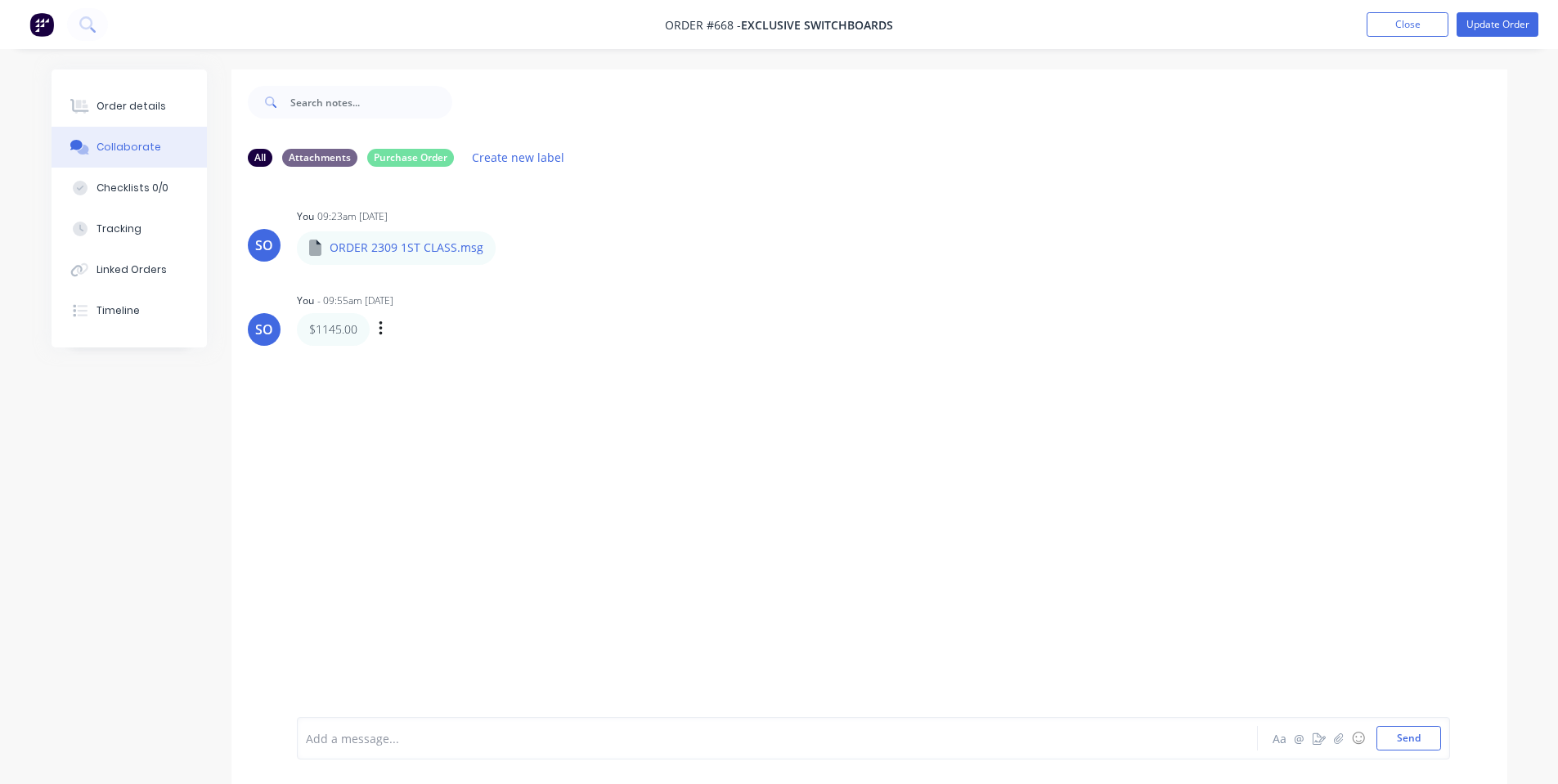
click at [391, 324] on div "$1145.00 Labels Edit Delete" at bounding box center [552, 330] width 511 height 33
click at [380, 330] on icon "button" at bounding box center [381, 329] width 5 height 19
click at [436, 353] on button "Edit" at bounding box center [440, 358] width 103 height 27
click at [330, 326] on p "$1145.00" at bounding box center [333, 330] width 49 height 16
drag, startPoint x: 325, startPoint y: 736, endPoint x: 324, endPoint y: 725, distance: 11.0
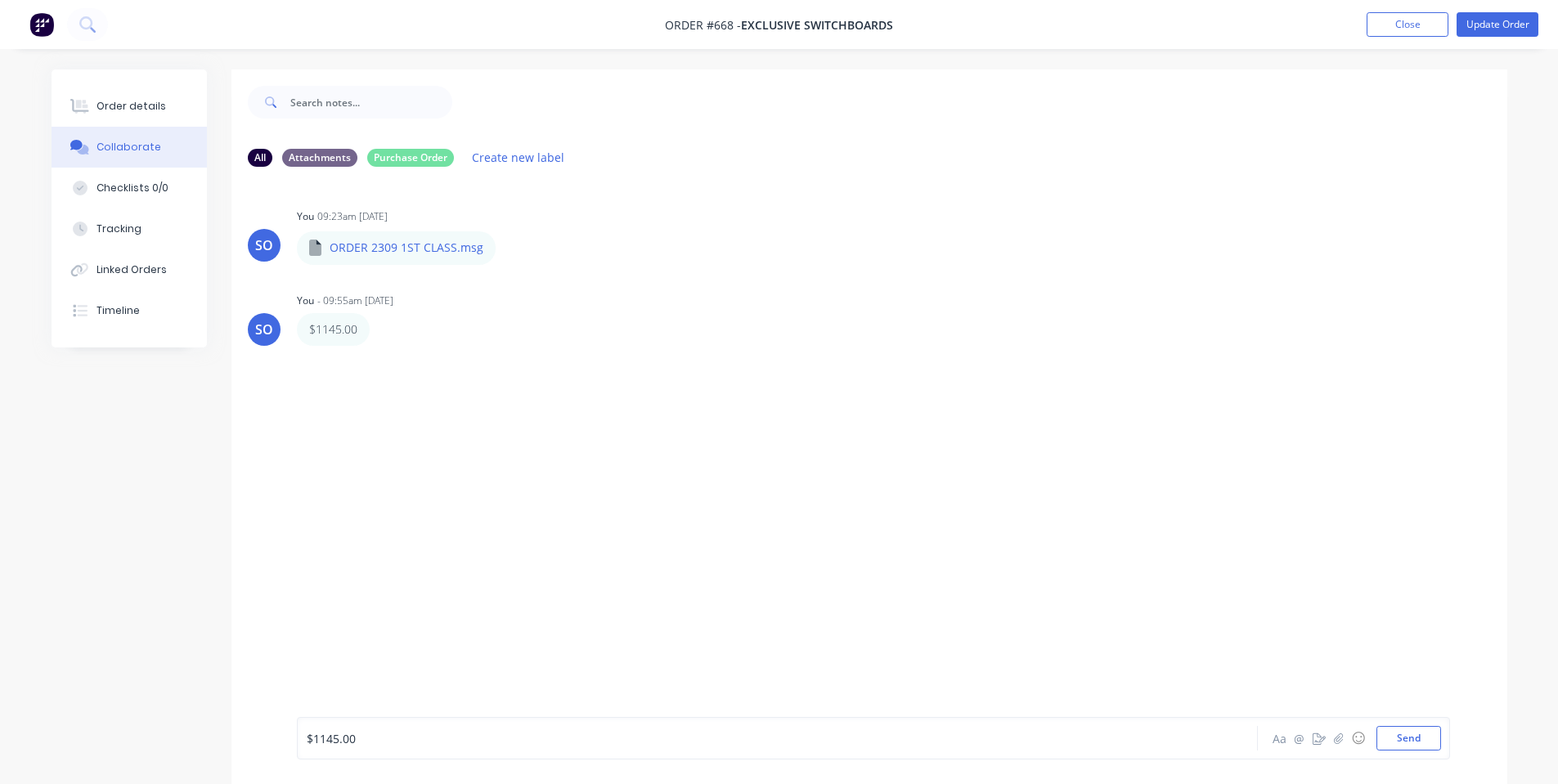
click at [325, 736] on span "$1145.00" at bounding box center [331, 738] width 49 height 16
click at [1412, 745] on button "Send" at bounding box center [1408, 738] width 65 height 25
click at [709, 346] on div "SO You 09:23am [DATE] ORDER 2309 1ST CLASS.msg ORDER 2309 1ST CLASS.msg Labels …" at bounding box center [870, 449] width 1276 height 537
click at [186, 109] on button "Order details" at bounding box center [129, 106] width 155 height 41
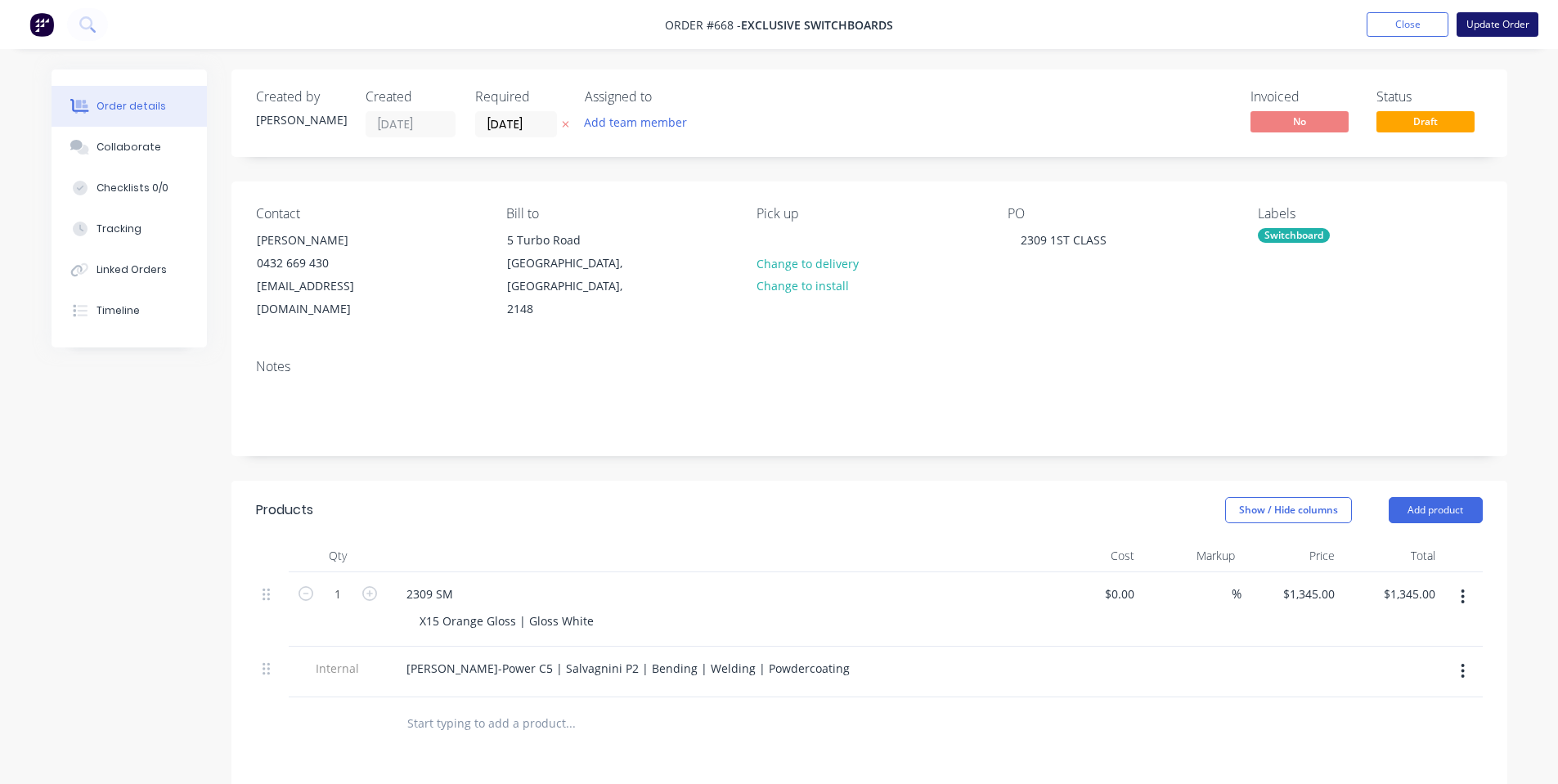
click at [1496, 18] on button "Update Order" at bounding box center [1497, 25] width 81 height 25
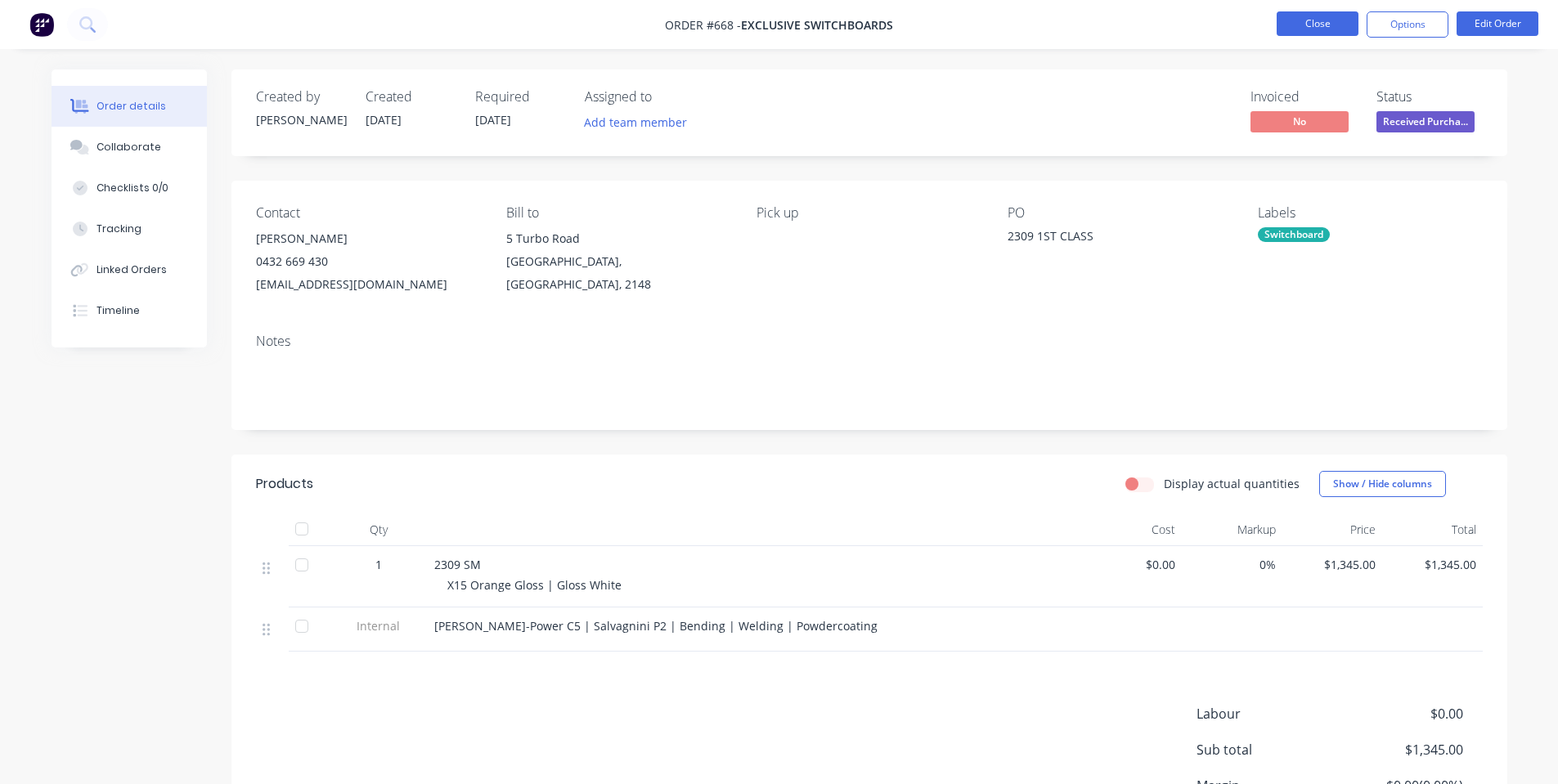
click at [1334, 30] on button "Close" at bounding box center [1317, 24] width 81 height 25
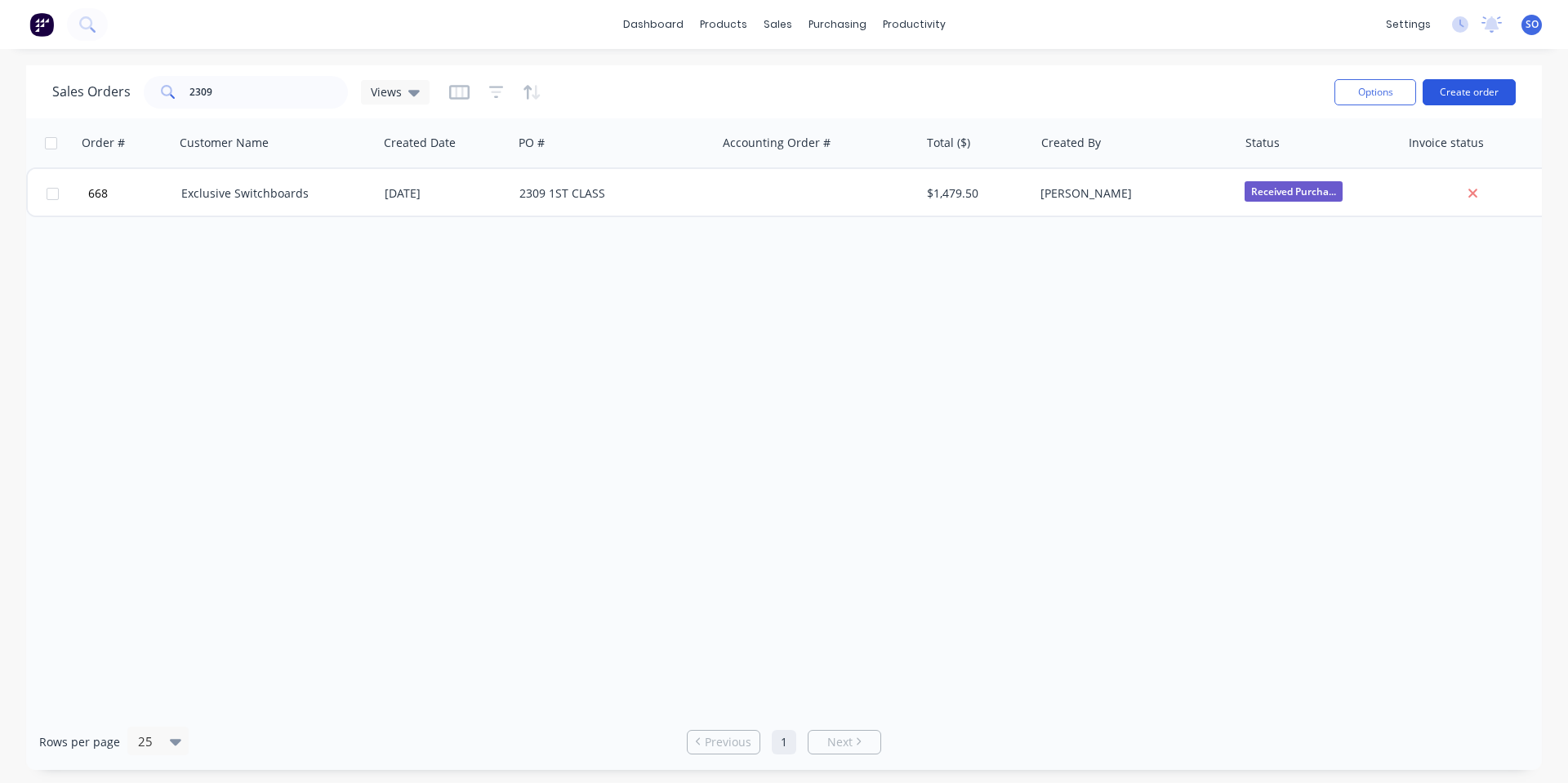
click at [1510, 82] on button "Create order" at bounding box center [1469, 93] width 93 height 26
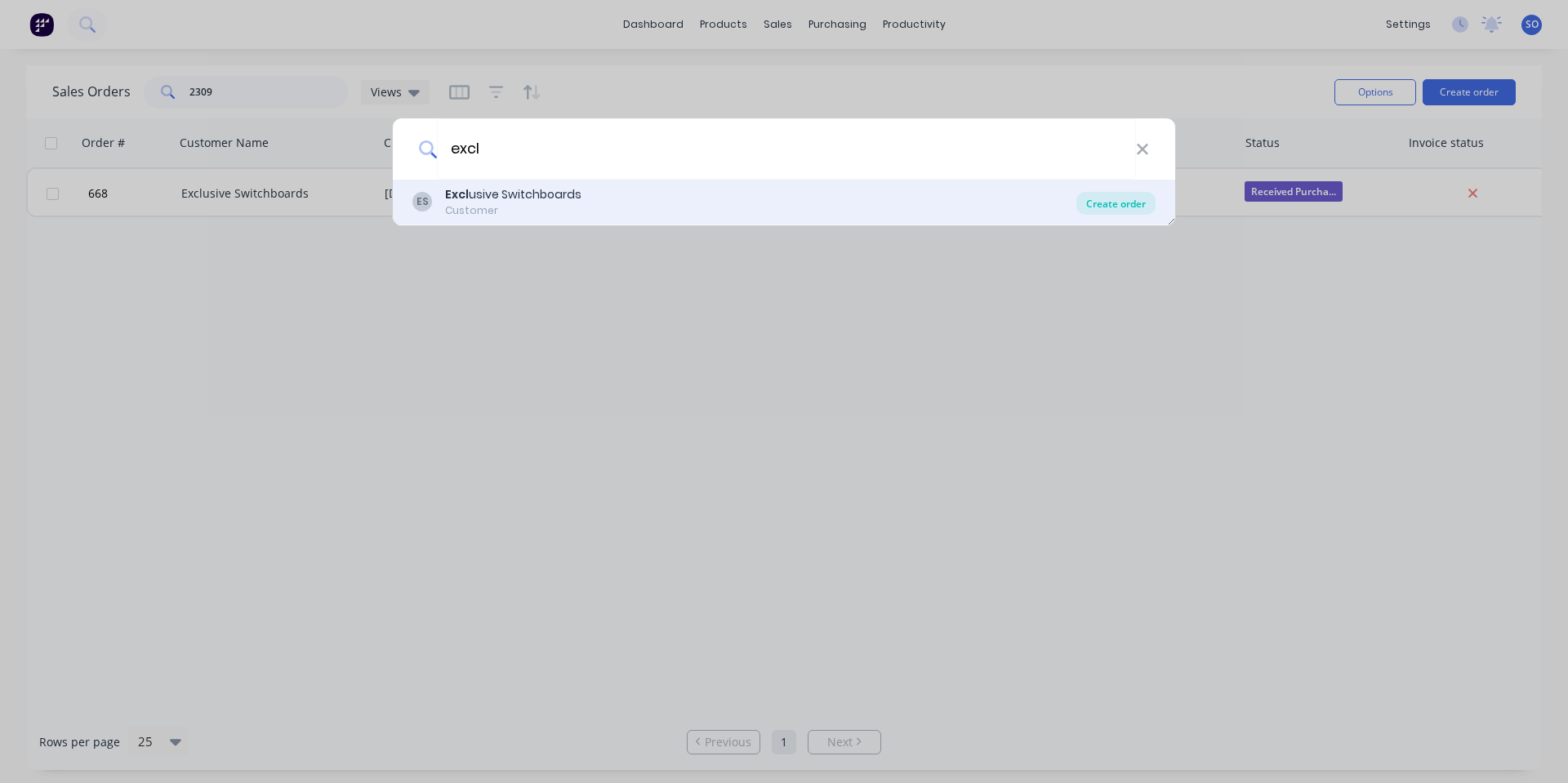
type input "excl"
click at [1110, 199] on div "Create order" at bounding box center [1116, 204] width 80 height 23
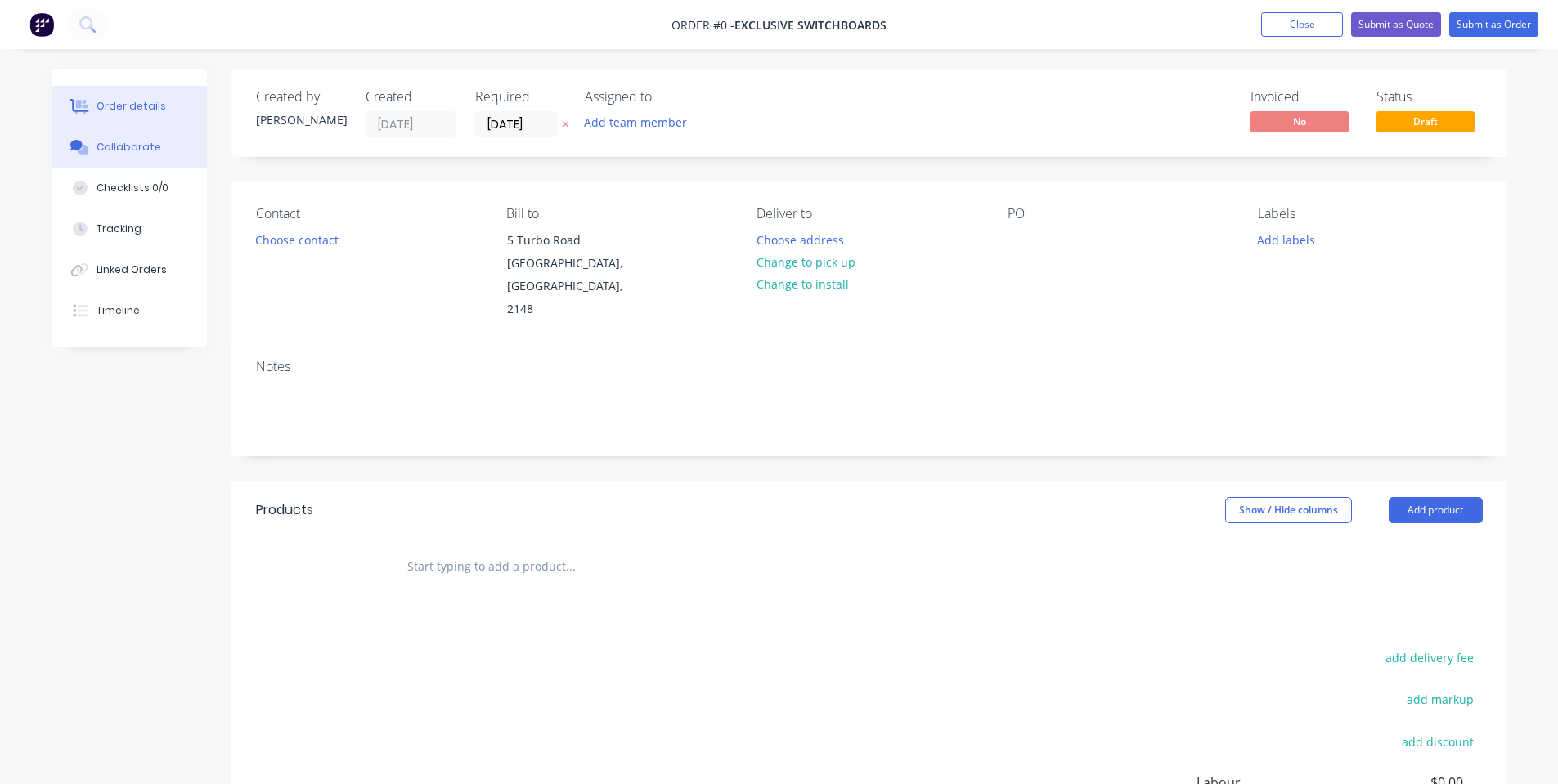
click at [72, 157] on button "Collaborate" at bounding box center [129, 147] width 155 height 41
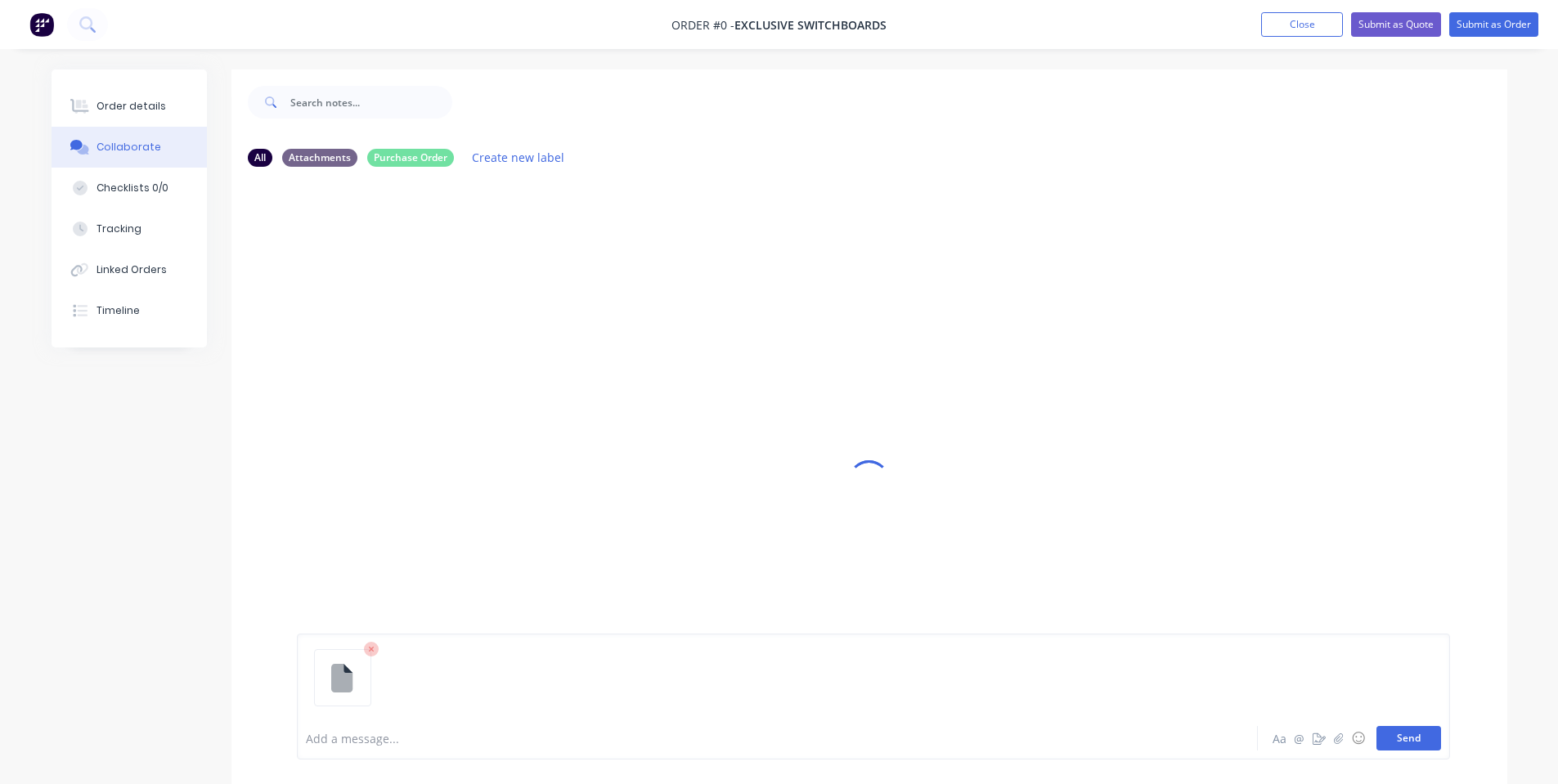
click at [1381, 739] on button "Send" at bounding box center [1408, 738] width 65 height 25
click at [87, 101] on icon at bounding box center [80, 106] width 19 height 15
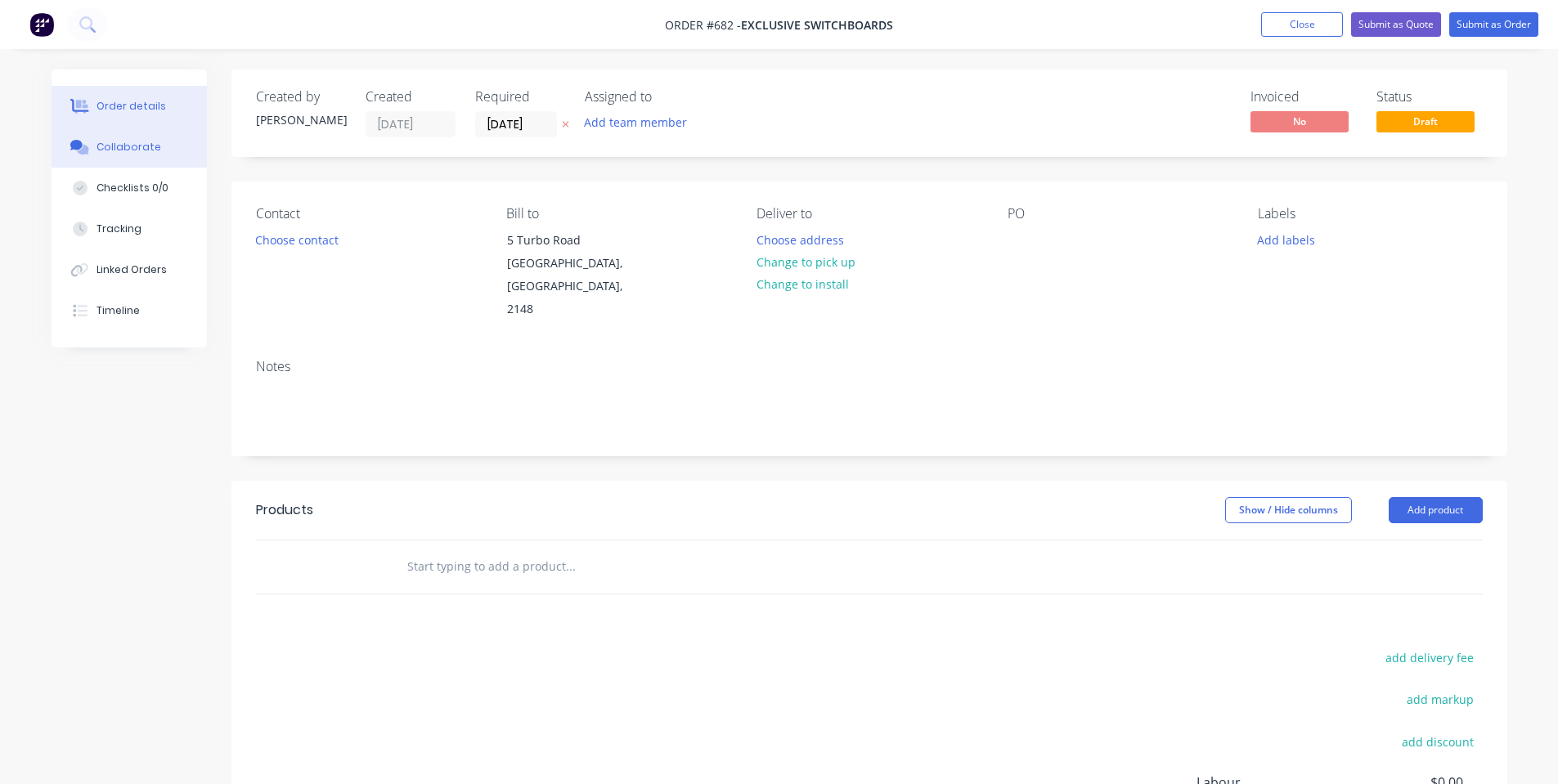
click at [94, 135] on button "Collaborate" at bounding box center [129, 147] width 155 height 41
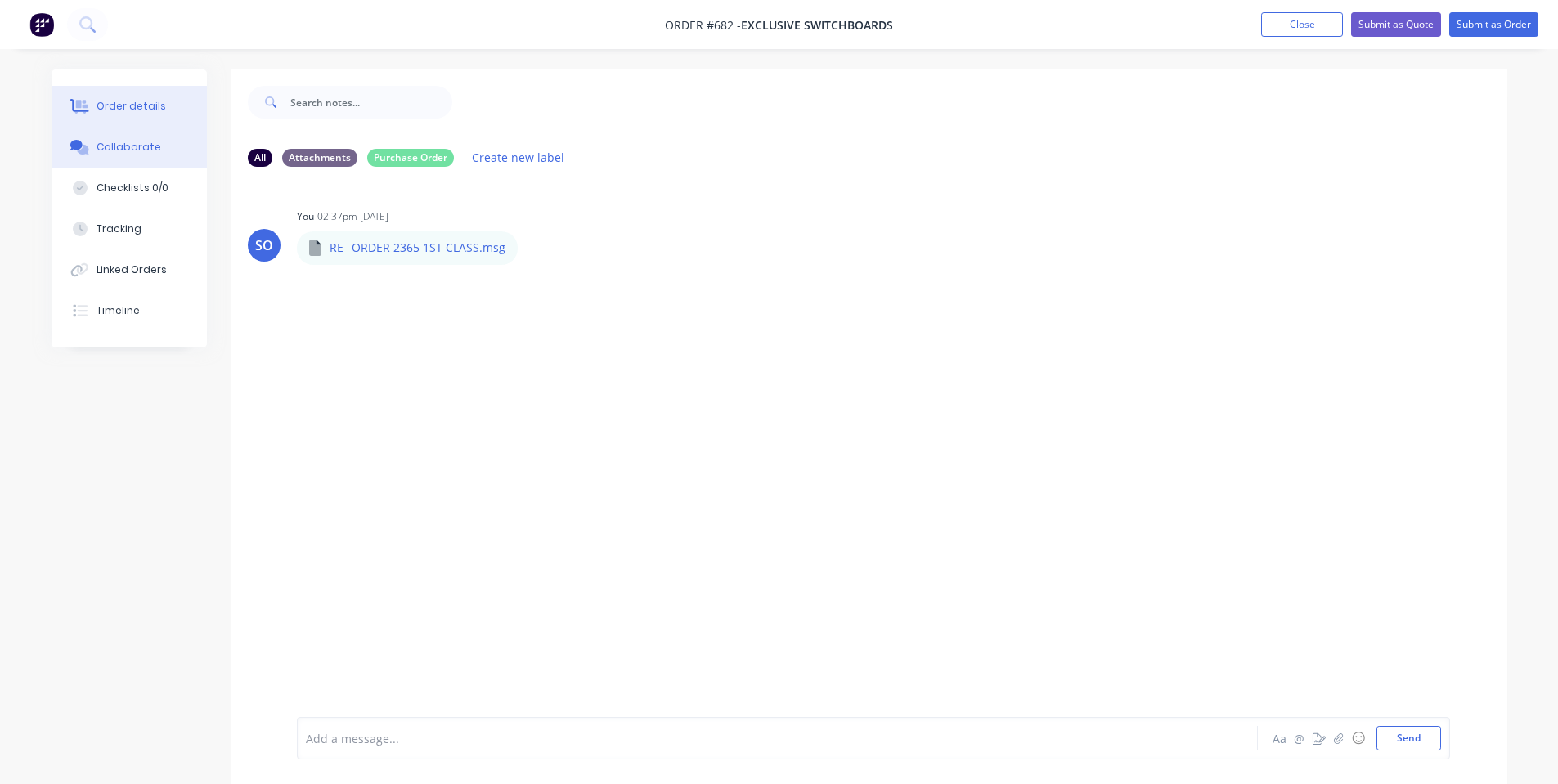
click at [160, 111] on button "Order details" at bounding box center [129, 106] width 155 height 41
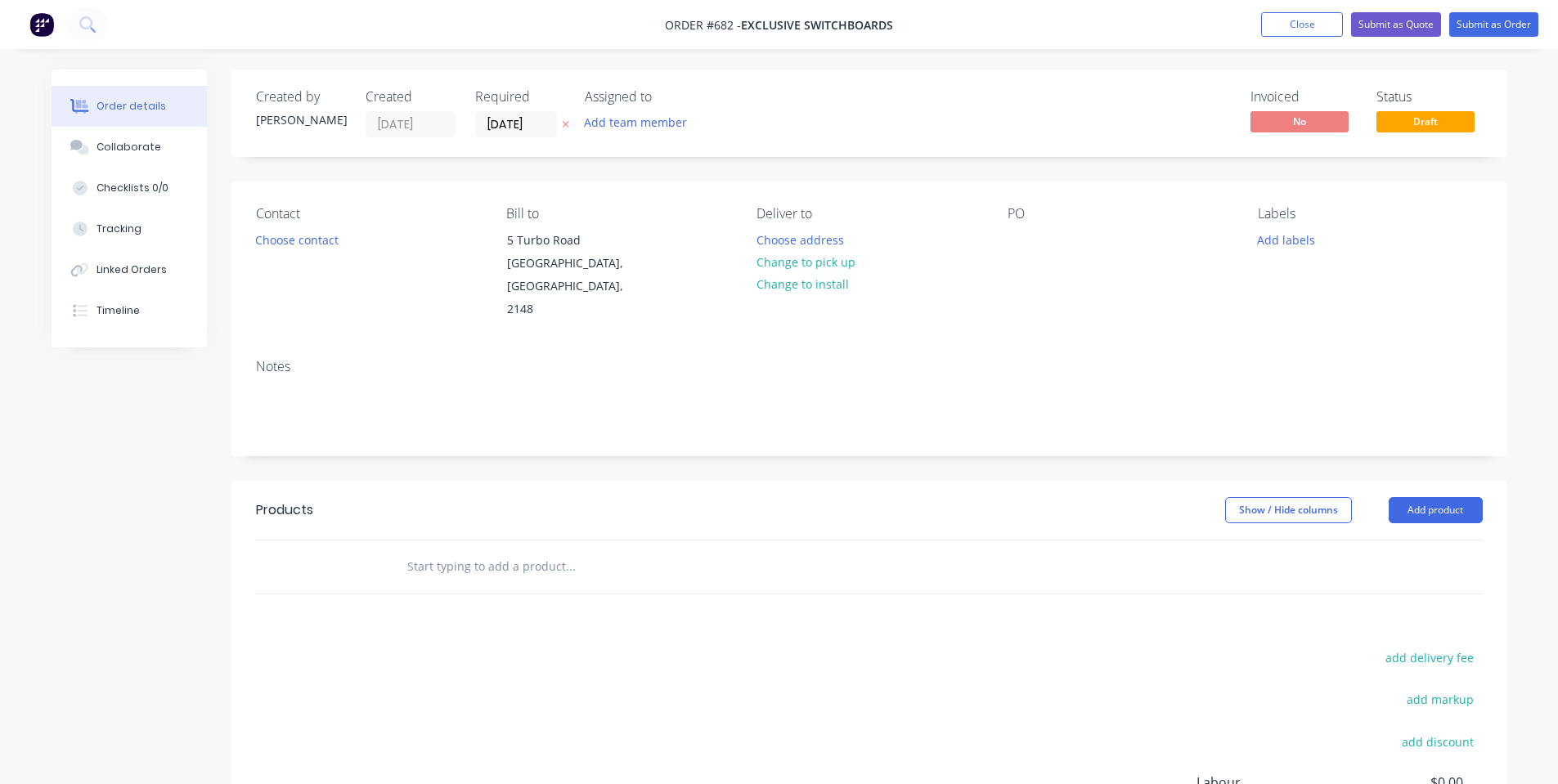
click at [460, 560] on div at bounding box center [682, 567] width 589 height 53
click at [453, 551] on input "text" at bounding box center [570, 567] width 327 height 33
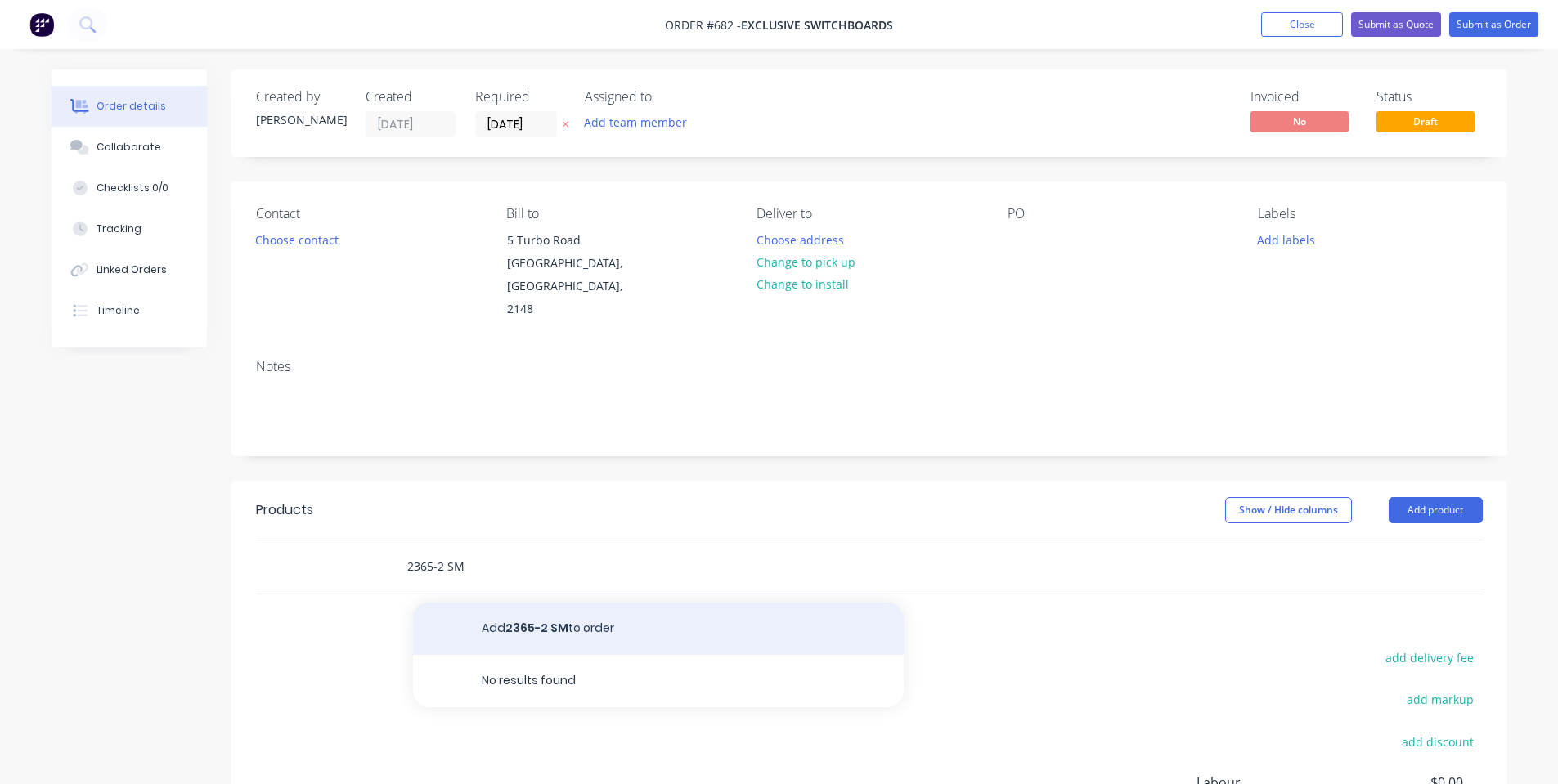
type input "2365-2 SM"
click at [591, 613] on button "Add 2365-2 SM to order" at bounding box center [658, 629] width 491 height 53
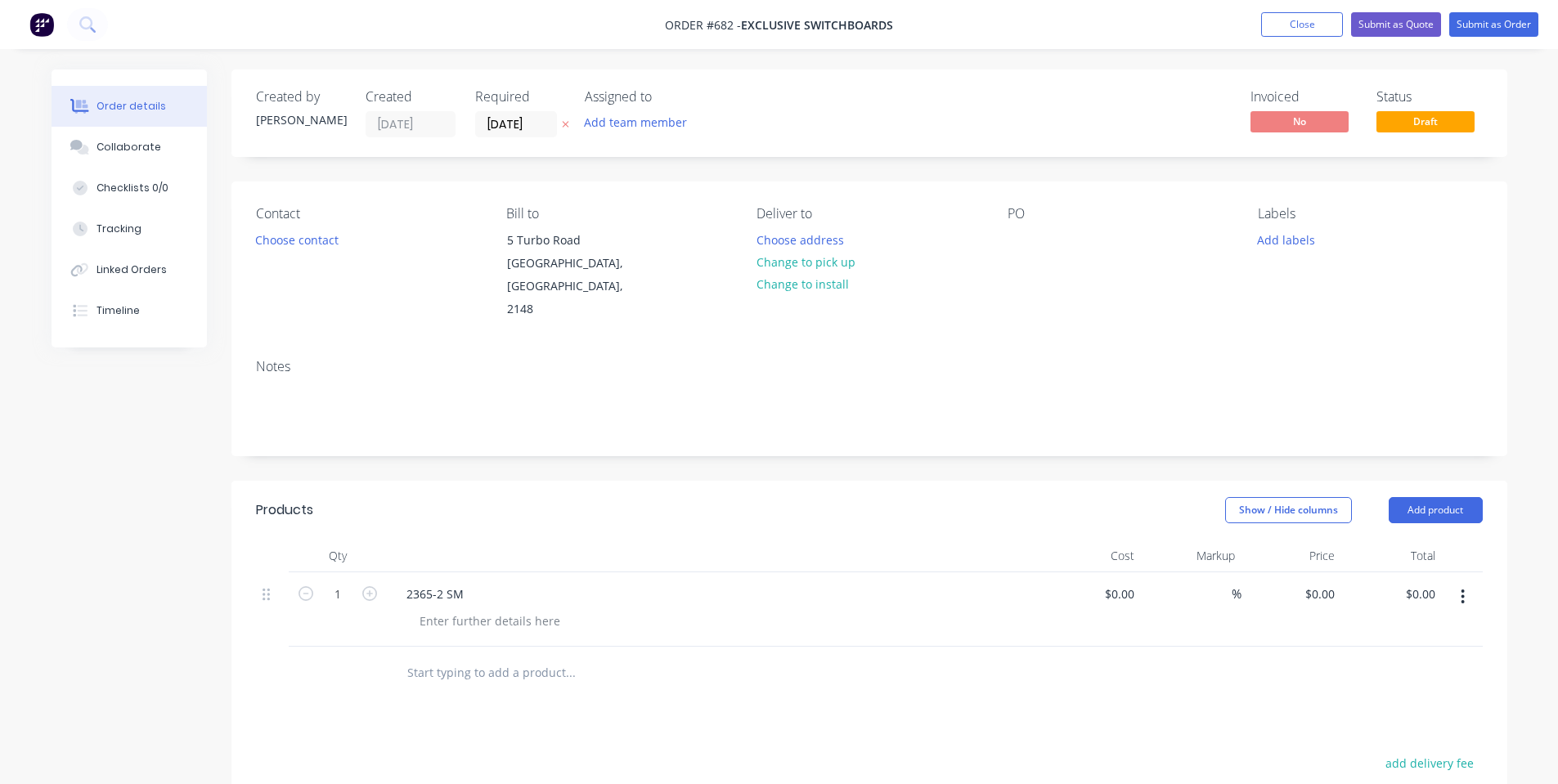
click at [1329, 583] on div "$0.00 $0.00" at bounding box center [1292, 609] width 100 height 75
click at [1323, 582] on input "0" at bounding box center [1323, 593] width 38 height 24
type input "$170.00"
click at [516, 486] on header "Products Show / Hide columns Add product" at bounding box center [870, 510] width 1276 height 59
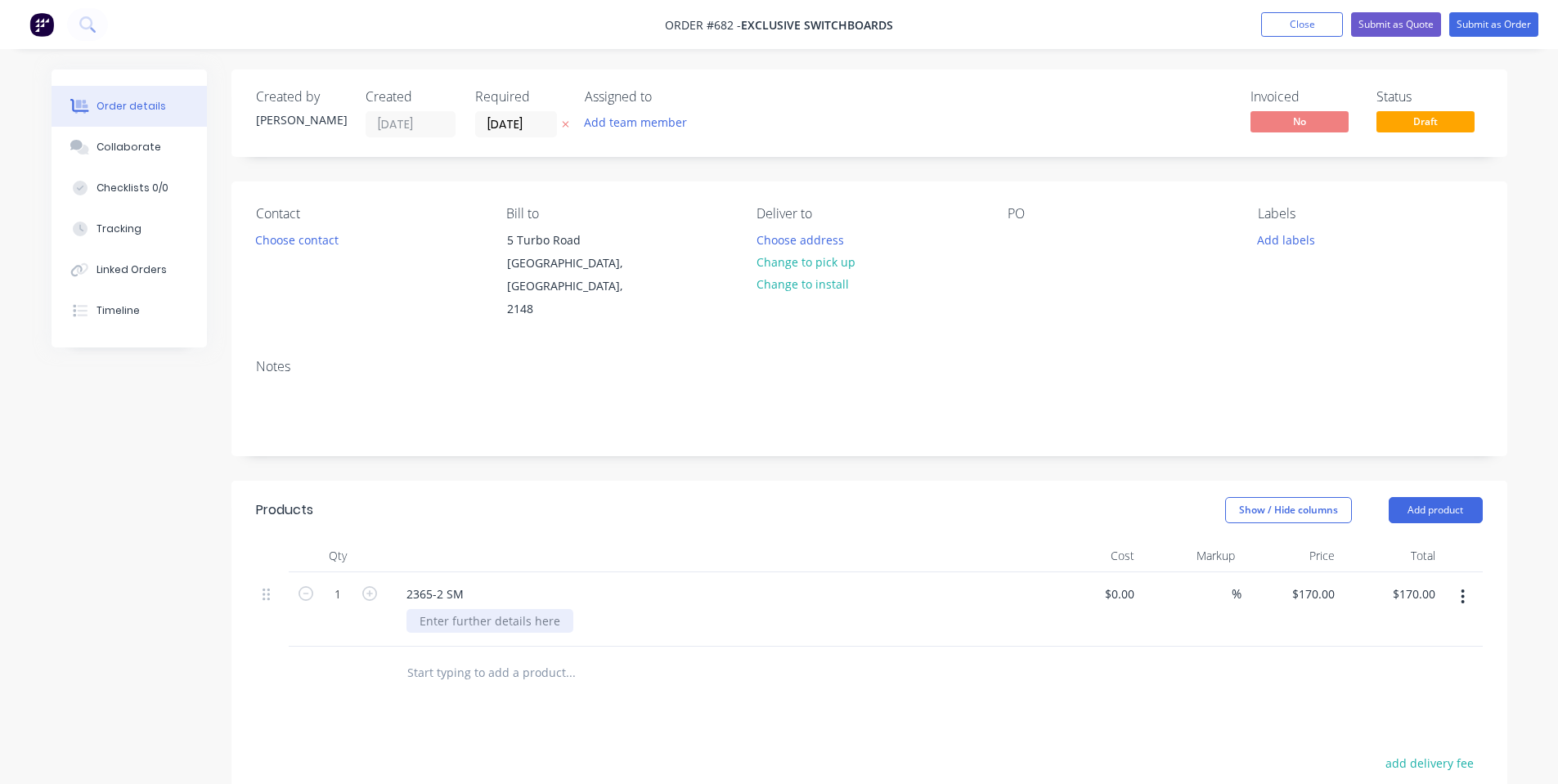
click at [541, 609] on div at bounding box center [489, 620] width 167 height 24
click at [402, 687] on div "Products Show / Hide columns Add product Qty Cost Markup Price Total 1 2365-2 S…" at bounding box center [870, 786] width 1276 height 611
drag, startPoint x: 148, startPoint y: 146, endPoint x: 192, endPoint y: 182, distance: 56.9
click at [148, 146] on div "Collaborate" at bounding box center [128, 147] width 65 height 15
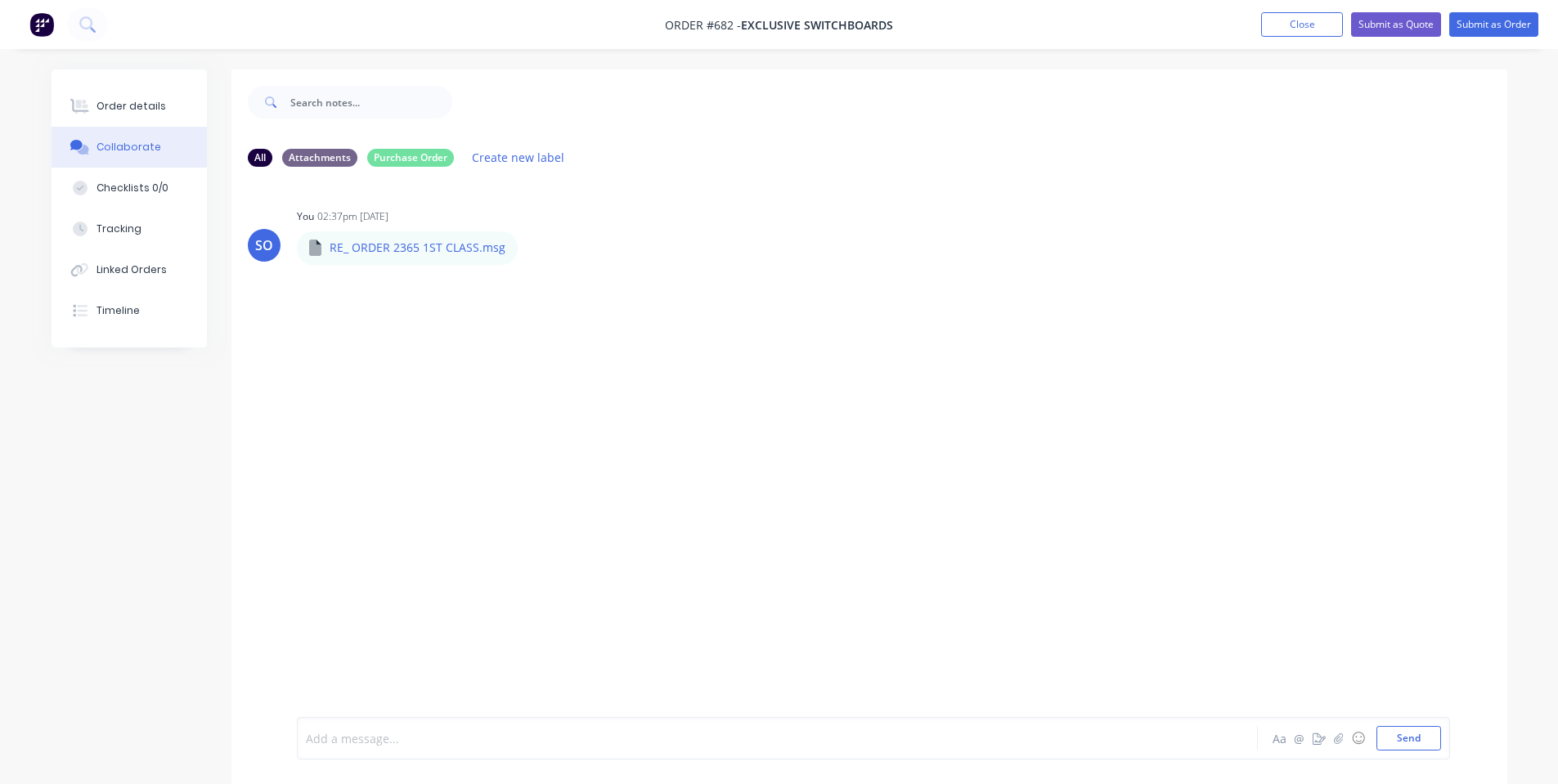
click at [476, 741] on div at bounding box center [732, 738] width 851 height 17
click at [176, 92] on button "Order details" at bounding box center [129, 106] width 155 height 41
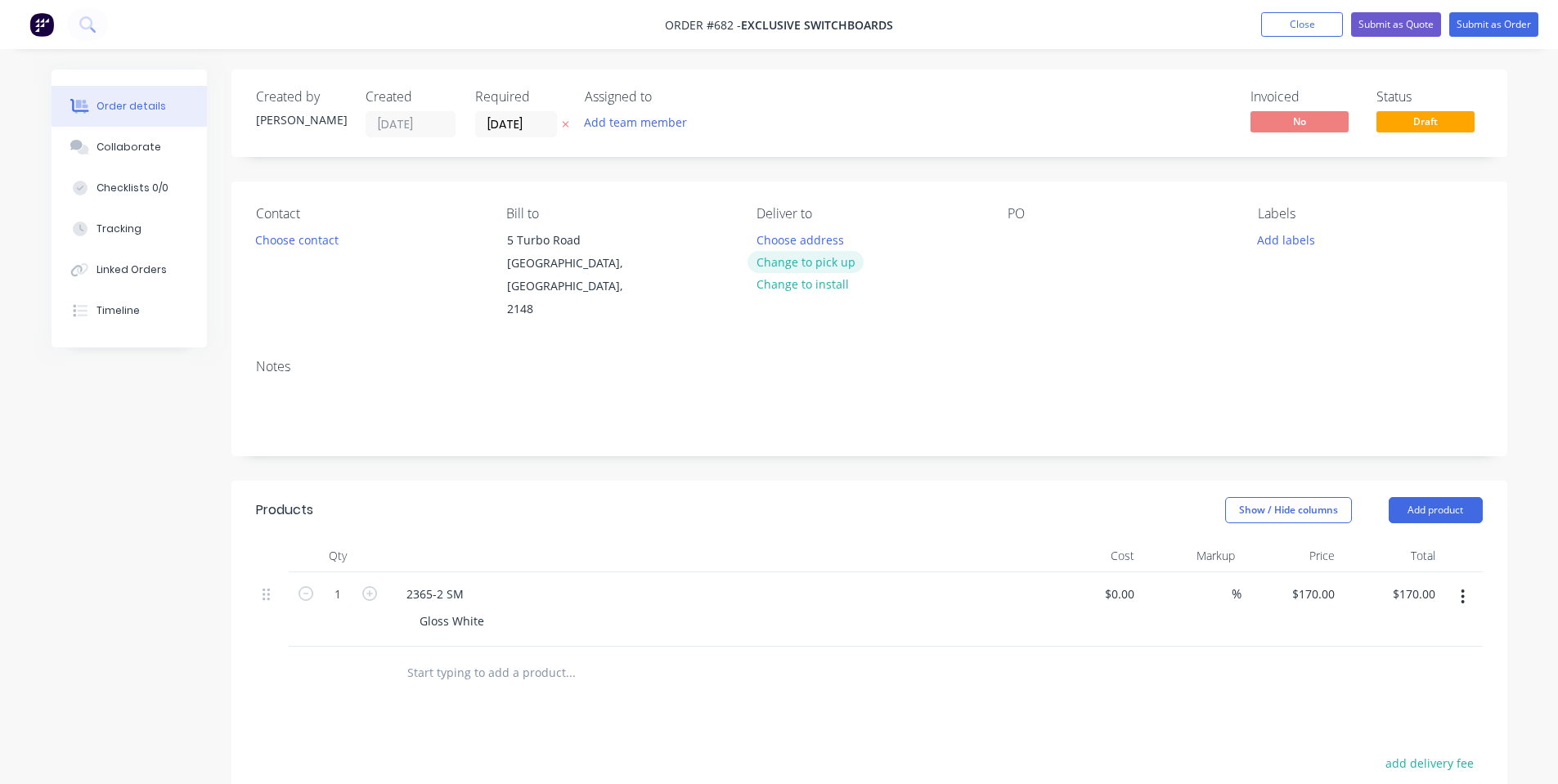
click at [772, 262] on button "Change to pick up" at bounding box center [805, 261] width 116 height 22
click at [337, 233] on button "Choose contact" at bounding box center [296, 239] width 100 height 22
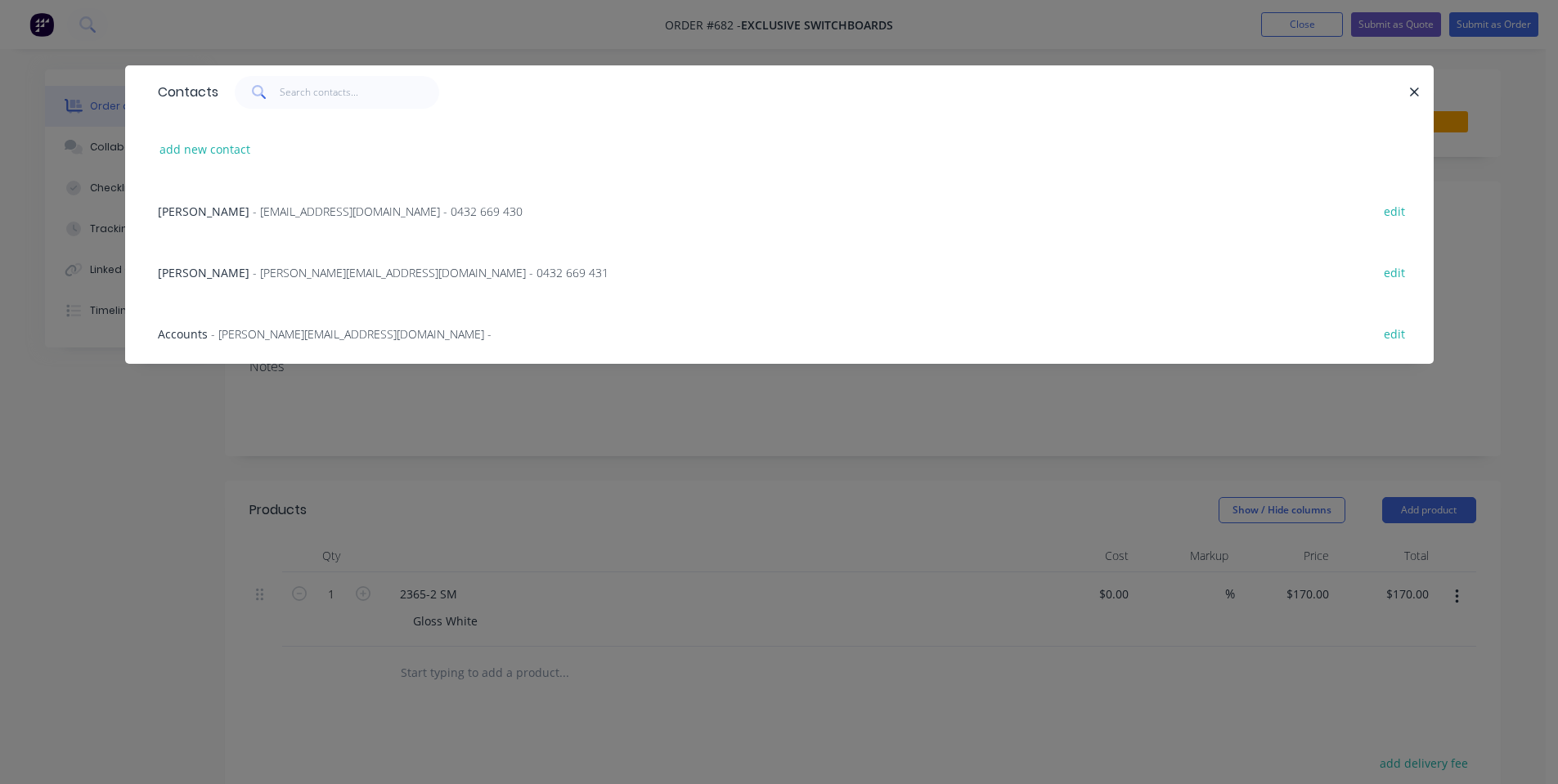
click at [317, 220] on div "[PERSON_NAME] - [EMAIL_ADDRESS][DOMAIN_NAME] - 0432 669 430 edit" at bounding box center [779, 210] width 1260 height 62
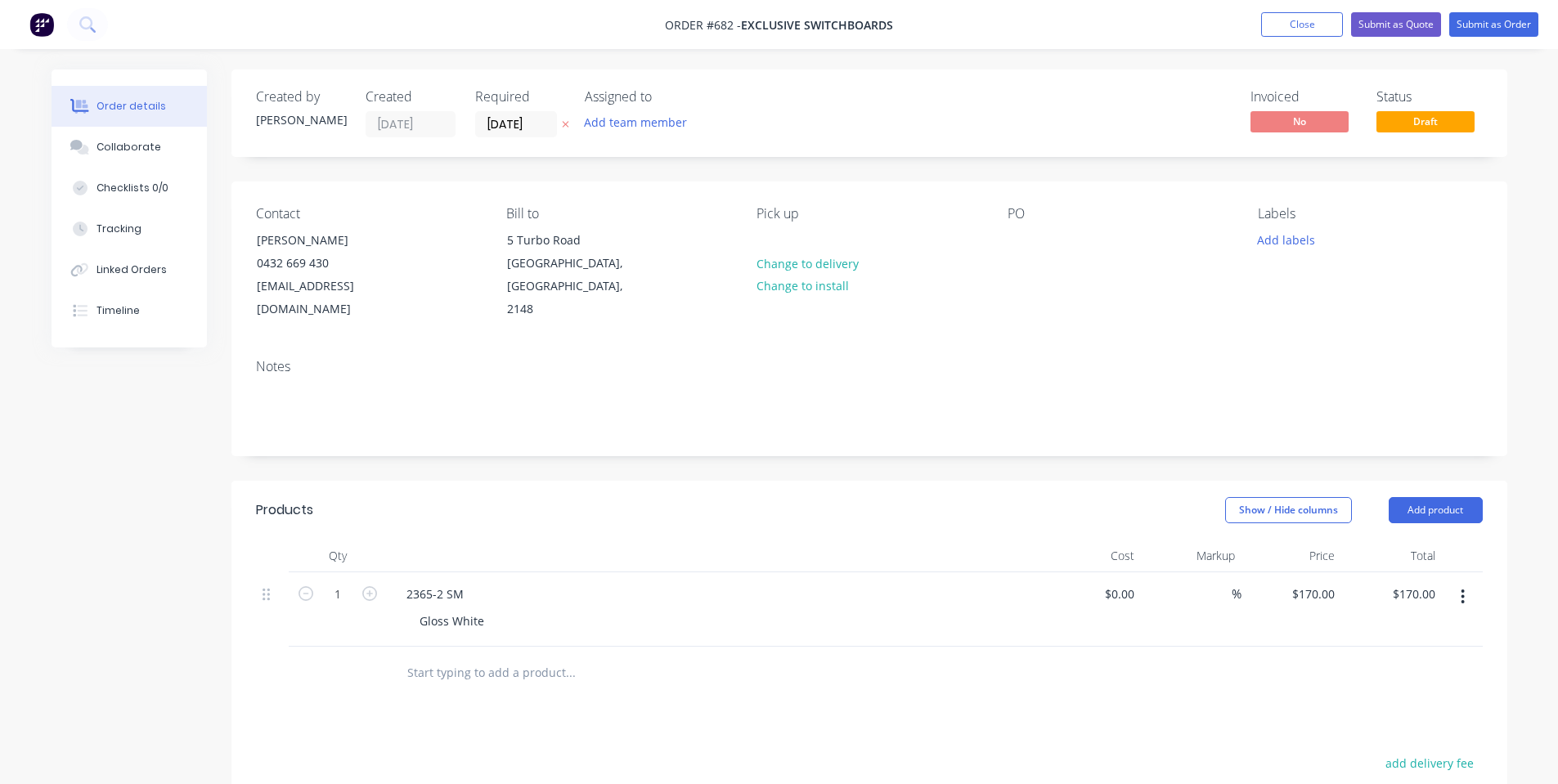
click at [1018, 226] on div "PO" at bounding box center [1120, 264] width 224 height 115
click at [1028, 247] on div at bounding box center [1021, 240] width 26 height 24
click at [1020, 242] on div at bounding box center [1021, 240] width 26 height 24
paste div
drag, startPoint x: 1117, startPoint y: 247, endPoint x: 764, endPoint y: 274, distance: 354.0
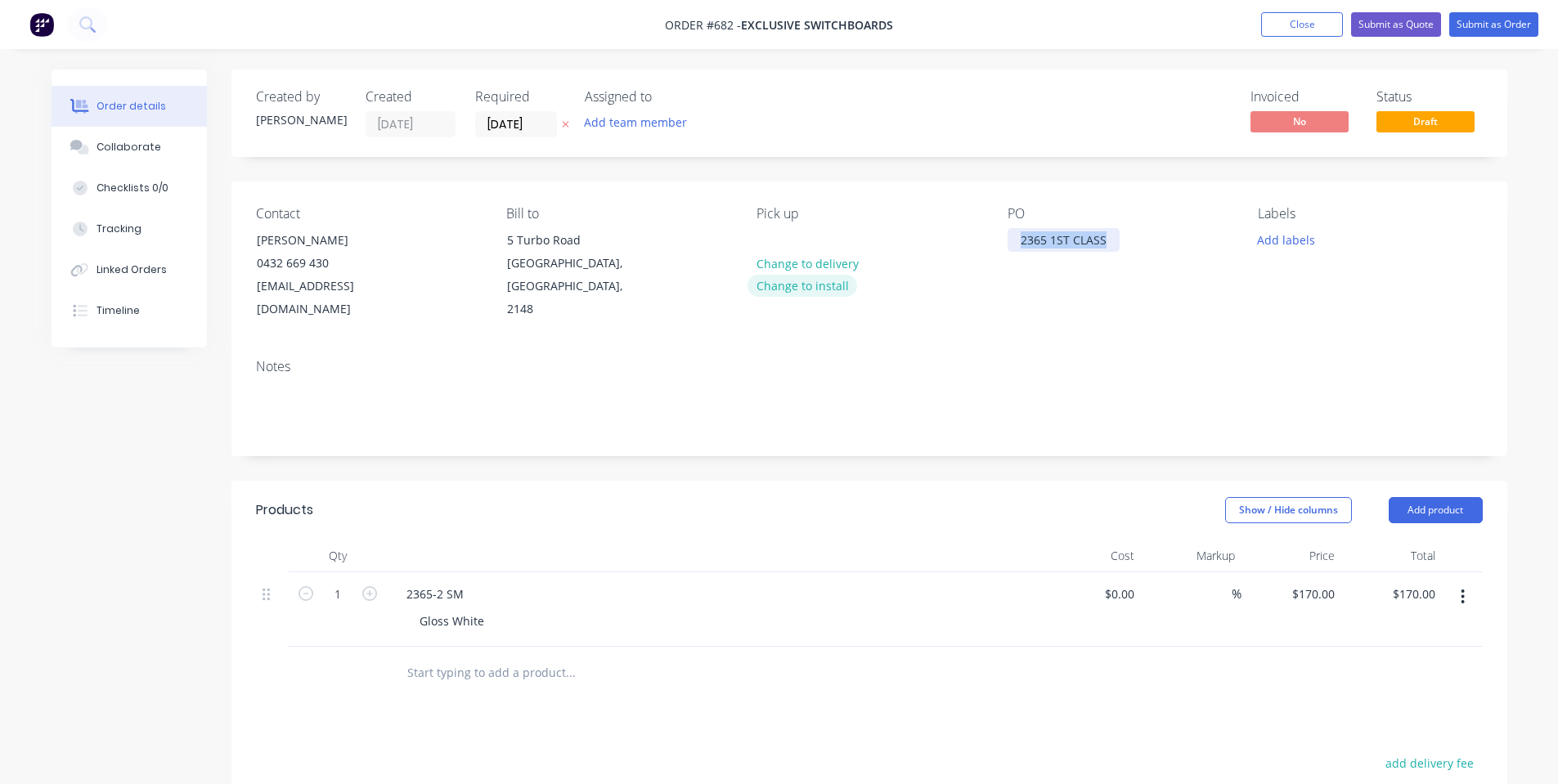
click at [764, 272] on div "Contact [PERSON_NAME] [PHONE_NUMBER] [EMAIL_ADDRESS][DOMAIN_NAME] Bill to [STRE…" at bounding box center [870, 264] width 1276 height 164
drag, startPoint x: 1206, startPoint y: 269, endPoint x: 1323, endPoint y: 243, distance: 119.9
click at [1209, 269] on div "PO 2365 1ST CLASS" at bounding box center [1120, 264] width 224 height 115
drag, startPoint x: 1282, startPoint y: 234, endPoint x: 1288, endPoint y: 252, distance: 19.0
click at [1281, 234] on button "Add labels" at bounding box center [1287, 239] width 76 height 22
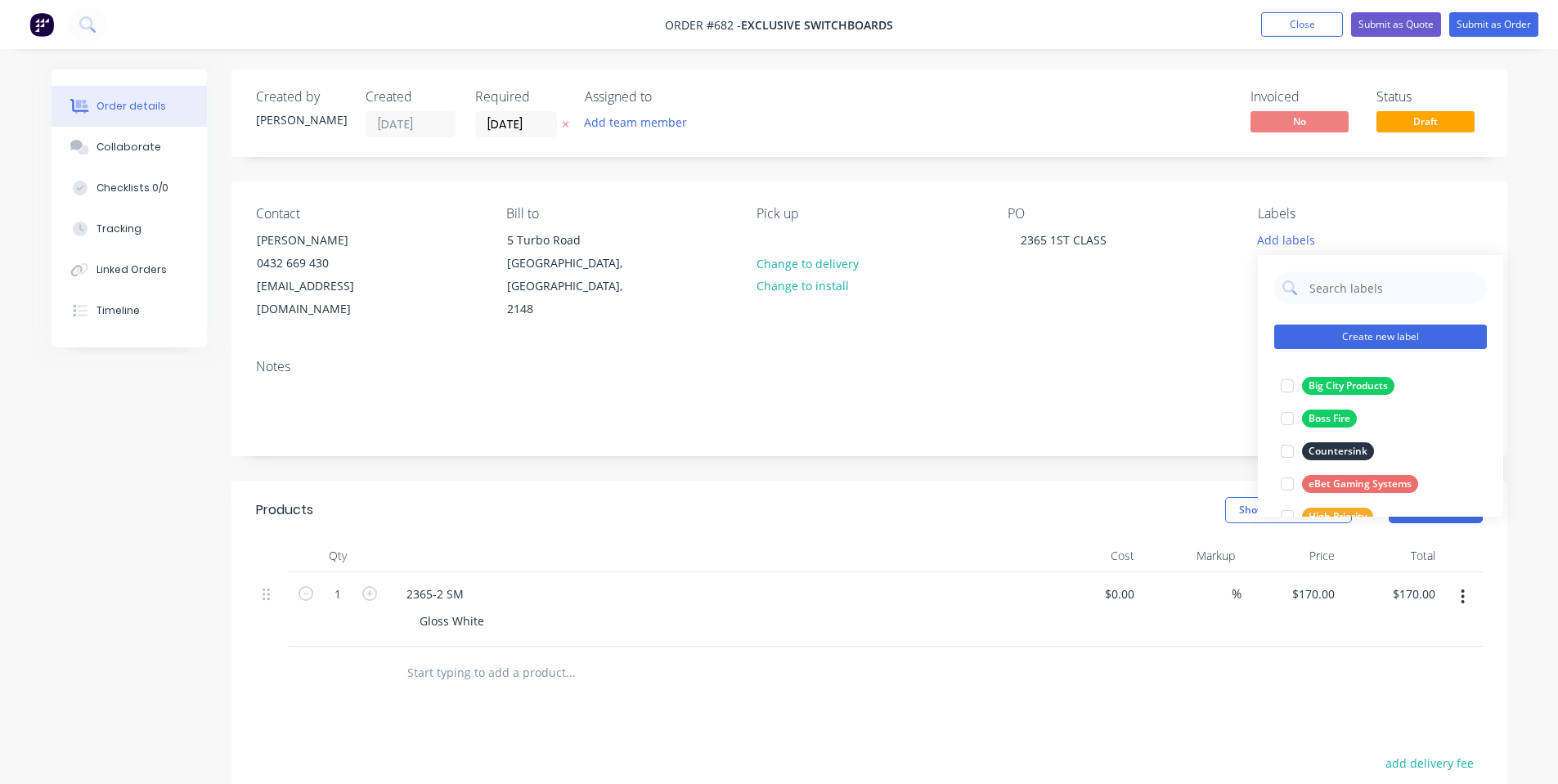
scroll to position [425, 0]
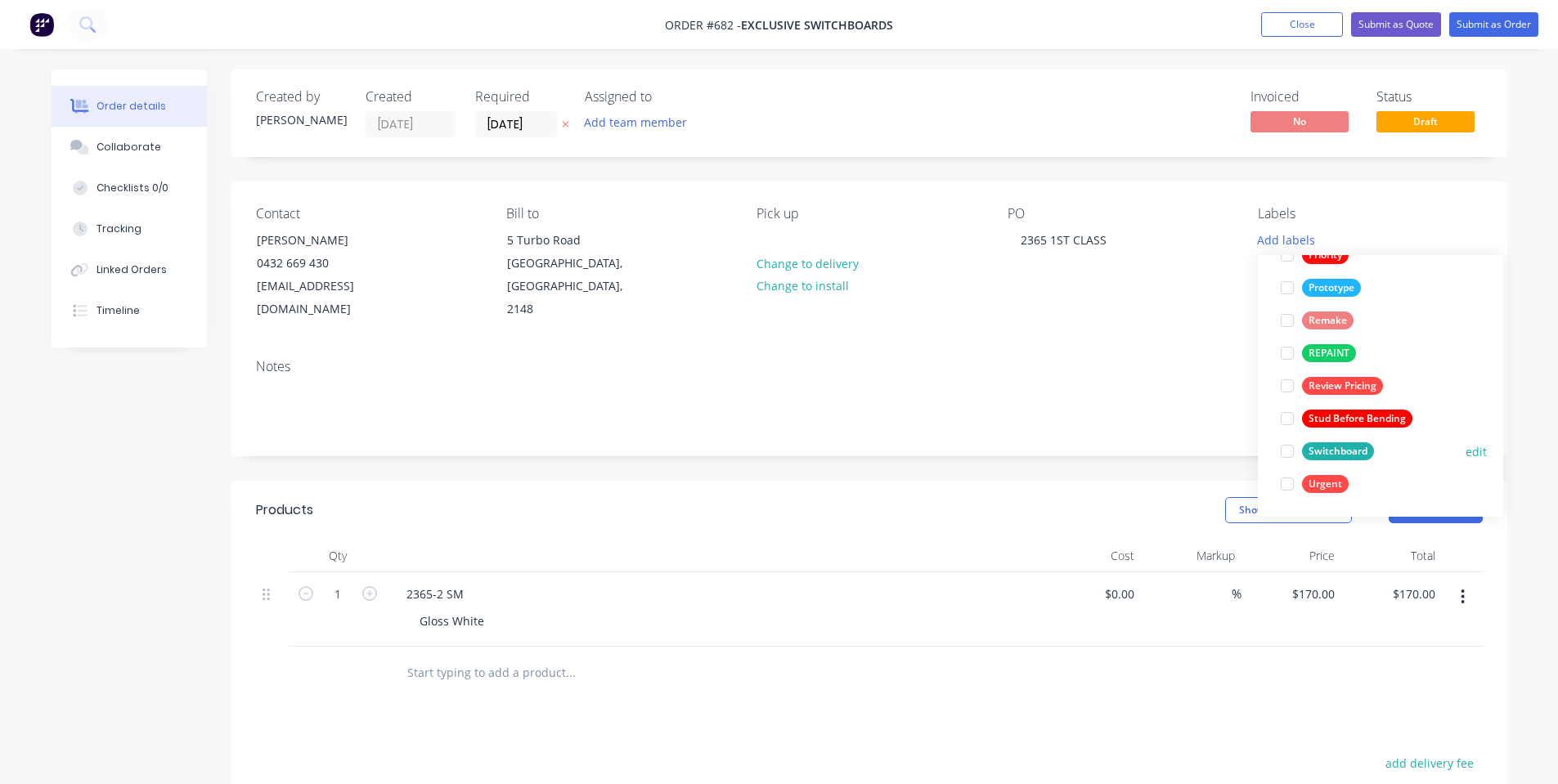
click at [1298, 456] on div at bounding box center [1288, 451] width 33 height 33
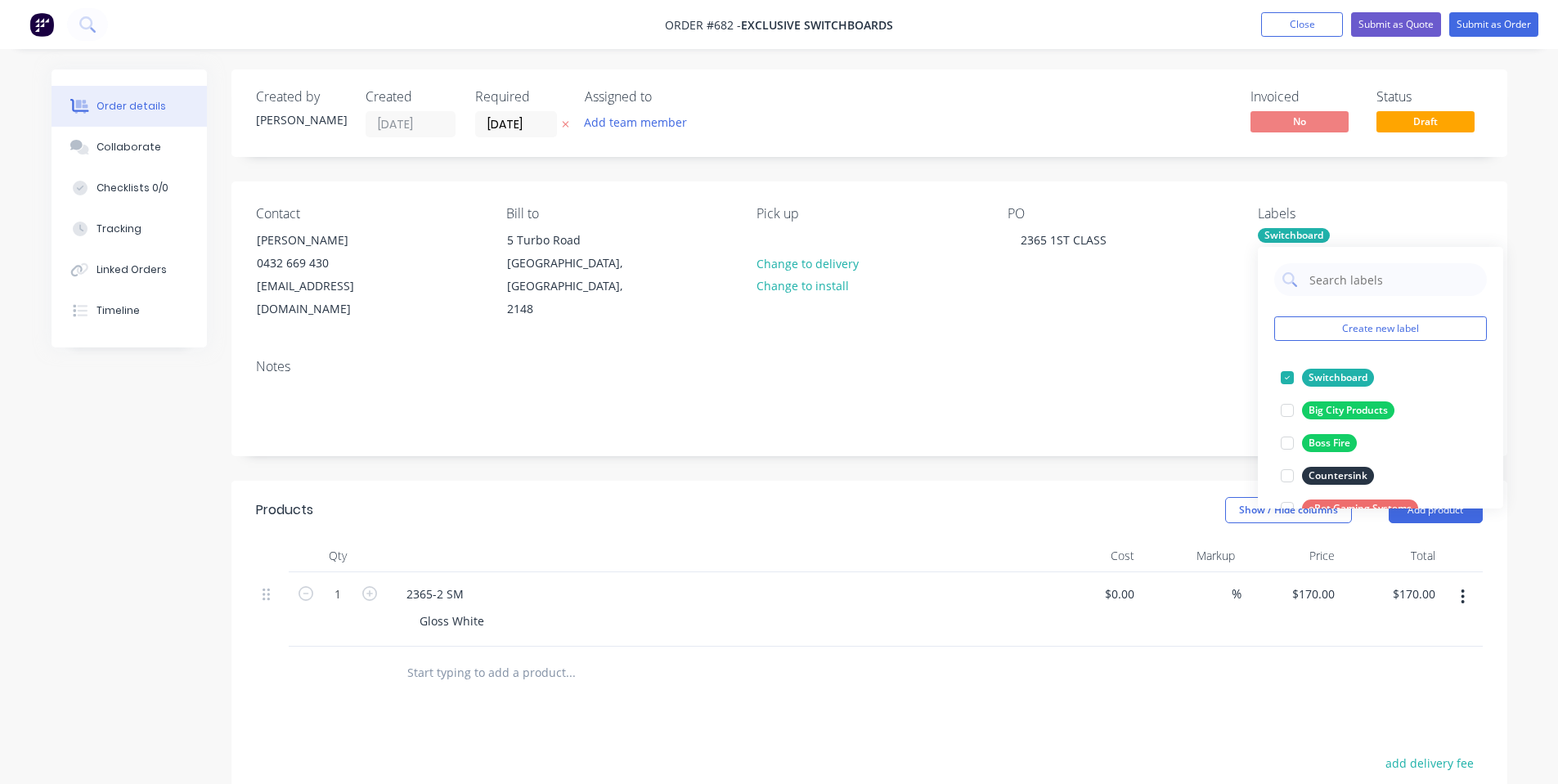
click at [1099, 359] on div "Notes" at bounding box center [869, 367] width 1227 height 16
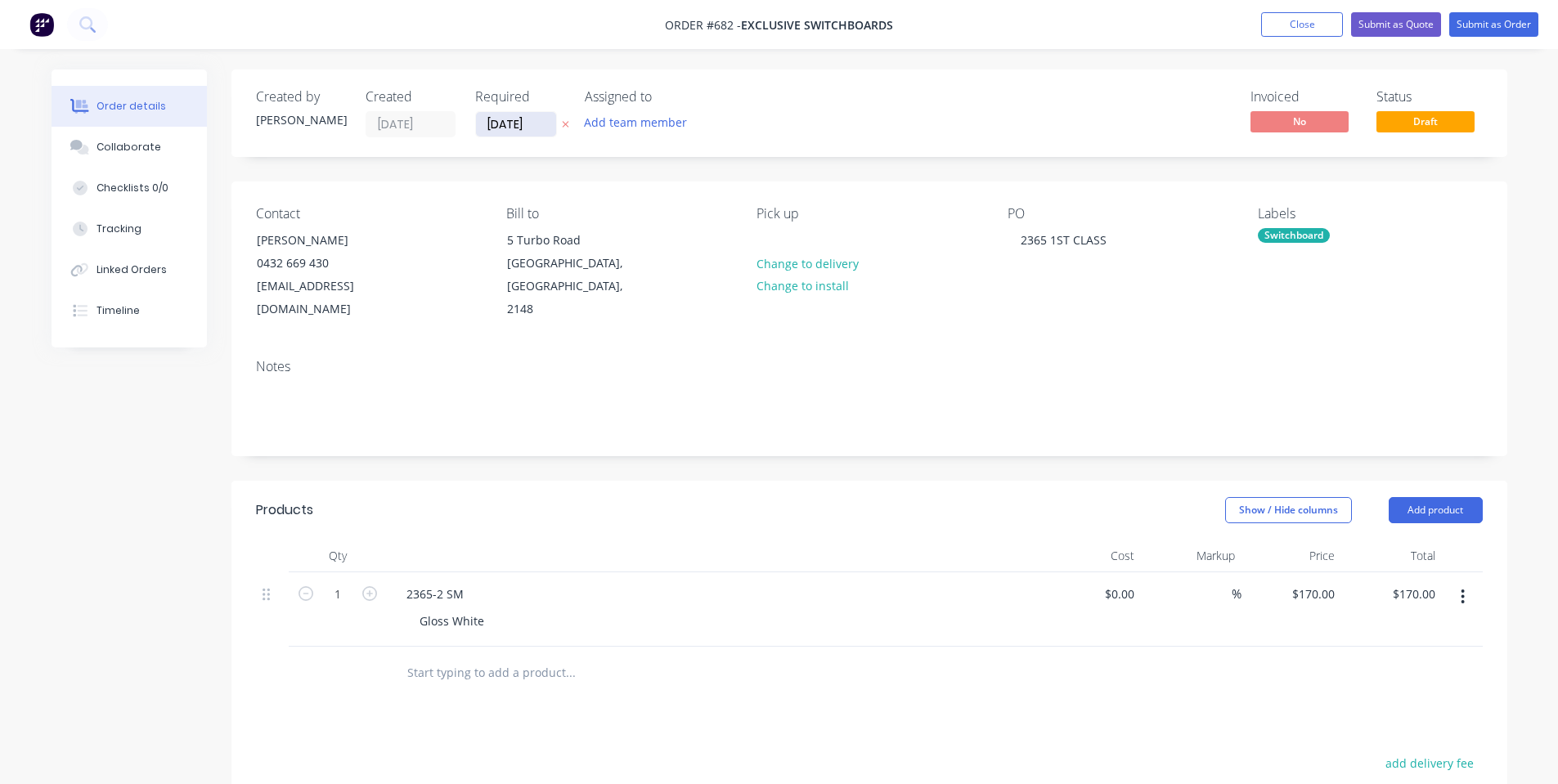
click at [509, 122] on input "[DATE]" at bounding box center [515, 124] width 80 height 25
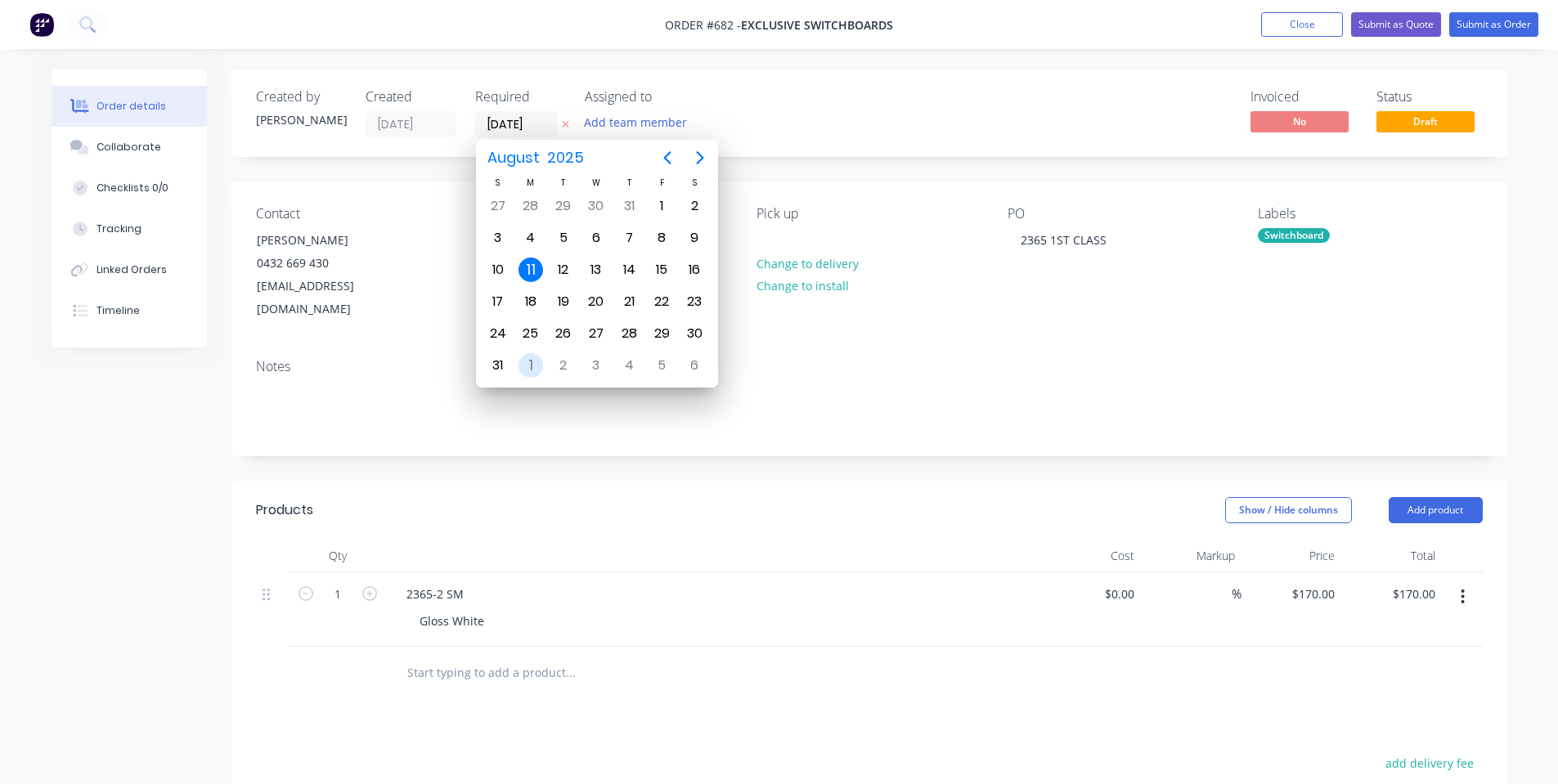
click at [535, 361] on div "1" at bounding box center [531, 366] width 25 height 25
type input "[DATE]"
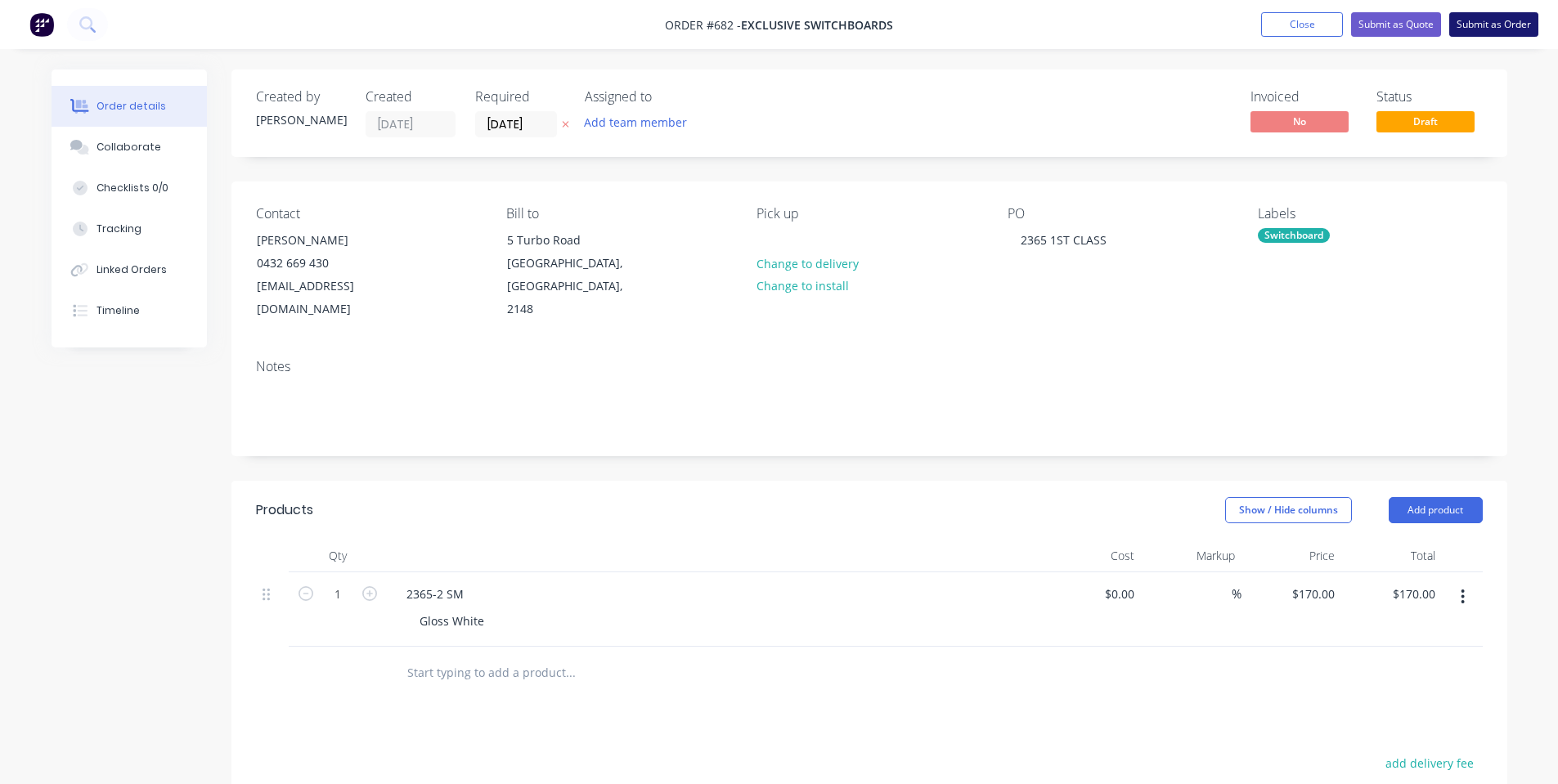
click at [1485, 35] on button "Submit as Order" at bounding box center [1494, 25] width 89 height 25
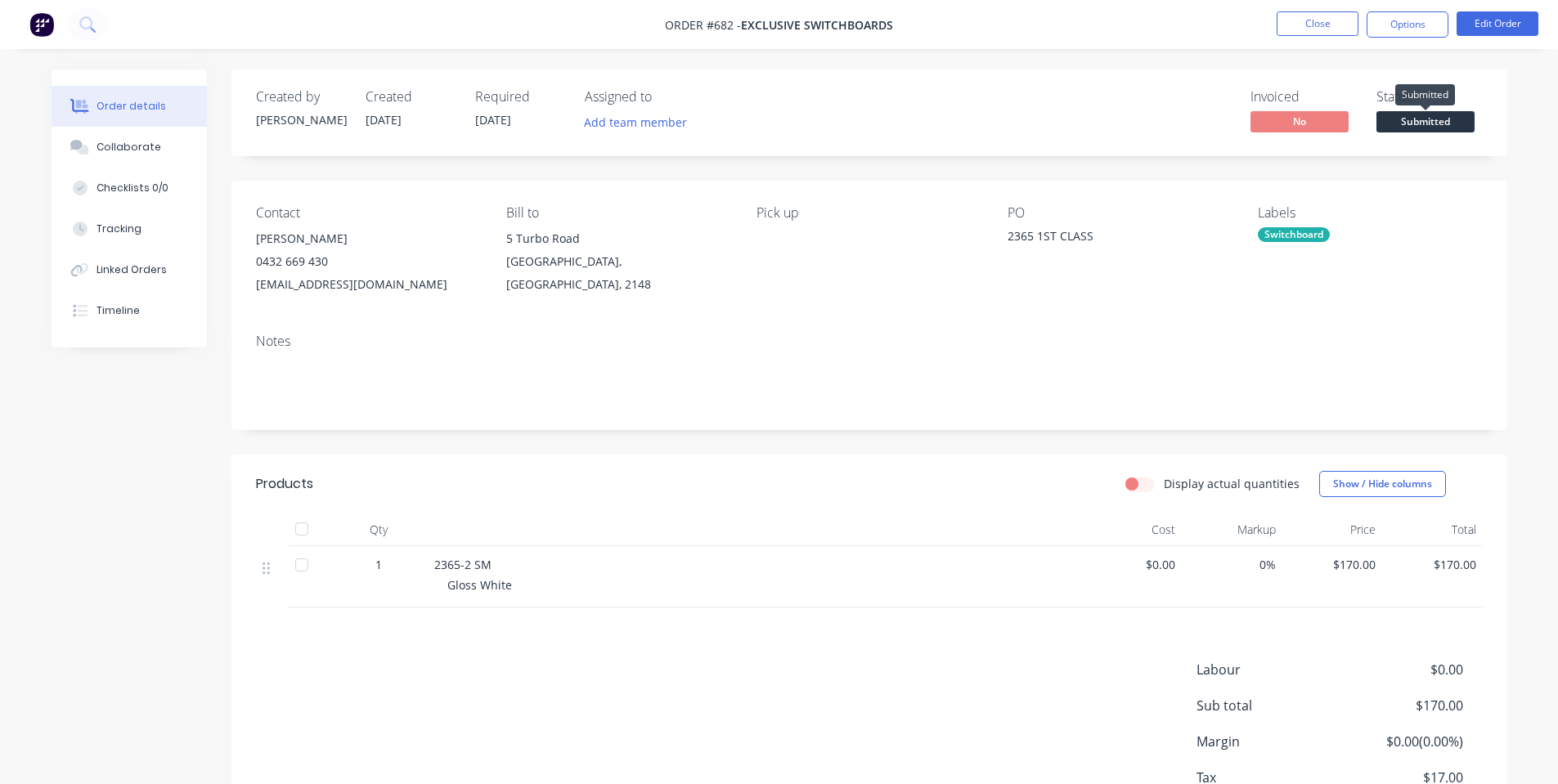
click at [1382, 126] on span "Submitted" at bounding box center [1425, 121] width 98 height 21
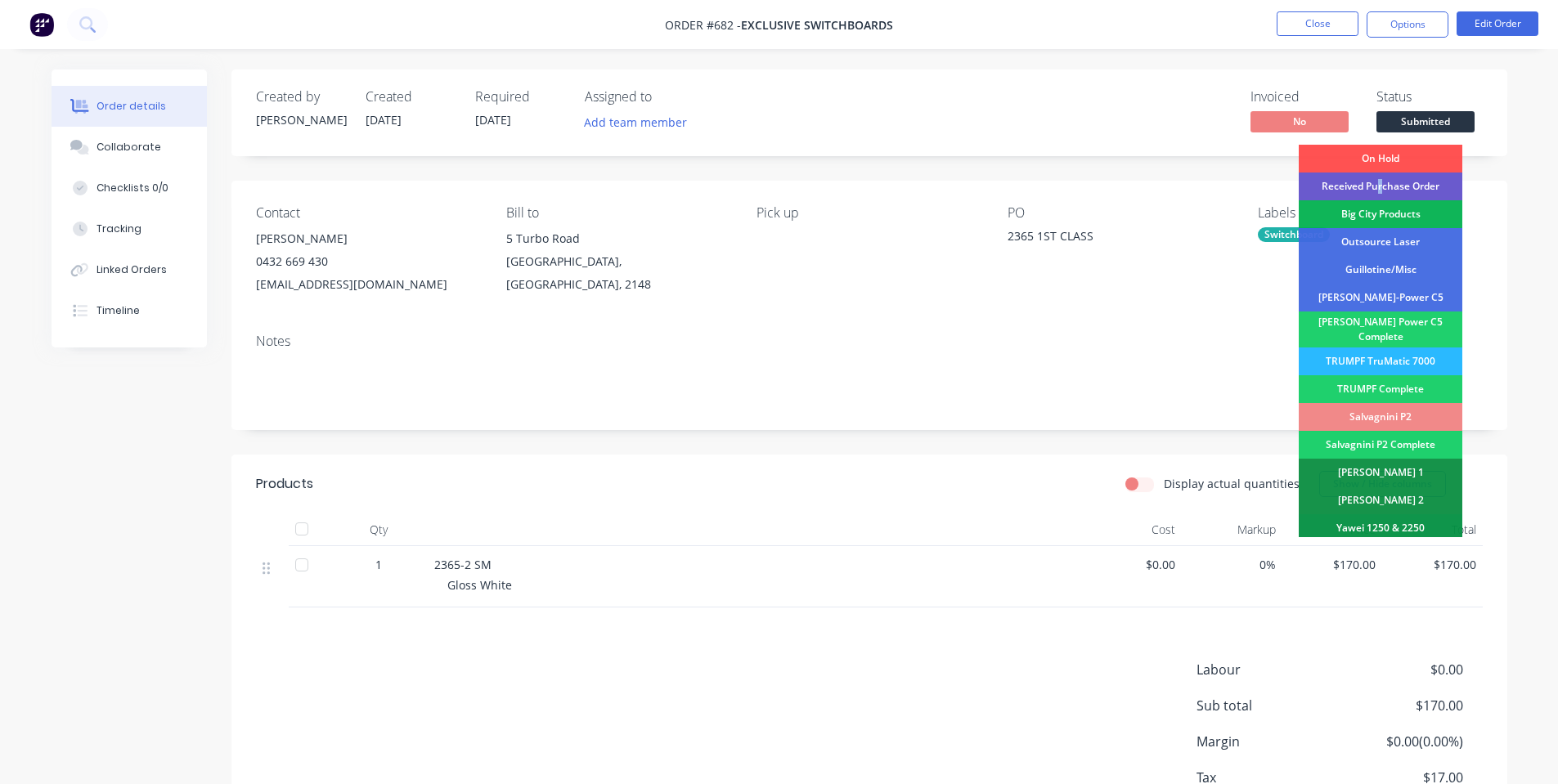
click at [1380, 187] on div "Received Purchase Order" at bounding box center [1380, 187] width 164 height 28
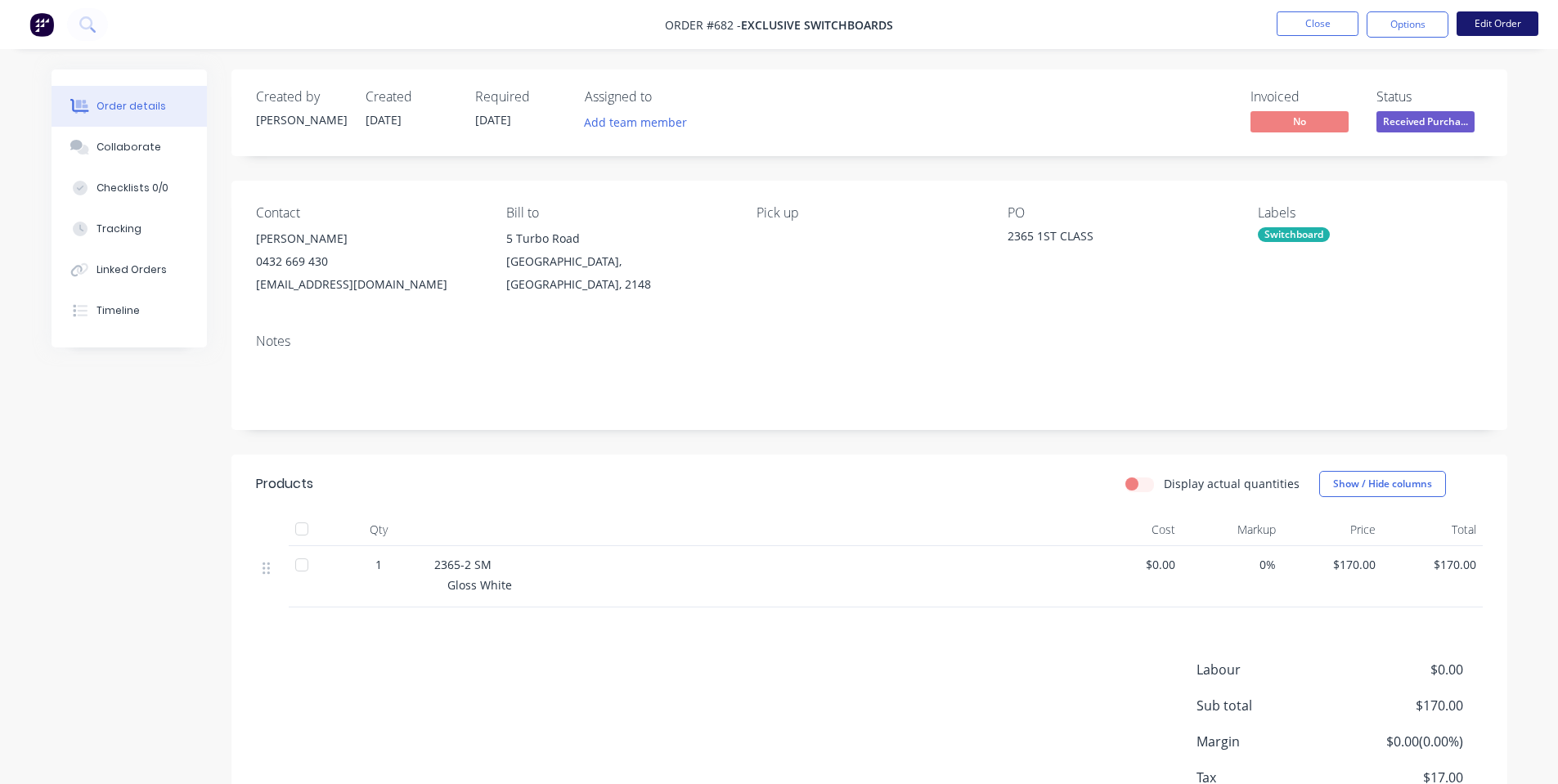
click at [1483, 28] on button "Edit Order" at bounding box center [1497, 24] width 81 height 25
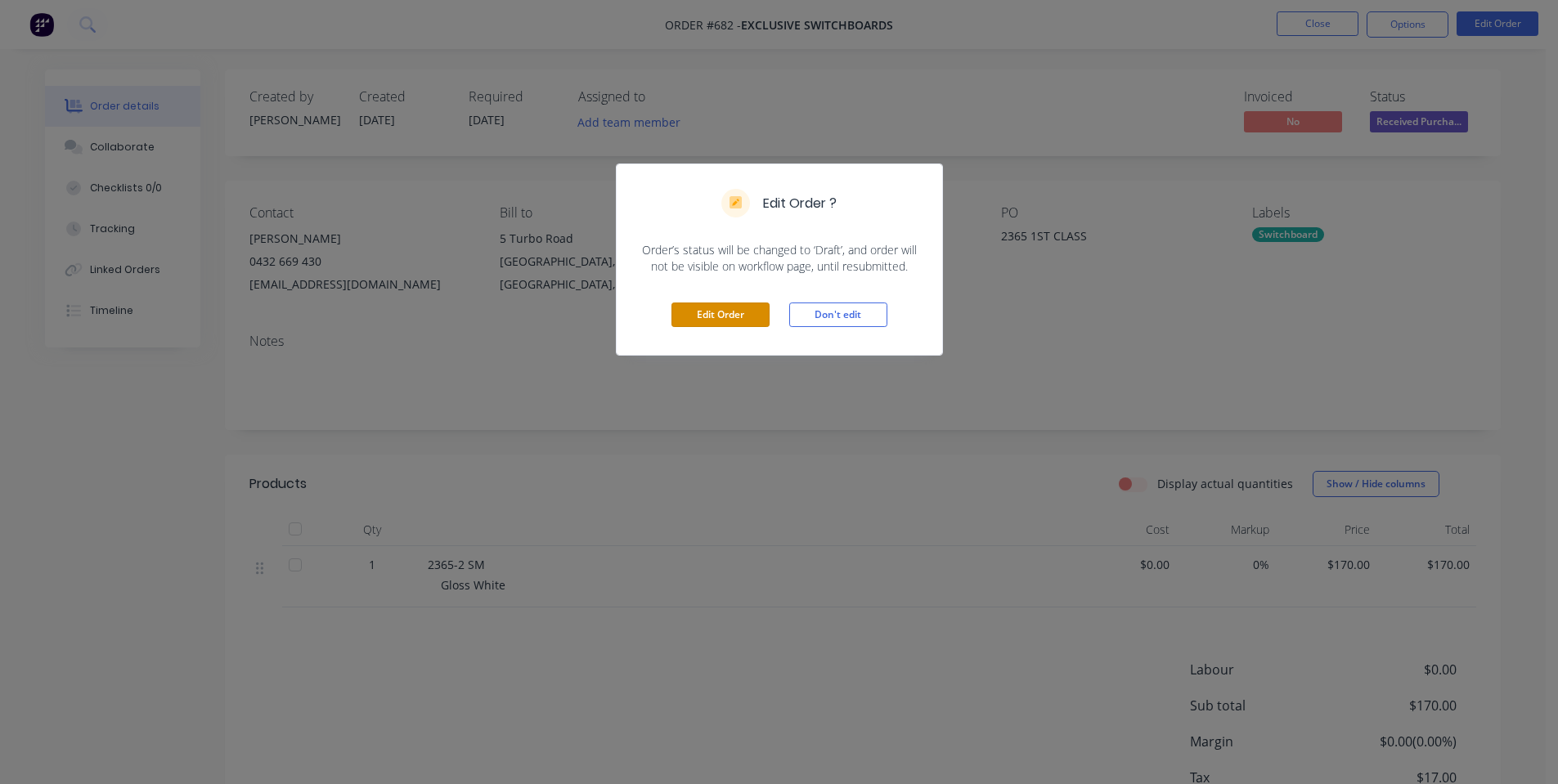
drag, startPoint x: 732, startPoint y: 313, endPoint x: 918, endPoint y: 334, distance: 187.2
click at [741, 316] on button "Edit Order" at bounding box center [720, 315] width 98 height 25
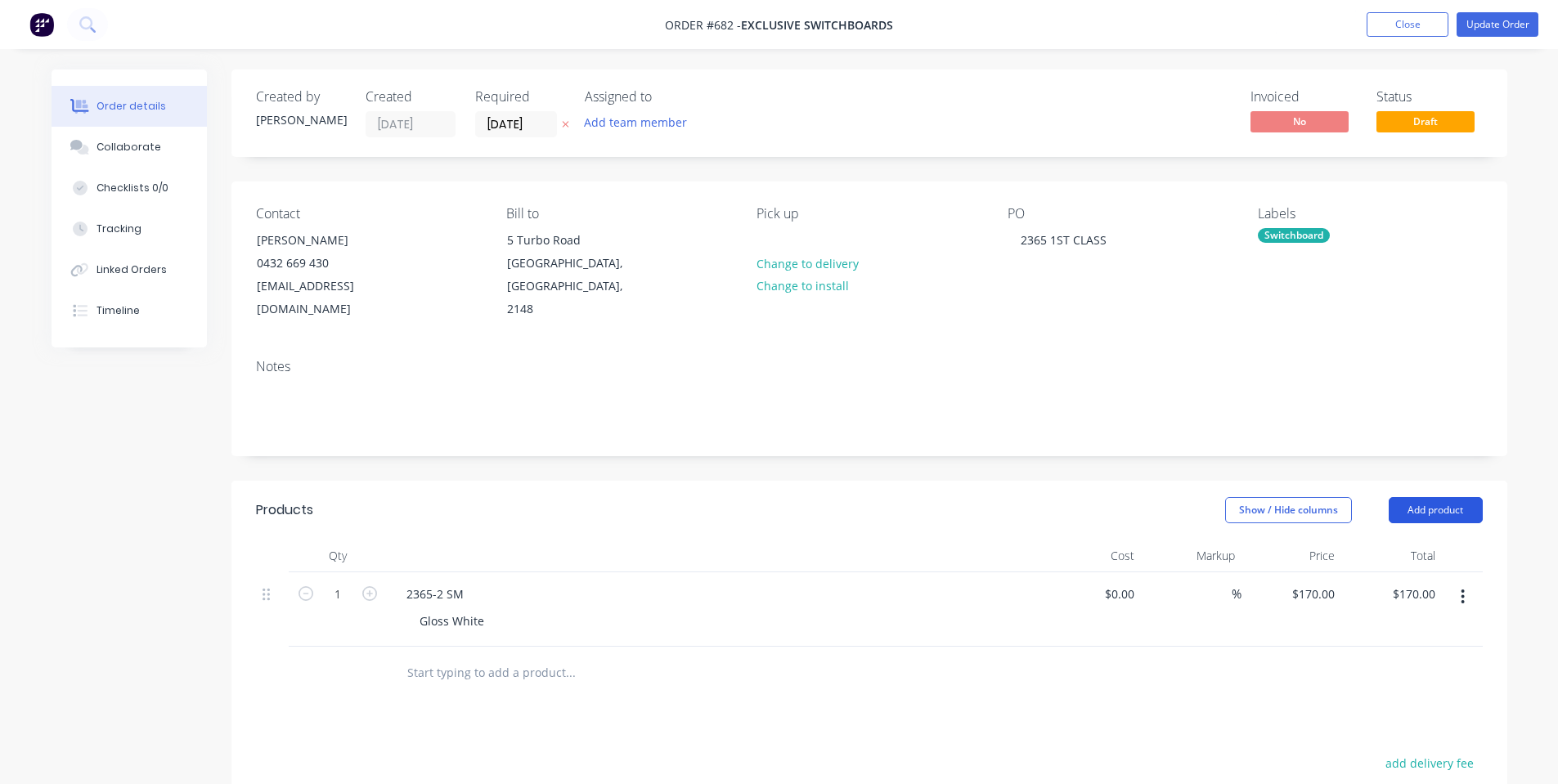
click at [1440, 497] on button "Add product" at bounding box center [1435, 510] width 94 height 26
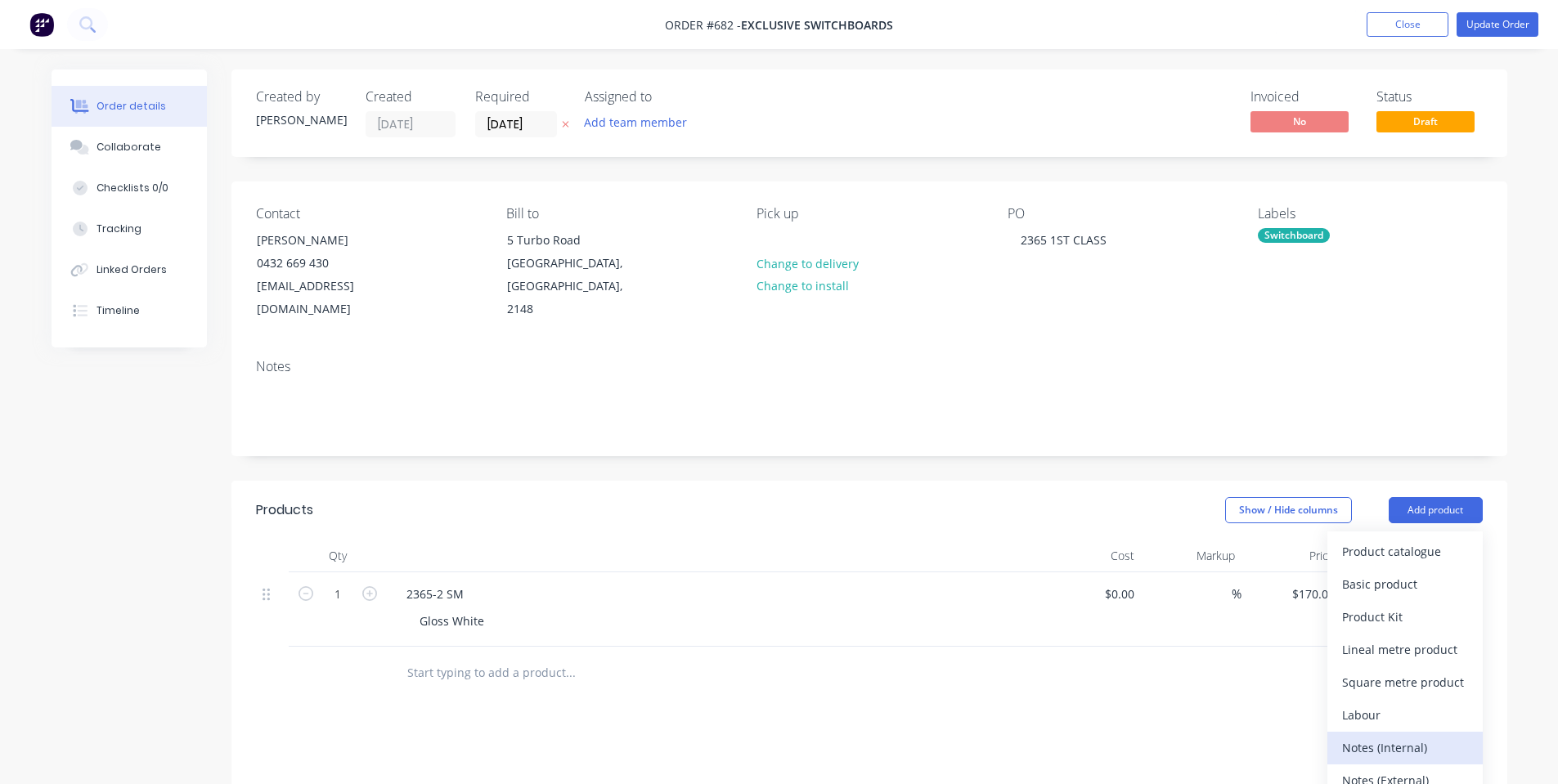
click at [1394, 736] on div "Notes (Internal)" at bounding box center [1405, 747] width 126 height 24
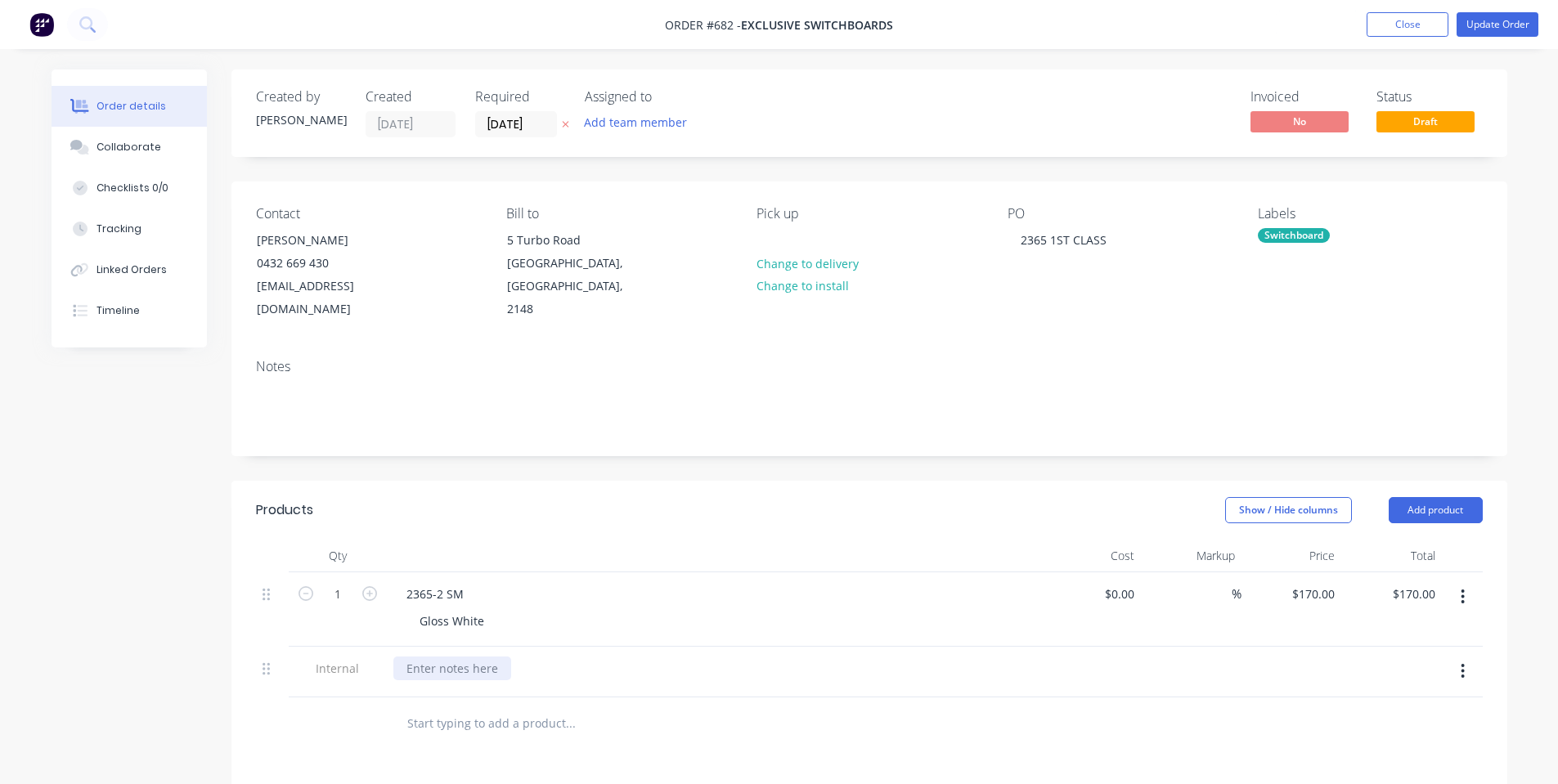
click at [426, 657] on div at bounding box center [452, 668] width 118 height 24
click at [580, 497] on div "Show / Hide columns Add product" at bounding box center [999, 510] width 966 height 26
click at [1513, 32] on button "Update Order" at bounding box center [1497, 25] width 81 height 25
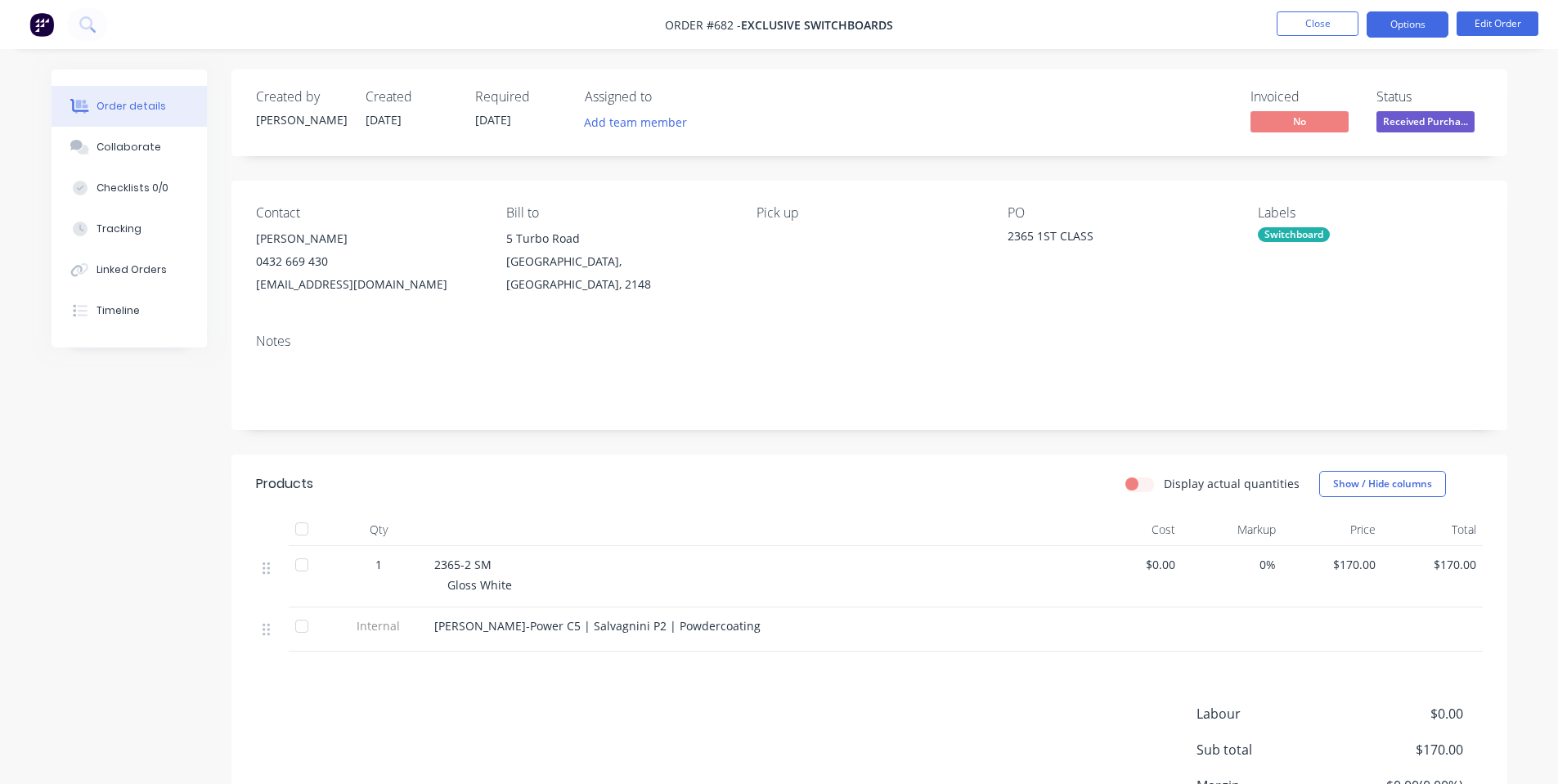
drag, startPoint x: 1437, startPoint y: 16, endPoint x: 1417, endPoint y: 35, distance: 27.6
click at [1437, 17] on button "Options" at bounding box center [1407, 25] width 81 height 26
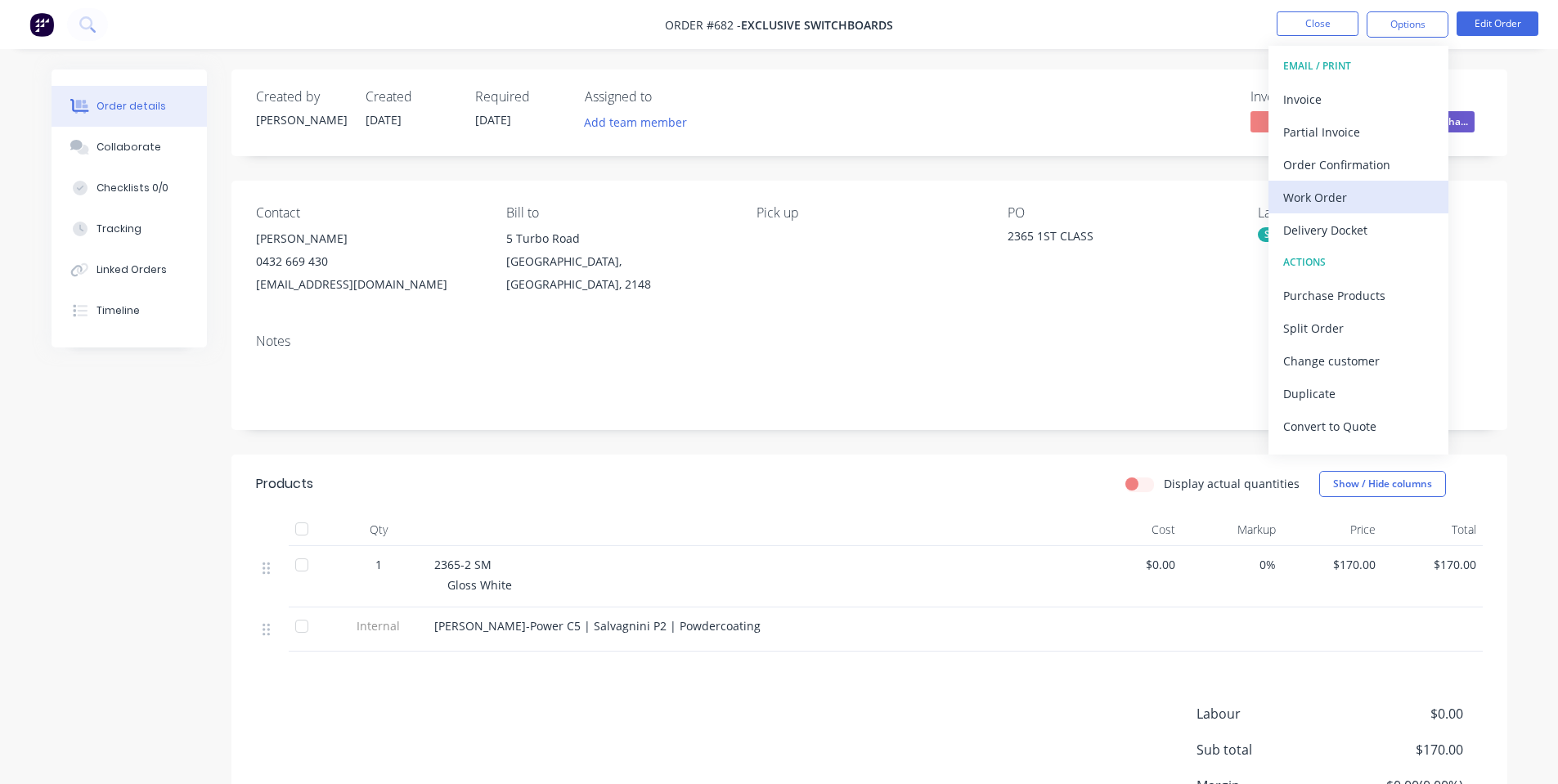
click at [1368, 188] on div "Work Order" at bounding box center [1358, 197] width 150 height 24
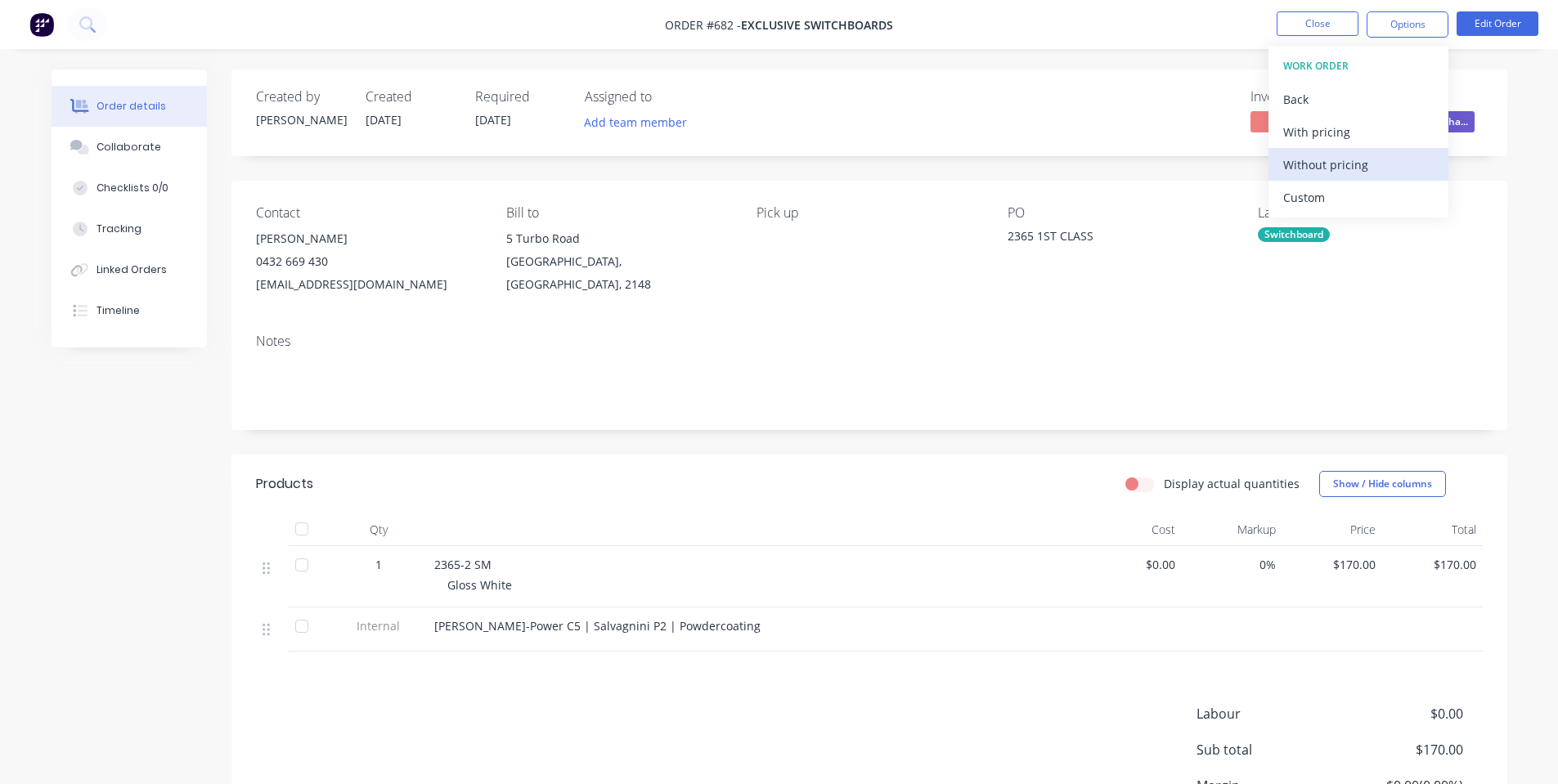
click at [1362, 165] on div "Without pricing" at bounding box center [1358, 164] width 150 height 24
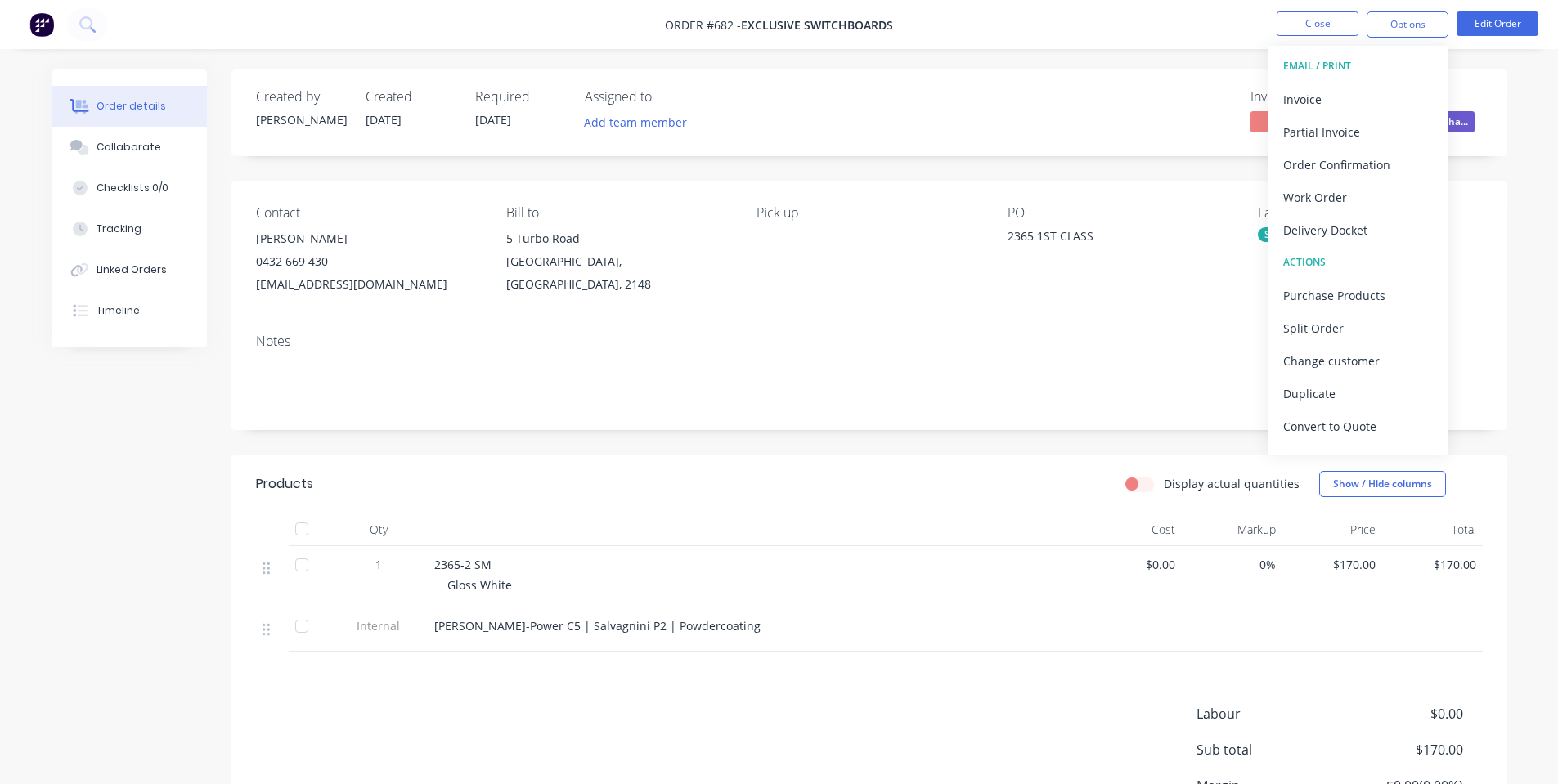
drag, startPoint x: 811, startPoint y: 131, endPoint x: 1352, endPoint y: 66, distance: 544.9
click at [846, 146] on div "Created by [PERSON_NAME] Created [DATE] Required [DATE] Assigned to Add team me…" at bounding box center [870, 113] width 1276 height 86
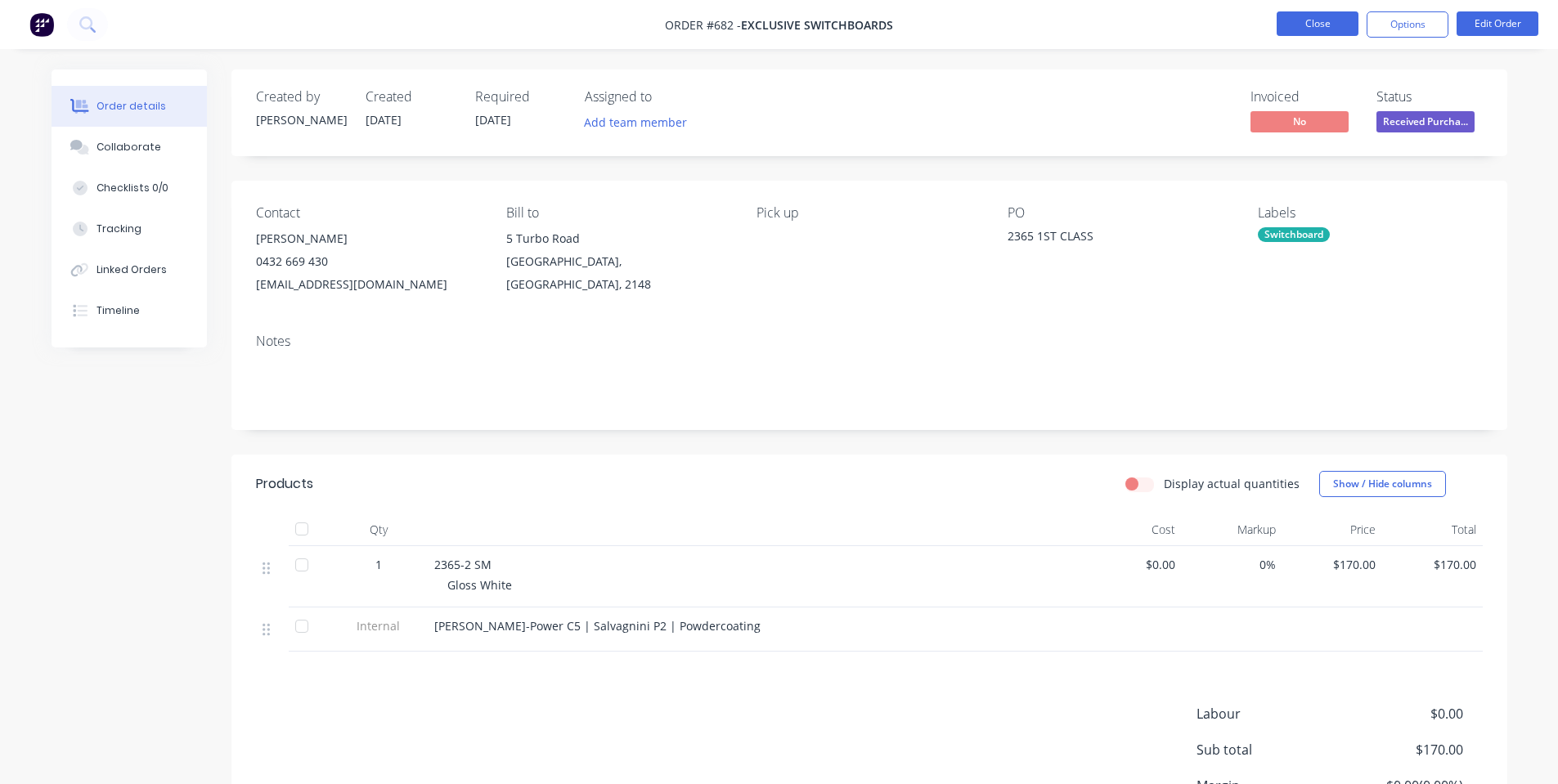
click at [1348, 12] on button "Close" at bounding box center [1317, 24] width 81 height 25
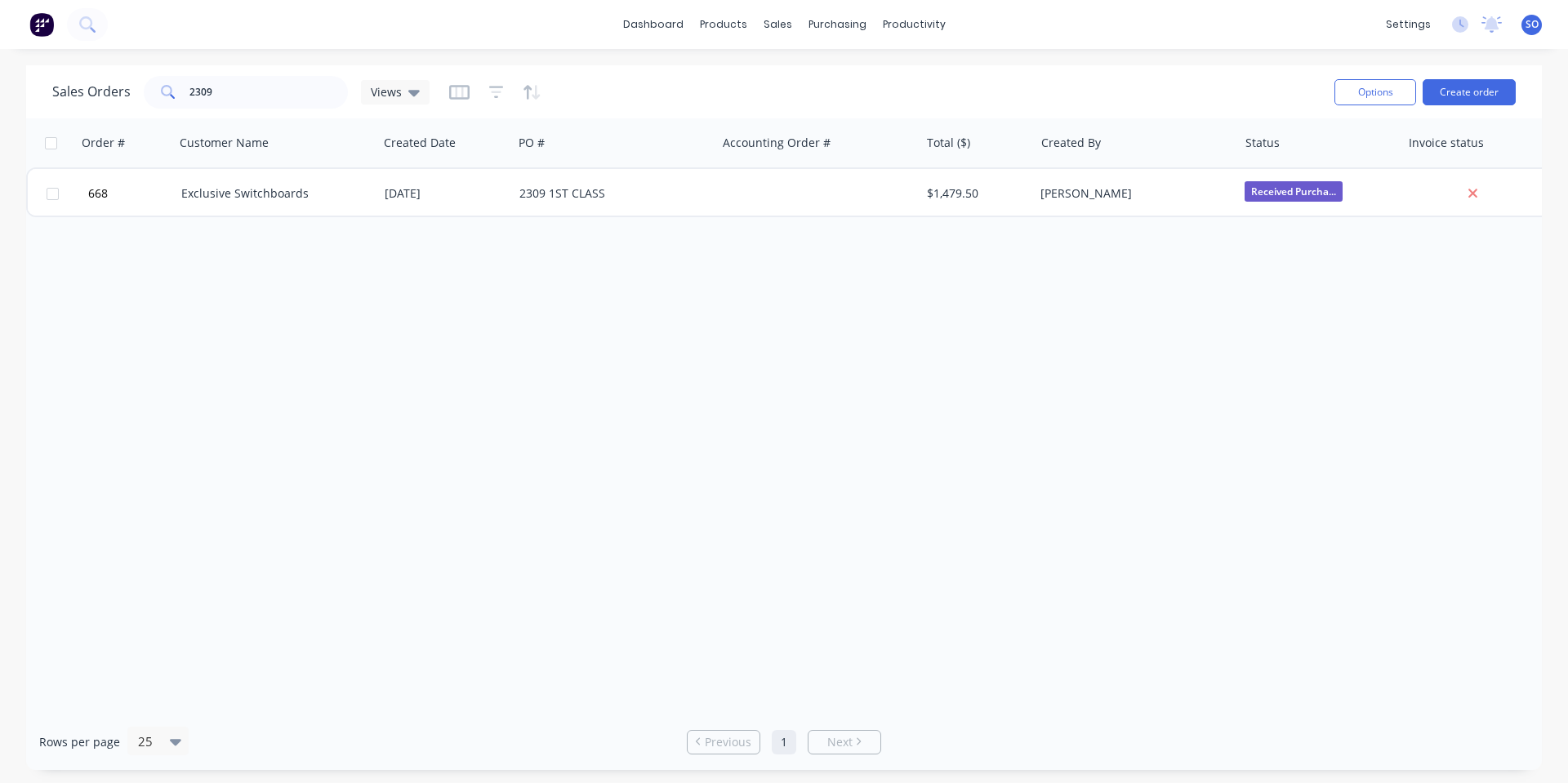
click at [1172, 237] on div "Order # Customer Name Created Date PO # Accounting Order # Total ($) Created By…" at bounding box center [784, 415] width 1516 height 595
click at [649, 19] on link "dashboard" at bounding box center [653, 25] width 77 height 25
